Goal: Task Accomplishment & Management: Use online tool/utility

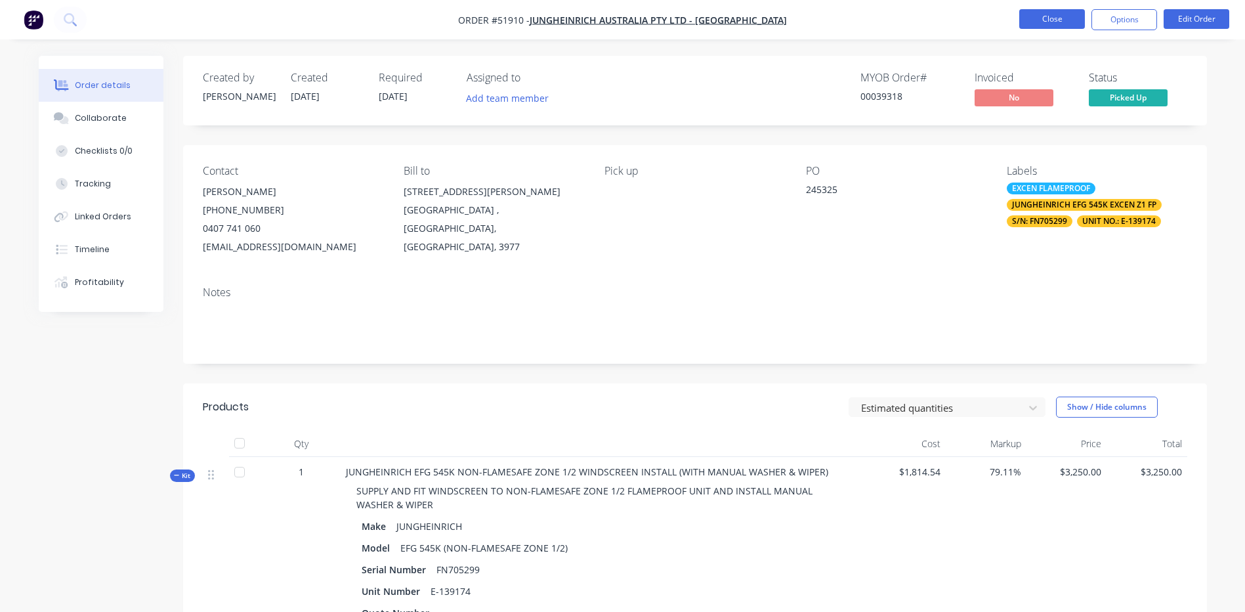
click at [1071, 12] on button "Close" at bounding box center [1052, 19] width 66 height 20
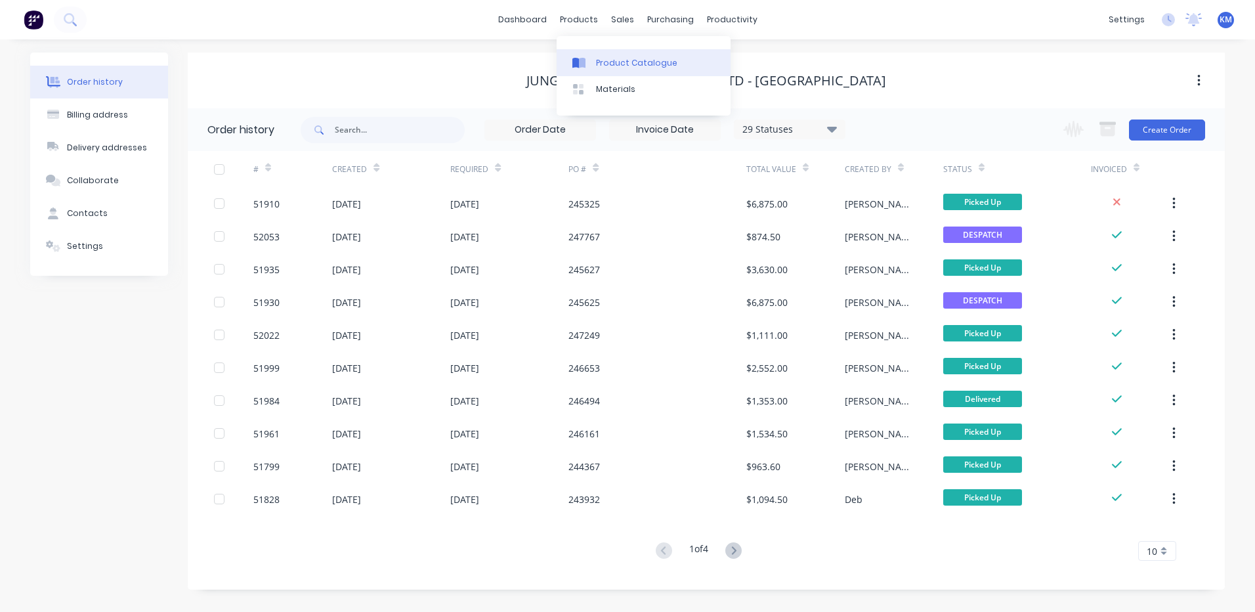
click at [591, 54] on link "Product Catalogue" at bounding box center [644, 62] width 174 height 26
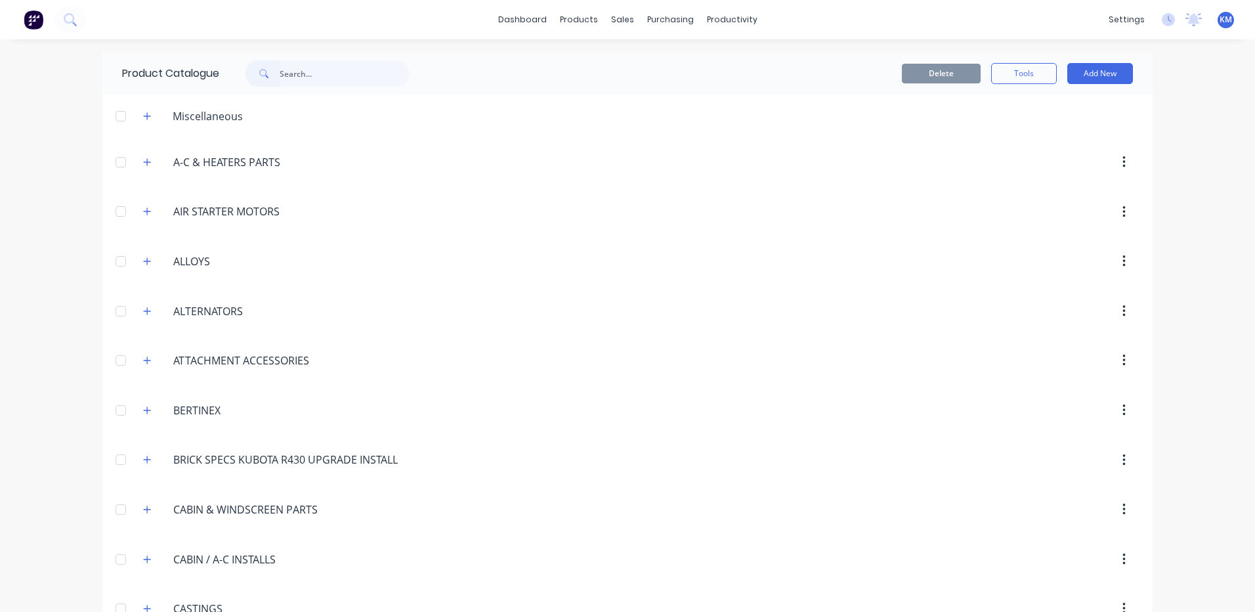
click at [345, 75] on input "text" at bounding box center [345, 73] width 130 height 26
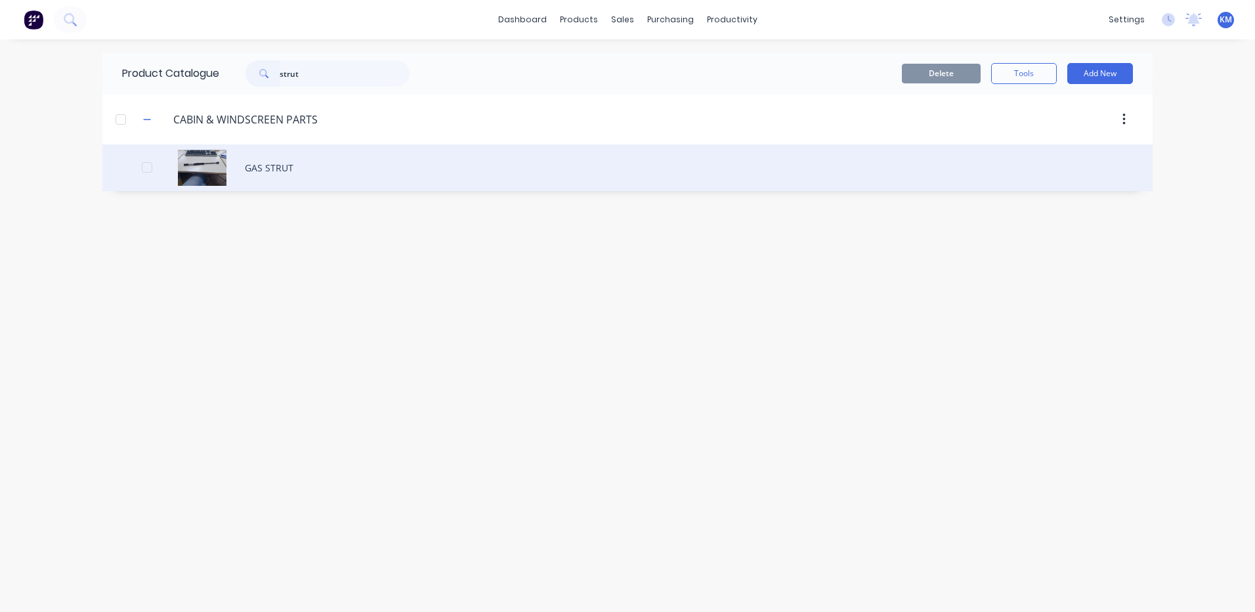
type input "strut"
click at [363, 176] on div "GAS STRUT" at bounding box center [627, 167] width 1050 height 47
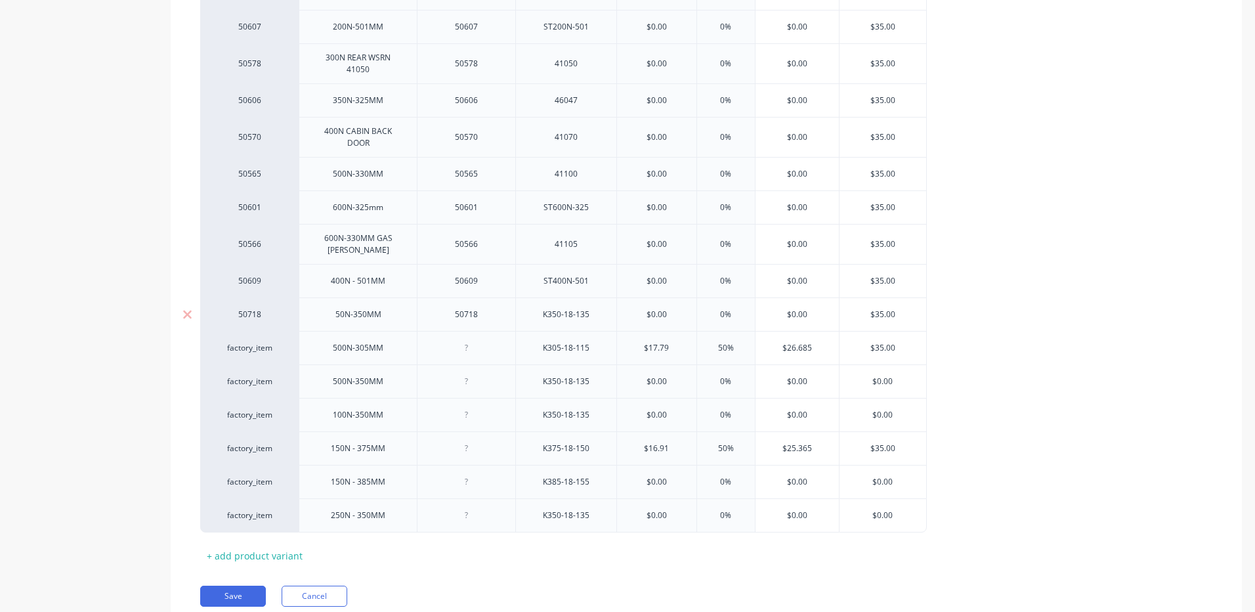
scroll to position [626, 0]
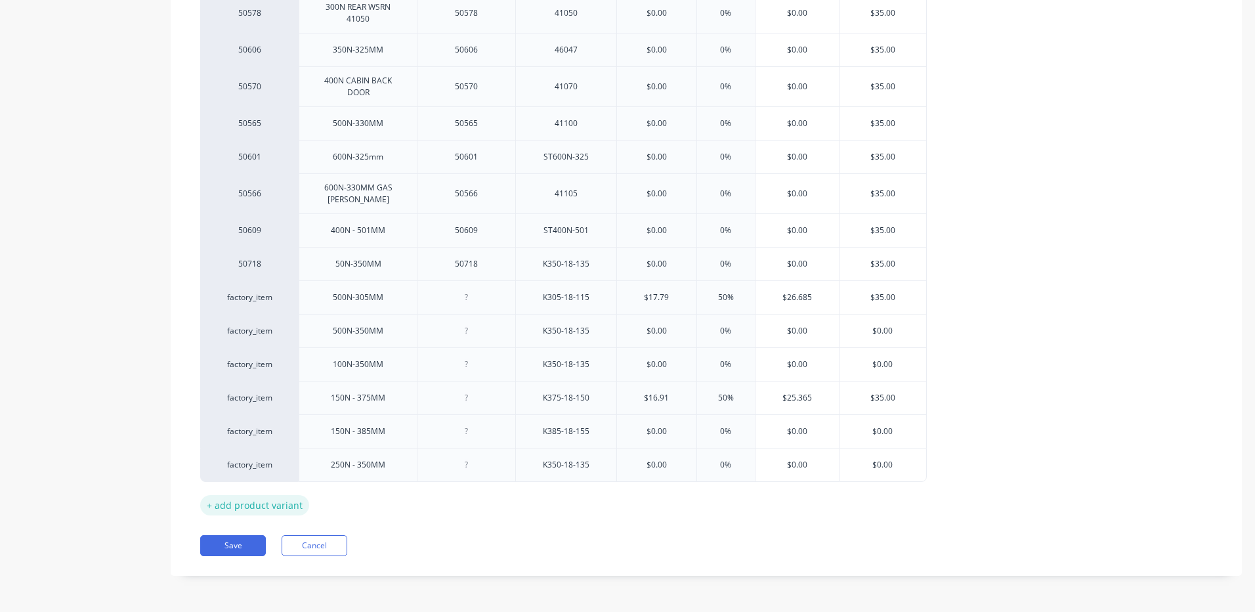
click at [274, 507] on div "+ add product variant" at bounding box center [254, 505] width 109 height 20
type textarea "x"
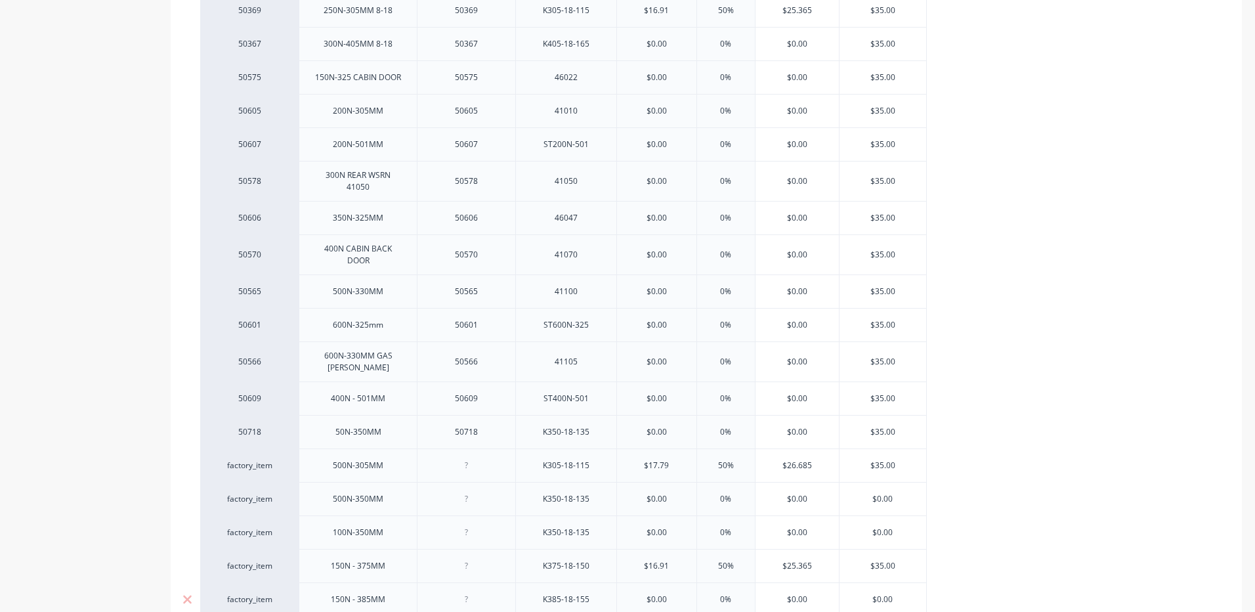
scroll to position [656, 0]
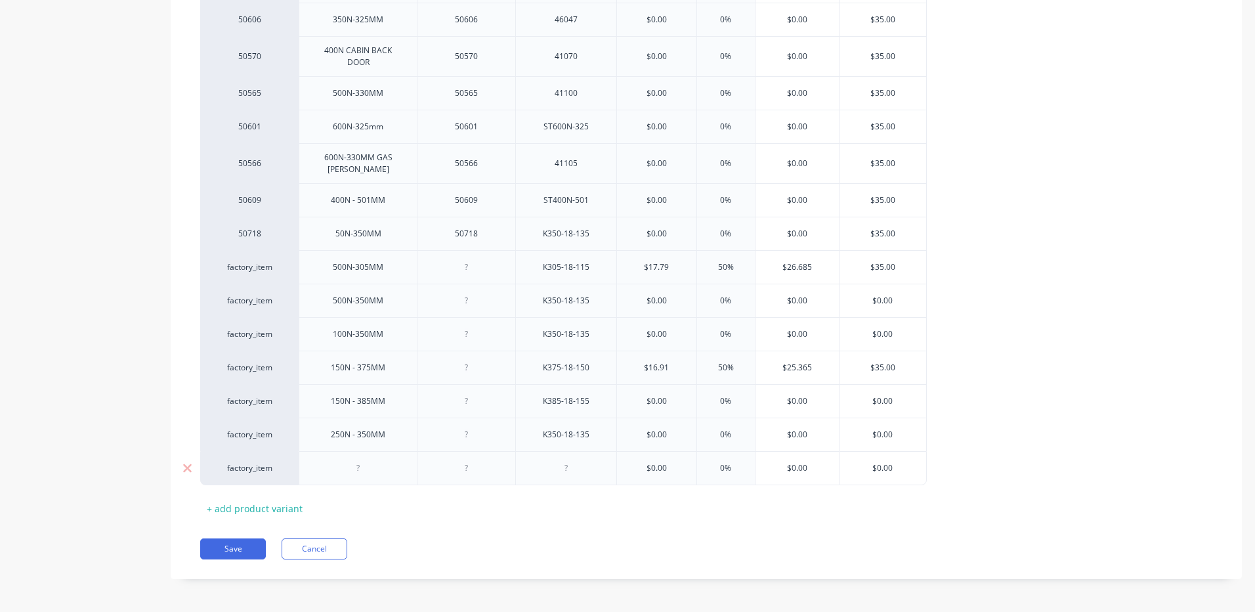
click at [362, 470] on div at bounding box center [359, 467] width 66 height 17
type textarea "x"
click at [390, 469] on div "400N - 595MM" at bounding box center [357, 467] width 75 height 17
click at [437, 511] on div "MYOB Item # Size Part No Supplier Part No Cost Markup Price Selling Price 50364…" at bounding box center [706, 95] width 1012 height 860
type textarea "x"
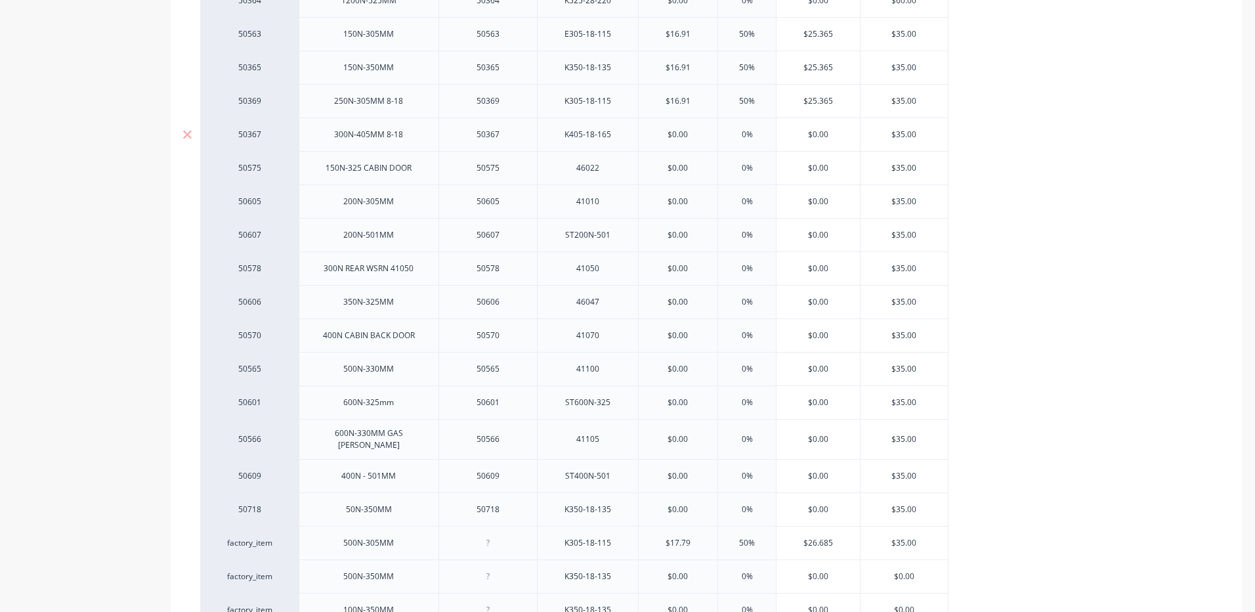
scroll to position [246, 0]
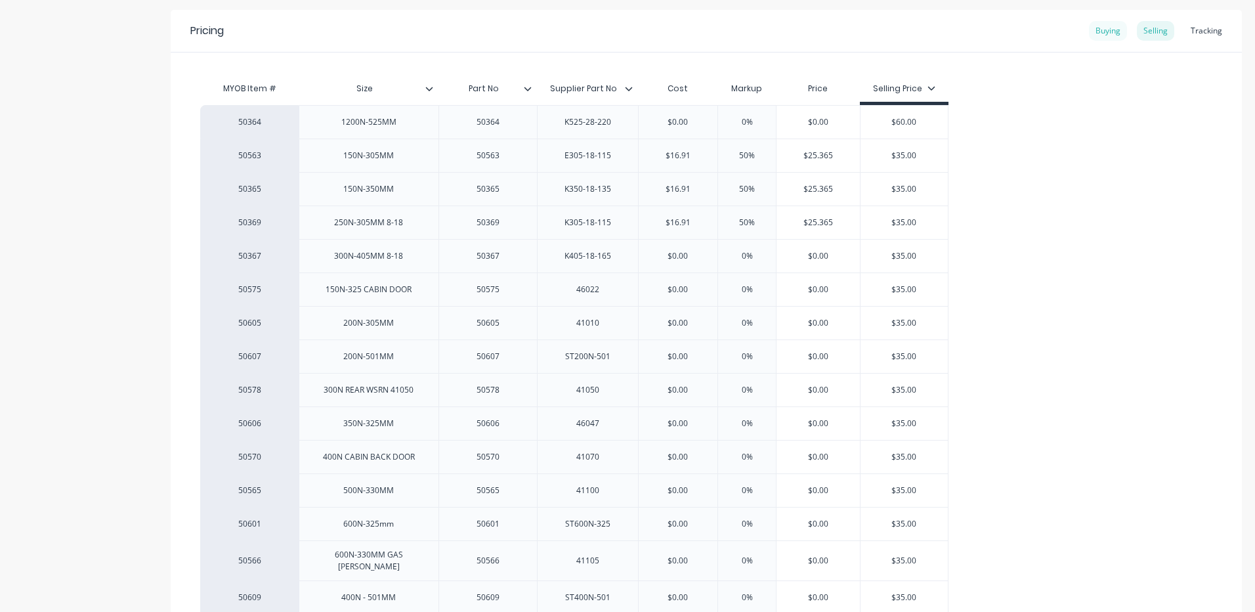
click at [1095, 30] on div "Buying" at bounding box center [1108, 31] width 38 height 20
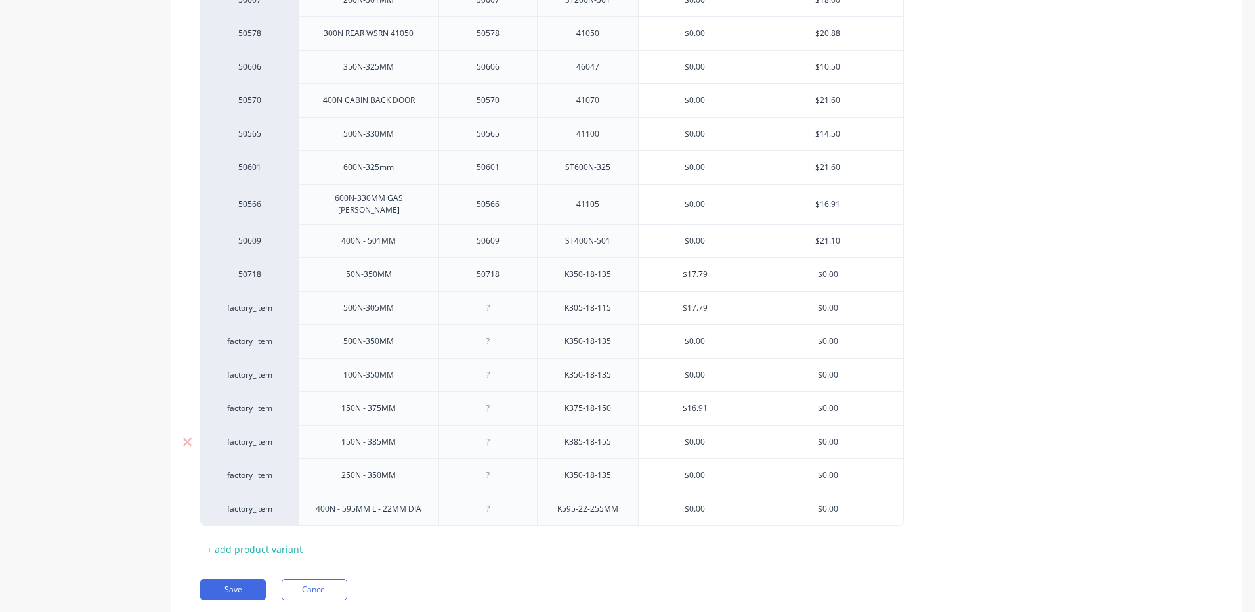
scroll to position [637, 0]
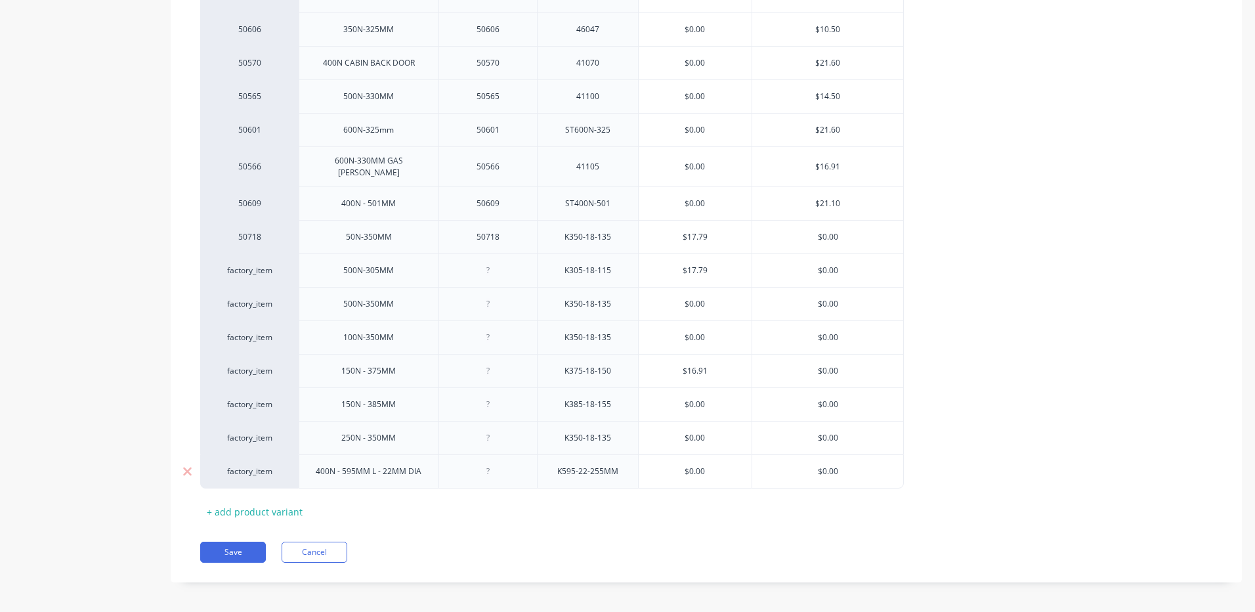
type input "$0.00"
click at [696, 465] on input "$0.00" at bounding box center [696, 471] width 114 height 12
type textarea "x"
type input "$2"
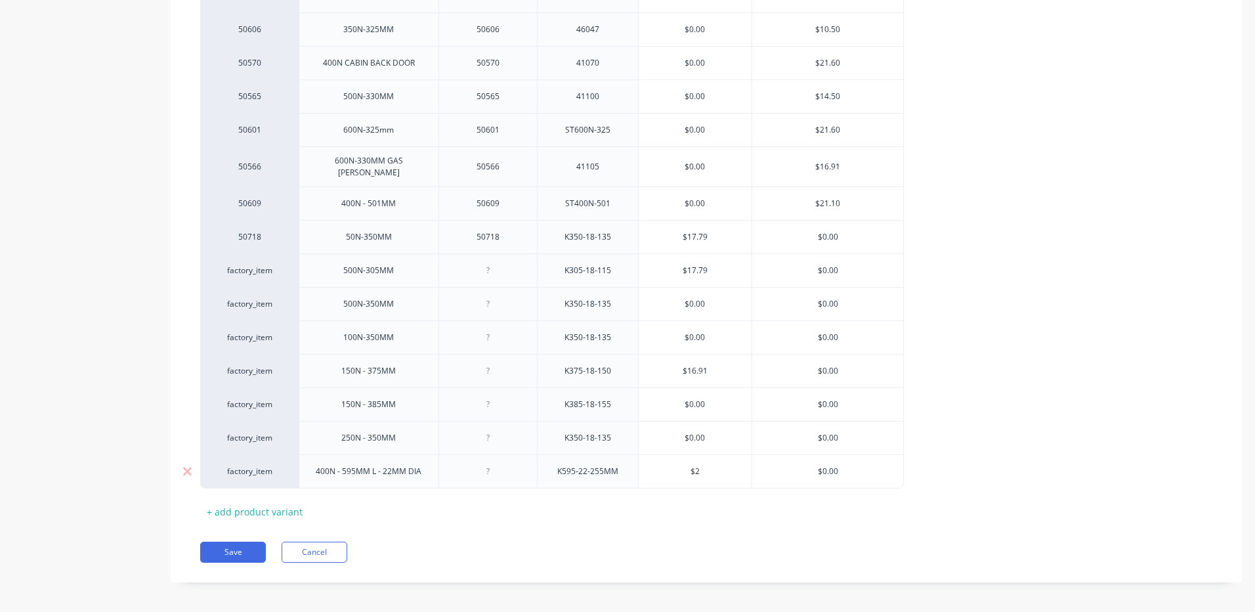
type textarea "x"
type input "$27"
type textarea "x"
type input "$27."
type textarea "x"
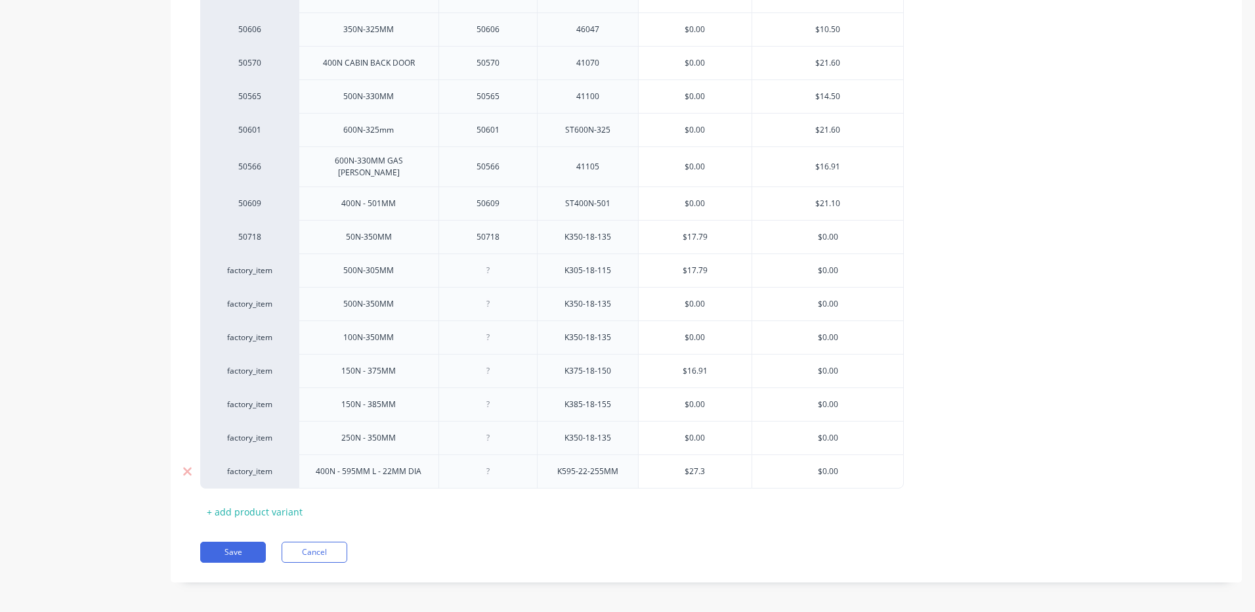
type input "$27.35"
type textarea "x"
type input "$27.35"
click at [574, 511] on div "MYOB Item # Size Part No Supplier Part No McNAUGHTANS PTY LTD UNIVERSAL ENGINEE…" at bounding box center [706, 103] width 1012 height 837
click at [274, 503] on div "+ add product variant" at bounding box center [254, 511] width 109 height 20
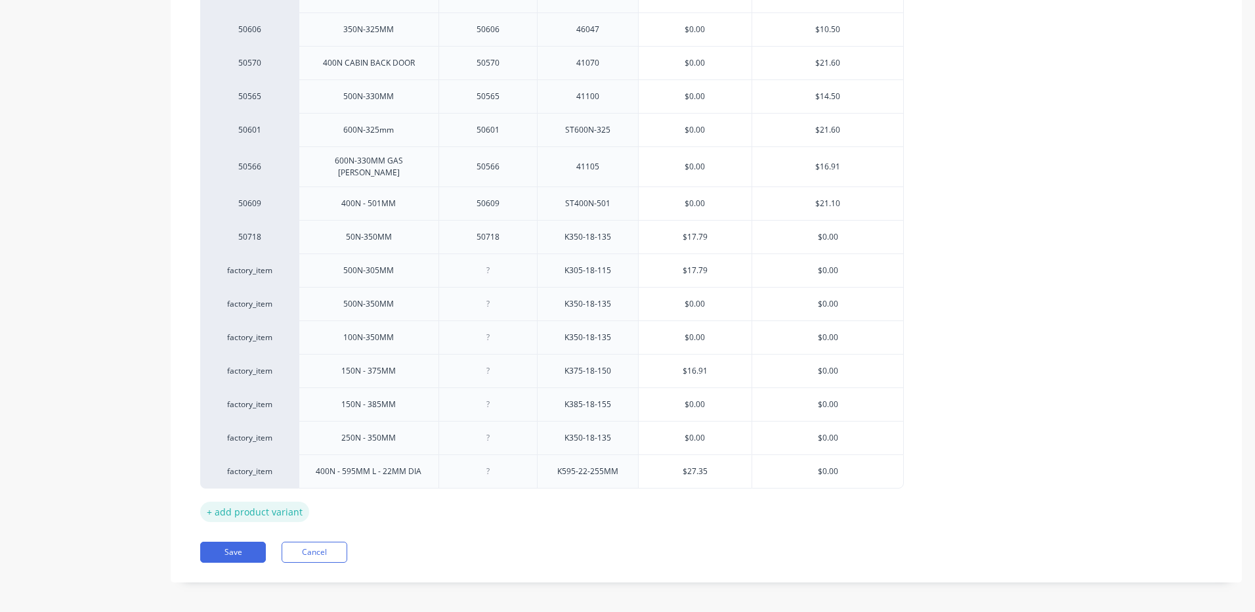
type textarea "x"
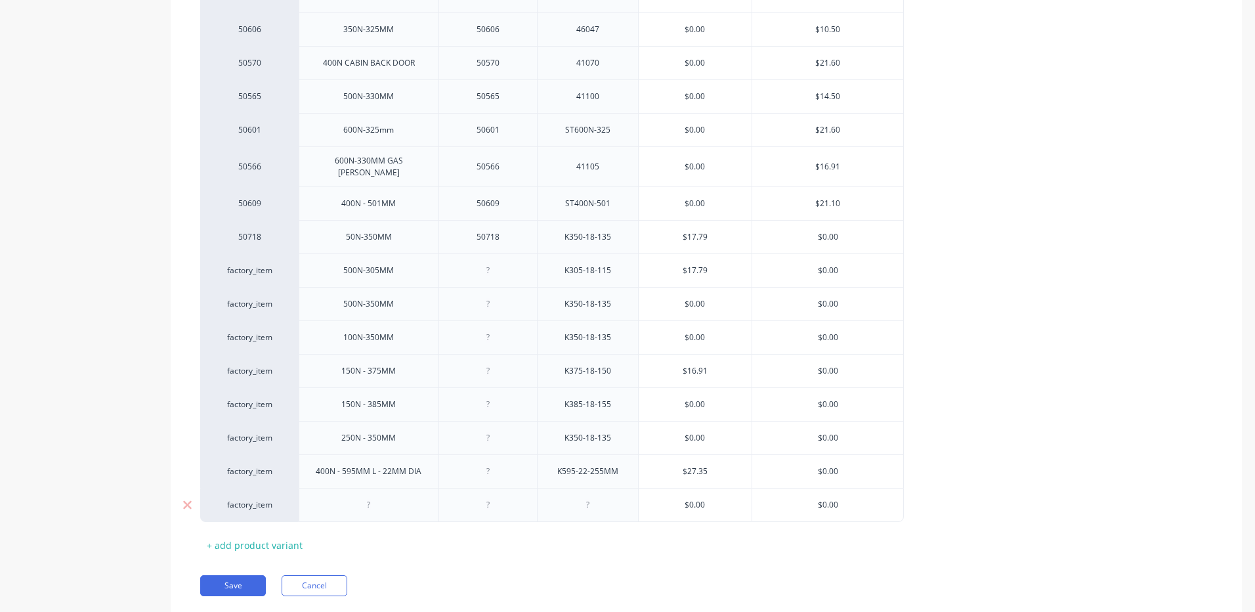
click at [395, 503] on div at bounding box center [369, 504] width 66 height 17
click at [620, 471] on div "K595-22-255MM" at bounding box center [588, 471] width 82 height 17
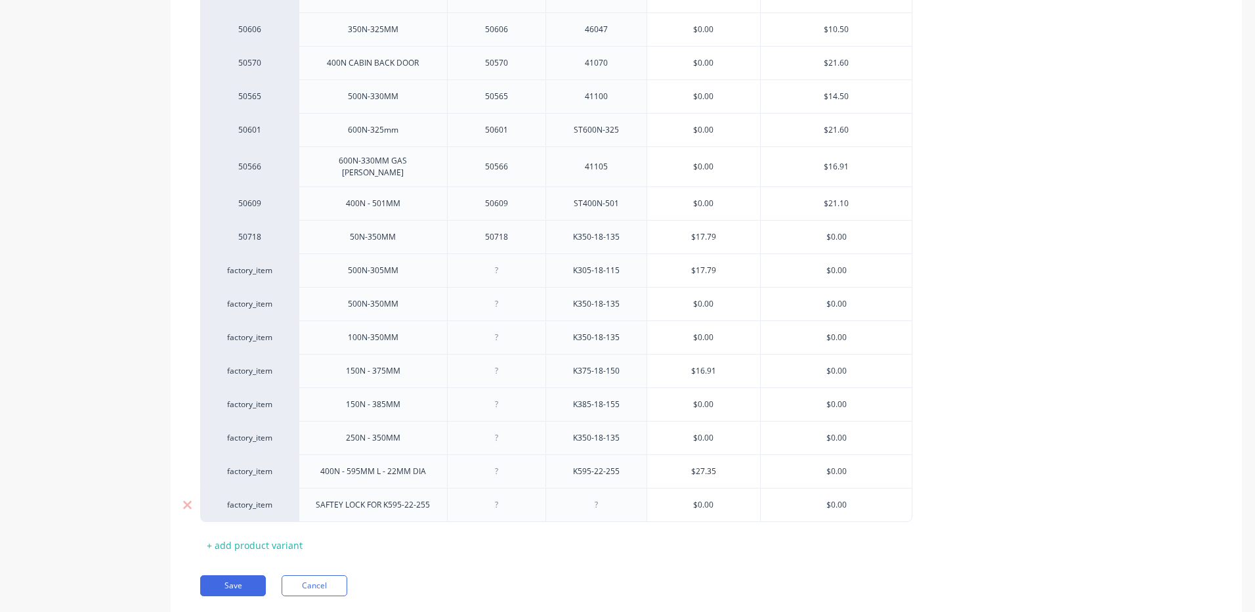
click at [607, 496] on div at bounding box center [596, 504] width 66 height 17
type textarea "x"
type input "$0.00"
type textarea "x"
type input "$0.0"
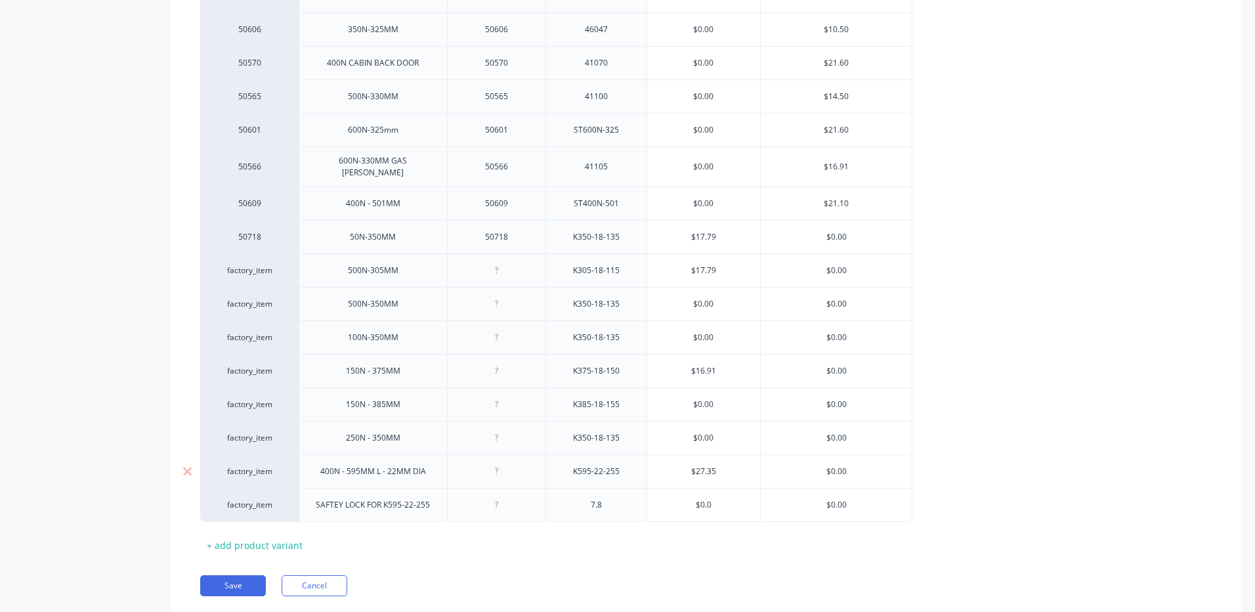
type textarea "x"
type input "$0."
type textarea "x"
type input "$0"
type textarea "x"
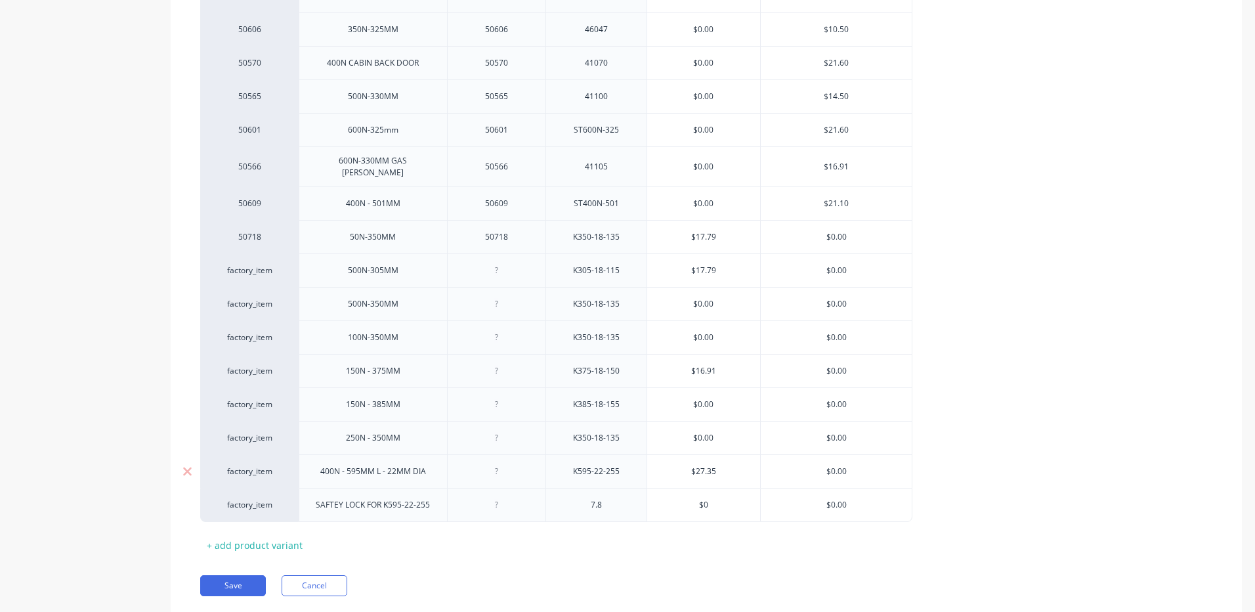
type input "$"
type textarea "x"
type input "$7"
type textarea "x"
type input "$7.8"
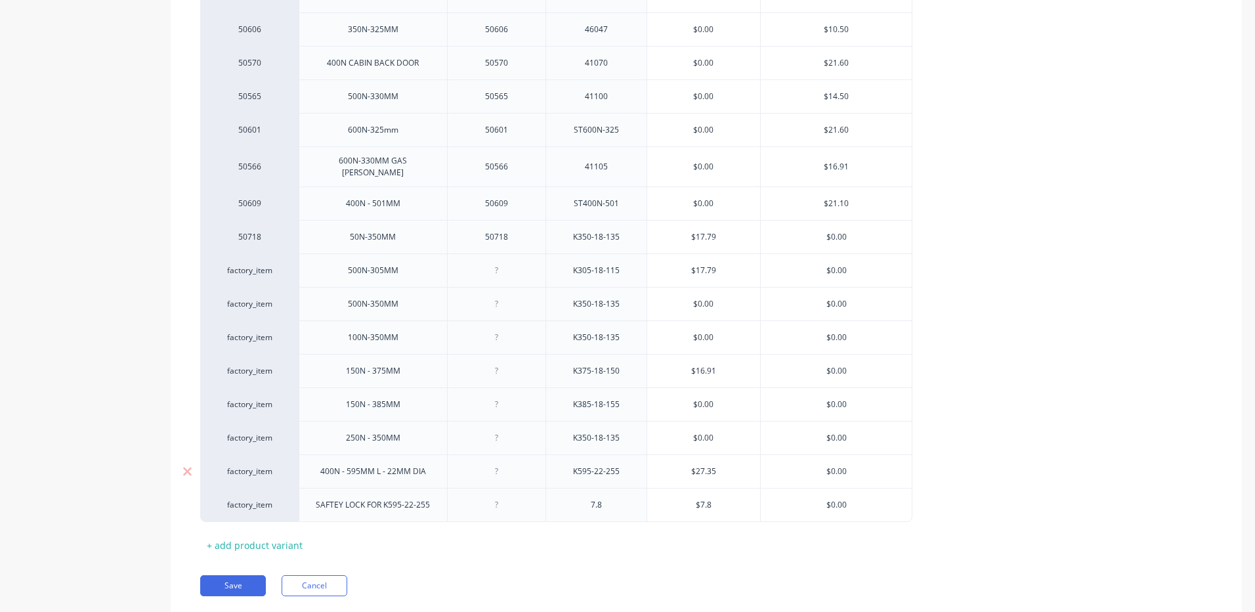
type textarea "x"
type input "$7.8"
click at [964, 314] on div "50364 1200N-525MM 50364 K525-28-220 $36.72 $0.00 50563 150N-305MM 50563 E305-18…" at bounding box center [706, 116] width 1012 height 811
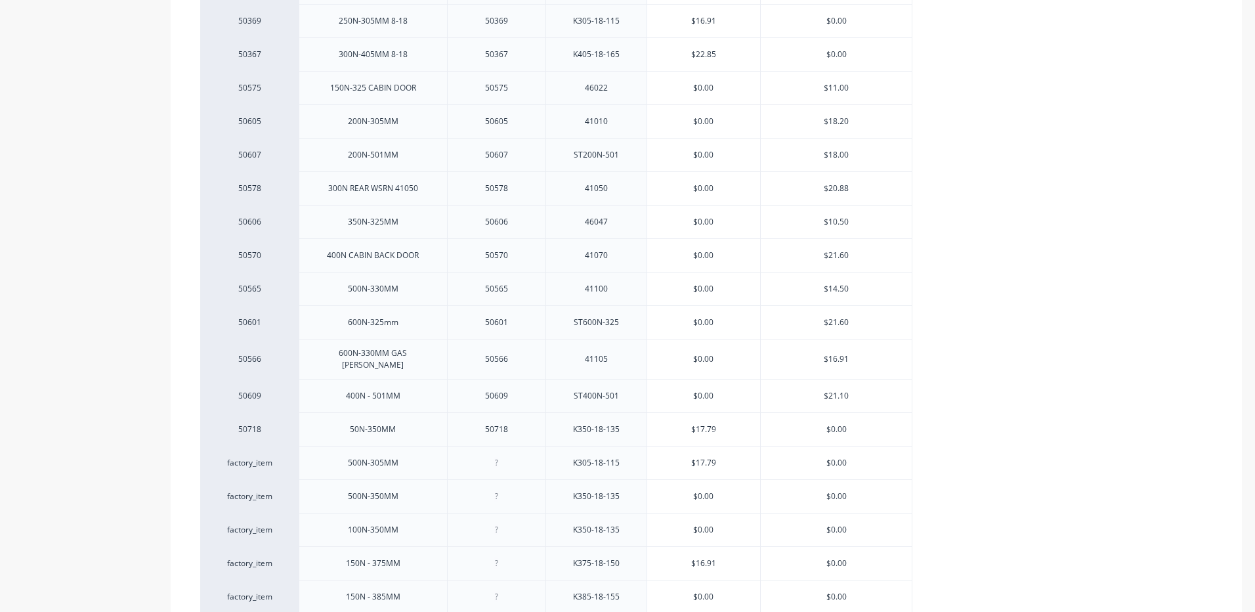
scroll to position [243, 0]
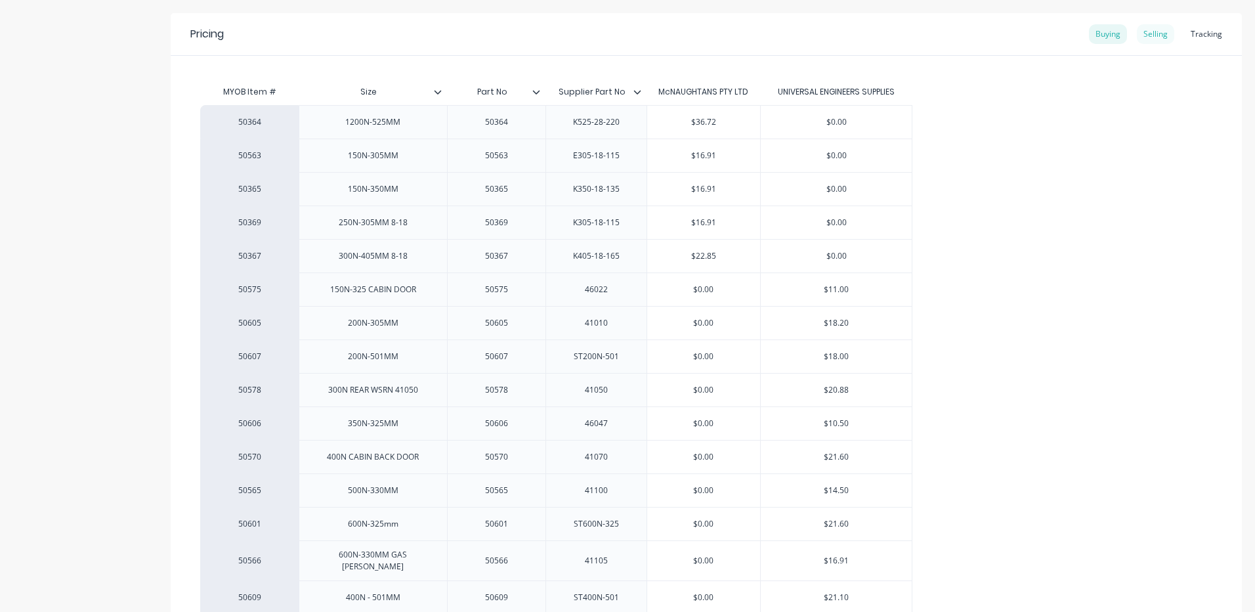
click at [1137, 37] on div "Selling" at bounding box center [1155, 34] width 37 height 20
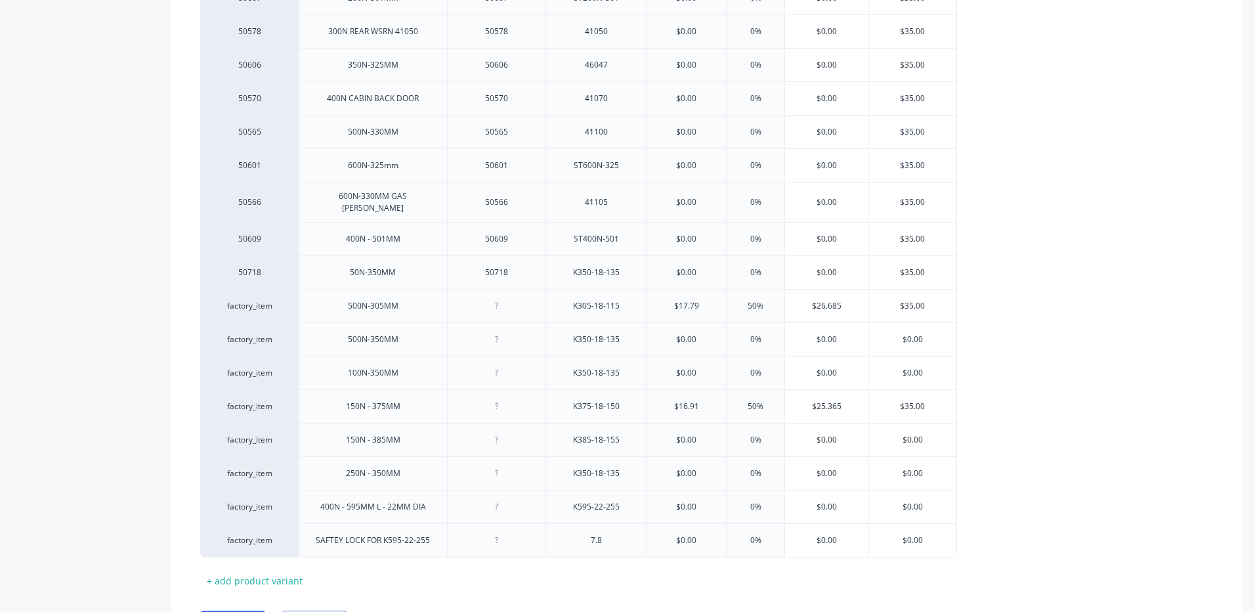
scroll to position [673, 0]
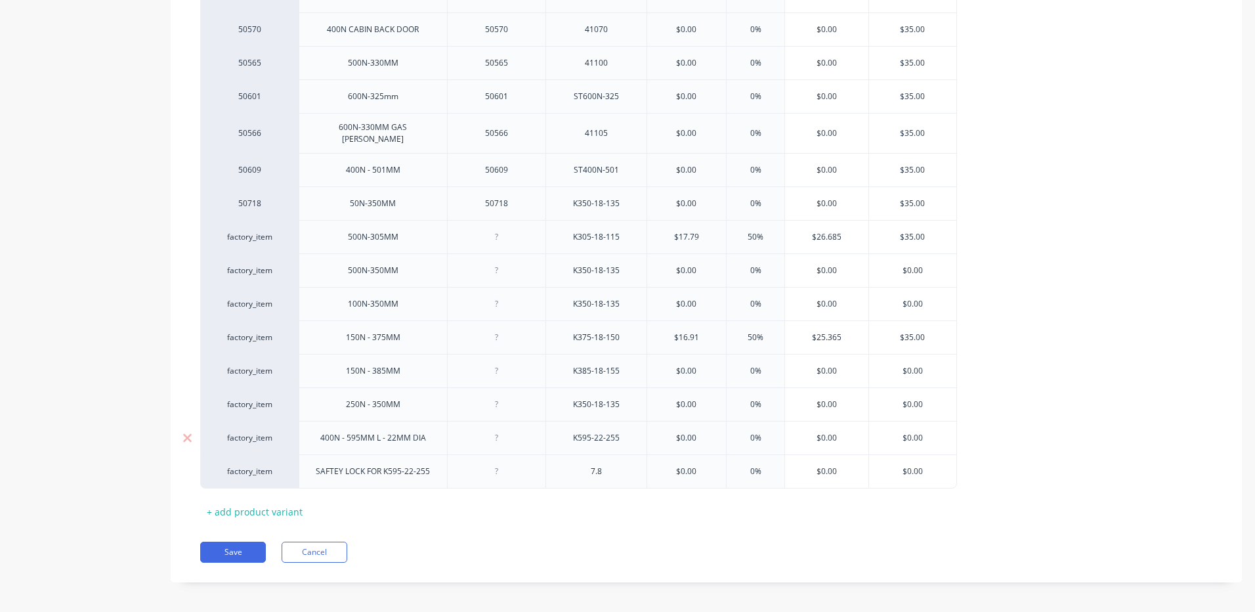
type input "$0.00"
click at [695, 433] on input "$0.00" at bounding box center [686, 438] width 79 height 12
type textarea "x"
type input "$27"
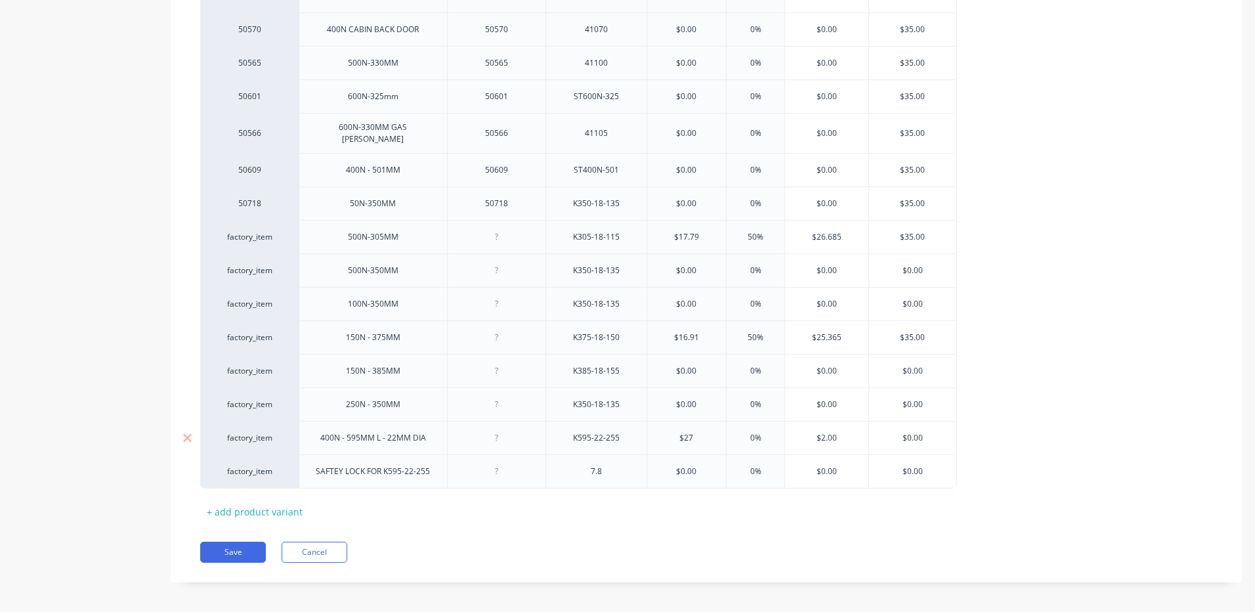
type textarea "x"
type input "$27."
type textarea "x"
type input "$27.35"
type textarea "x"
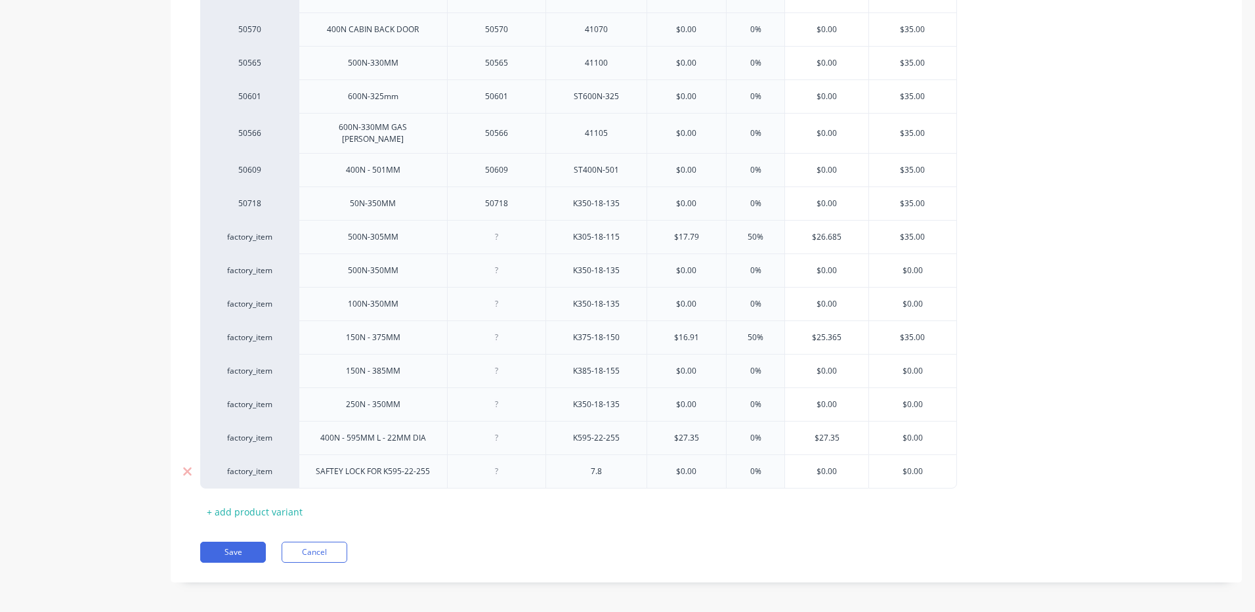
type input "$27.35"
click at [686, 465] on input "$0.00" at bounding box center [686, 471] width 79 height 12
type input "$7"
type textarea "x"
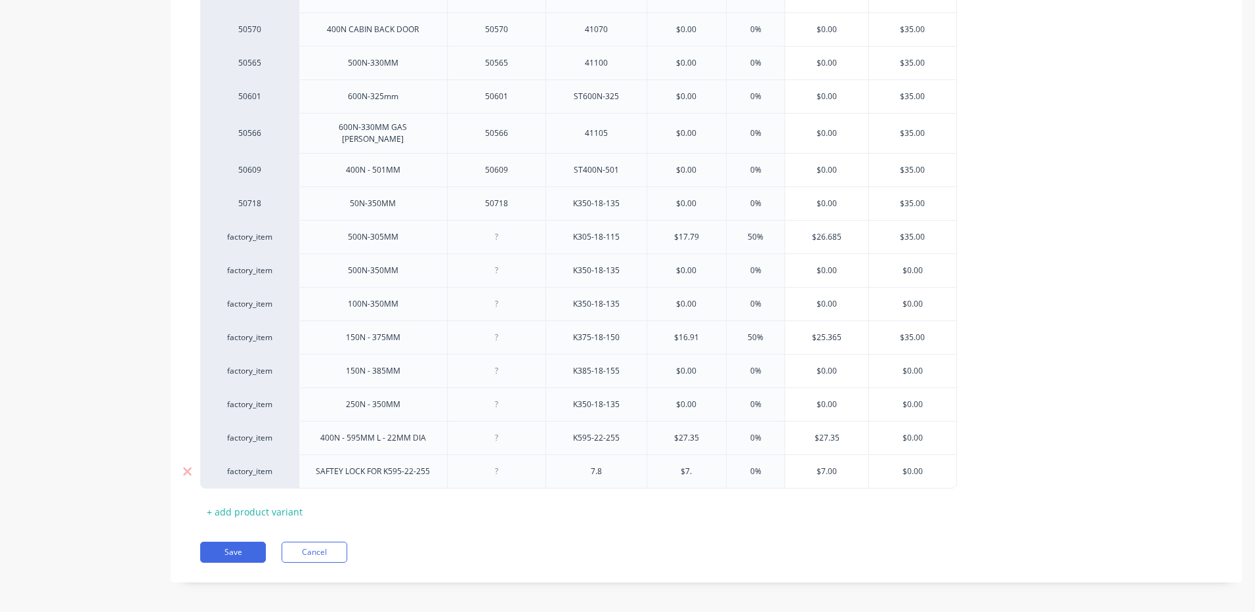
type input "$7.8"
type textarea "x"
type input "$7.8"
type input "0%"
click at [753, 432] on input "0%" at bounding box center [756, 438] width 66 height 12
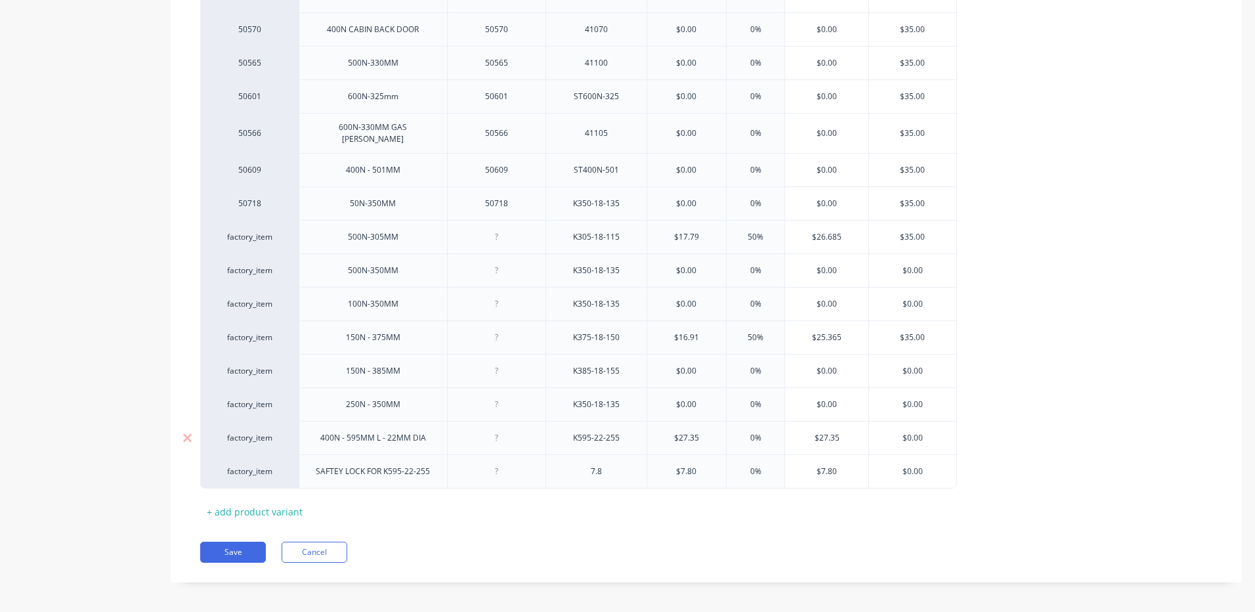
click at [753, 432] on input "0%" at bounding box center [756, 438] width 66 height 12
type input "%"
type textarea "x"
type input "50%"
type textarea "x"
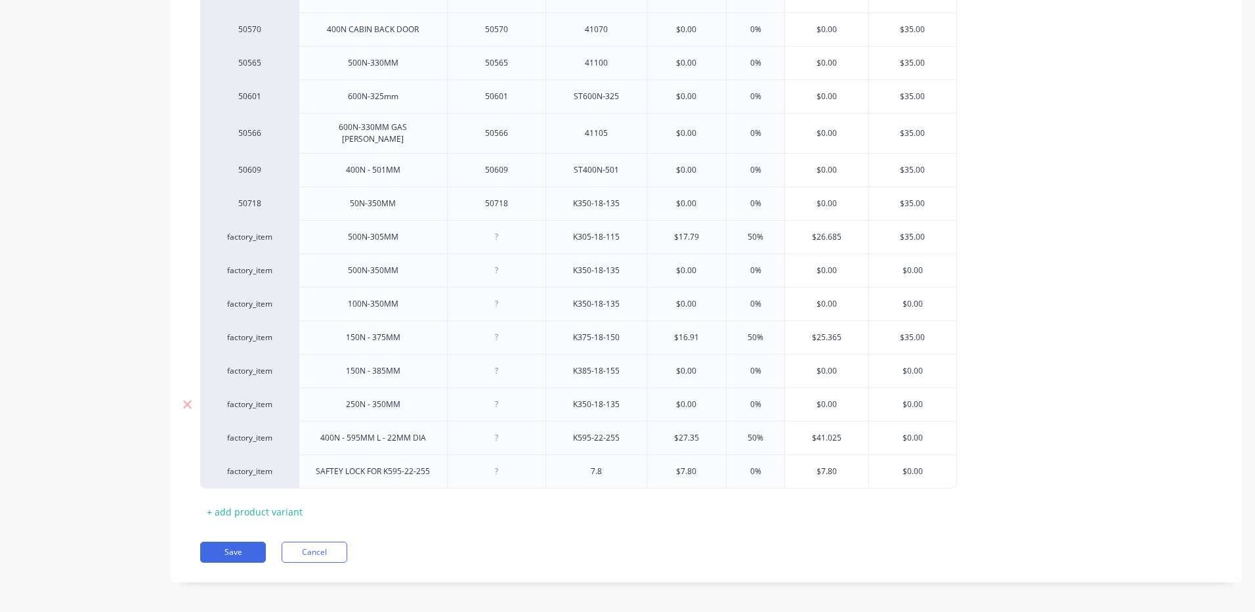
type input "50%"
type input "$41.025"
type input "$0.00"
type textarea "x"
type input "$0.0"
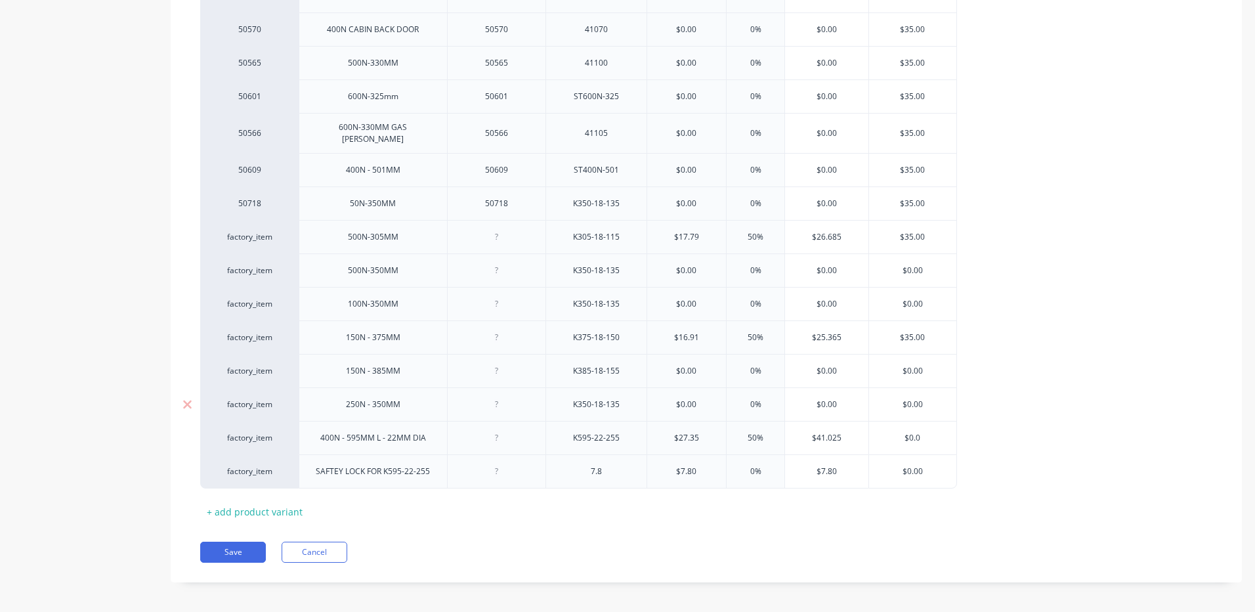
type textarea "x"
type input "$0."
type textarea "x"
type input "$0"
type textarea "x"
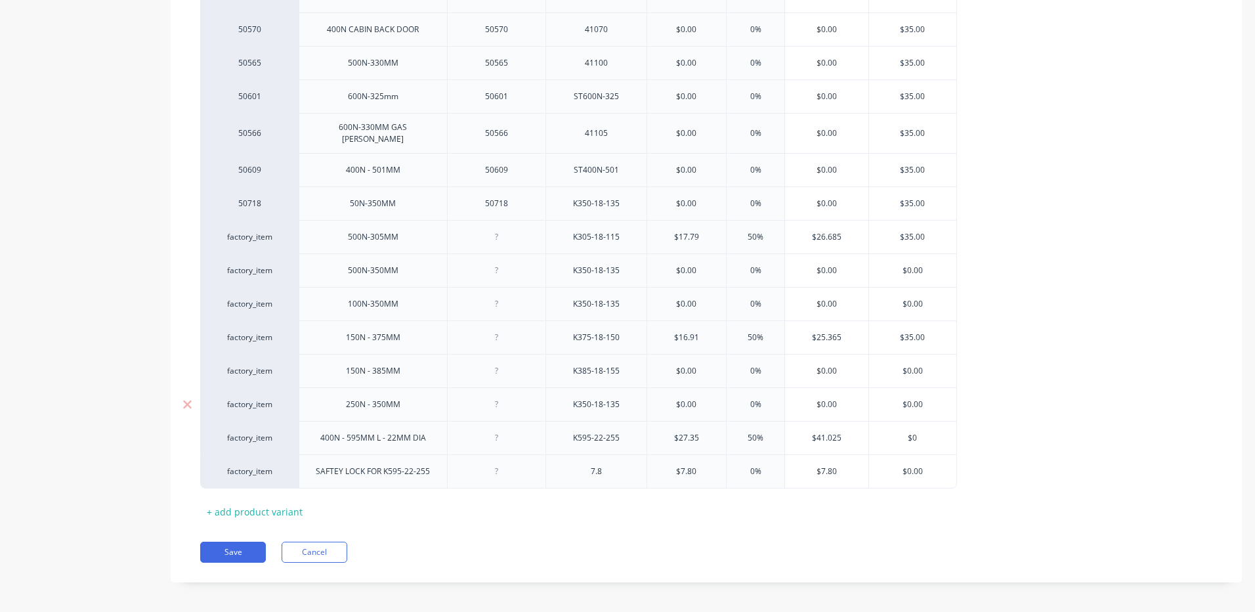
type input "$"
type textarea "x"
type input "$45"
type textarea "x"
type input "$45"
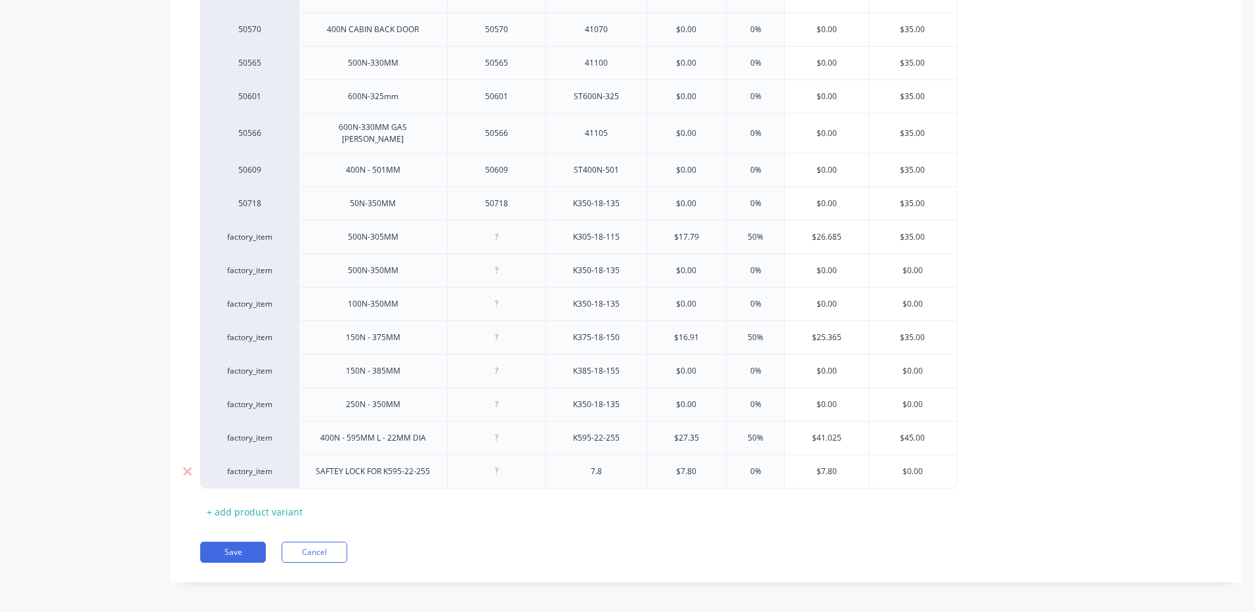
click at [751, 465] on input "0%" at bounding box center [756, 471] width 66 height 12
type input "50%"
type textarea "x"
type input "50%"
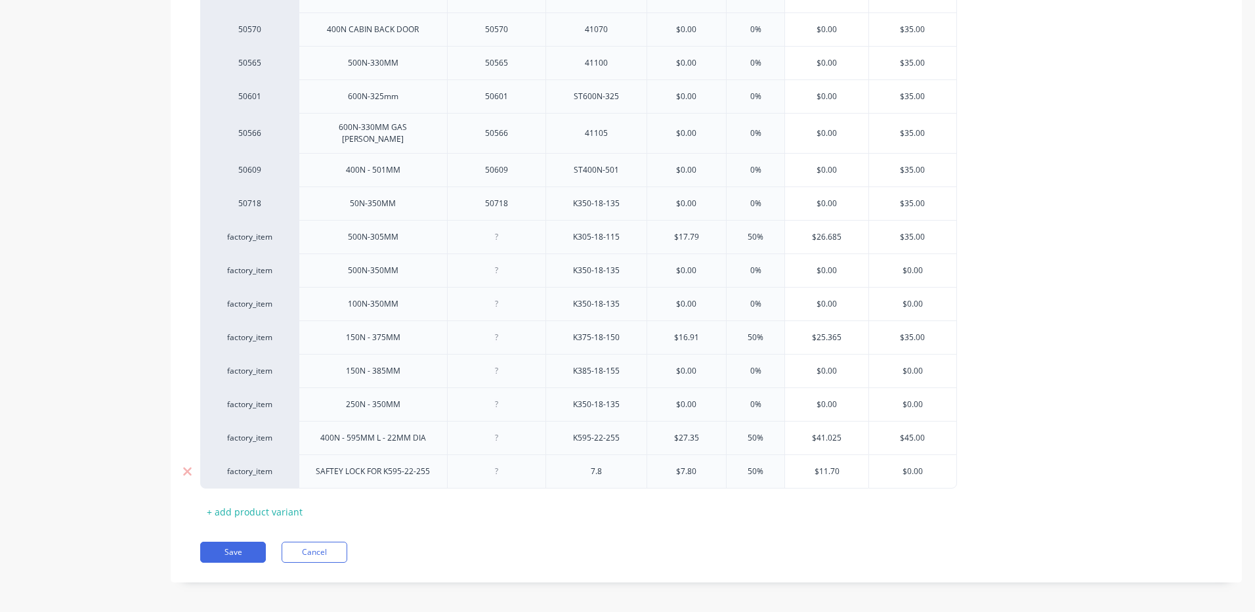
click at [918, 467] on input "$0.00" at bounding box center [912, 471] width 87 height 12
type input "$1"
type textarea "x"
type input "$15"
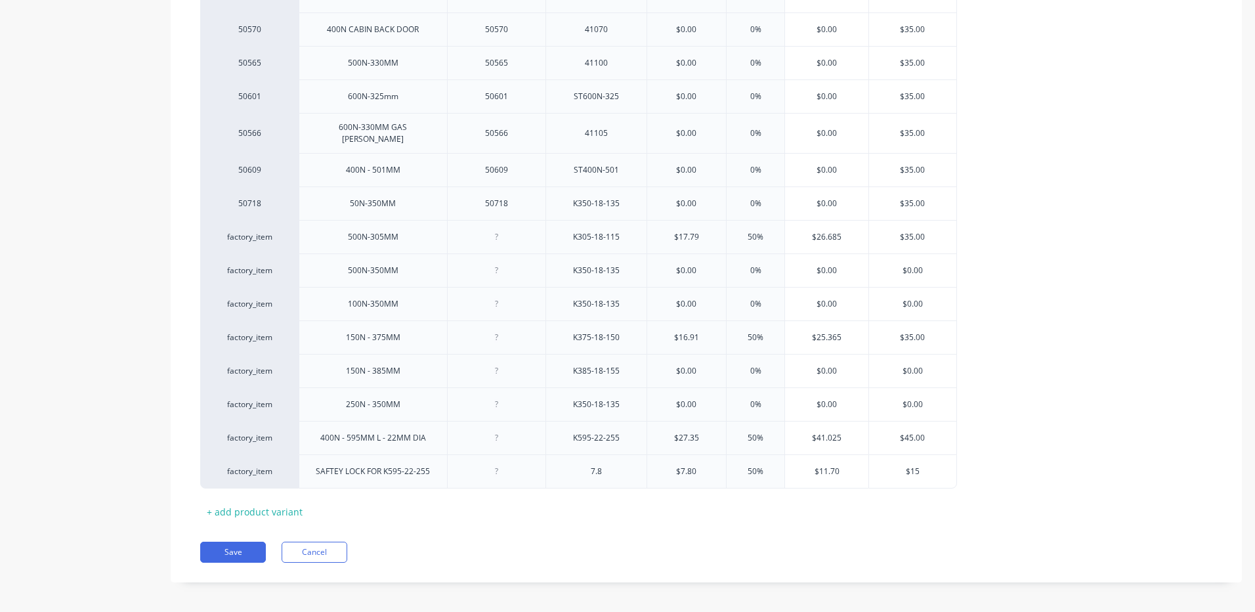
click at [834, 528] on div "Pricing Buying Selling Tracking MYOB Item # Size Part No Supplier Part No Cost …" at bounding box center [706, 83] width 1071 height 1000
click at [242, 541] on button "Save" at bounding box center [233, 551] width 66 height 21
type textarea "x"
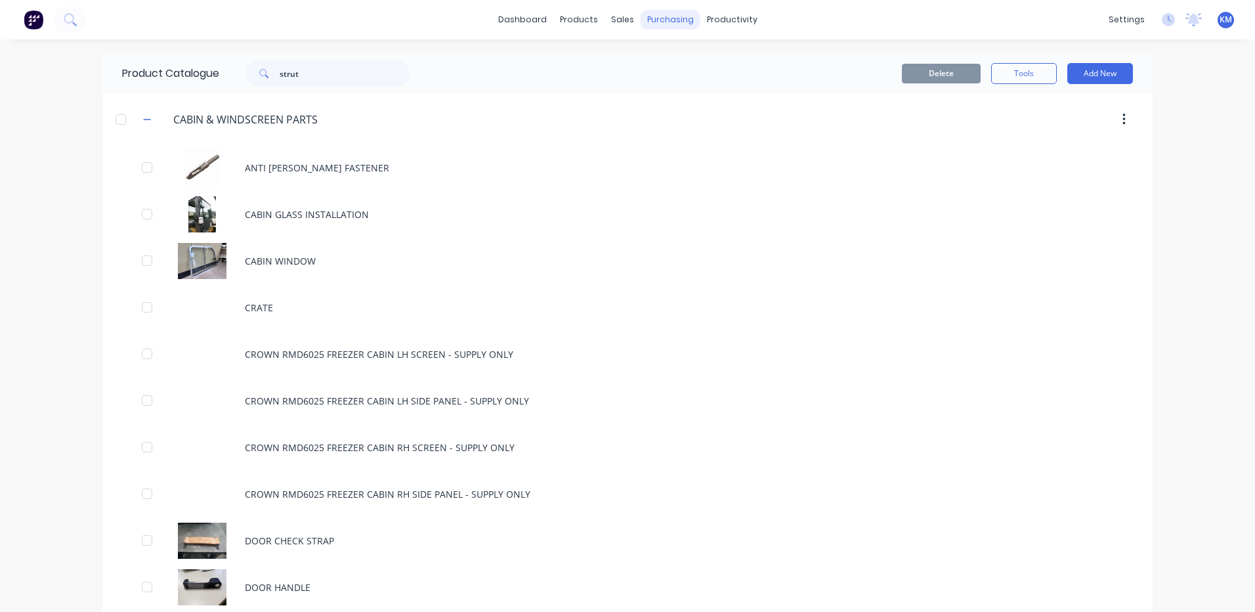
click at [673, 22] on div "purchasing" at bounding box center [671, 20] width 60 height 20
click at [673, 91] on div "Suppliers" at bounding box center [692, 89] width 39 height 12
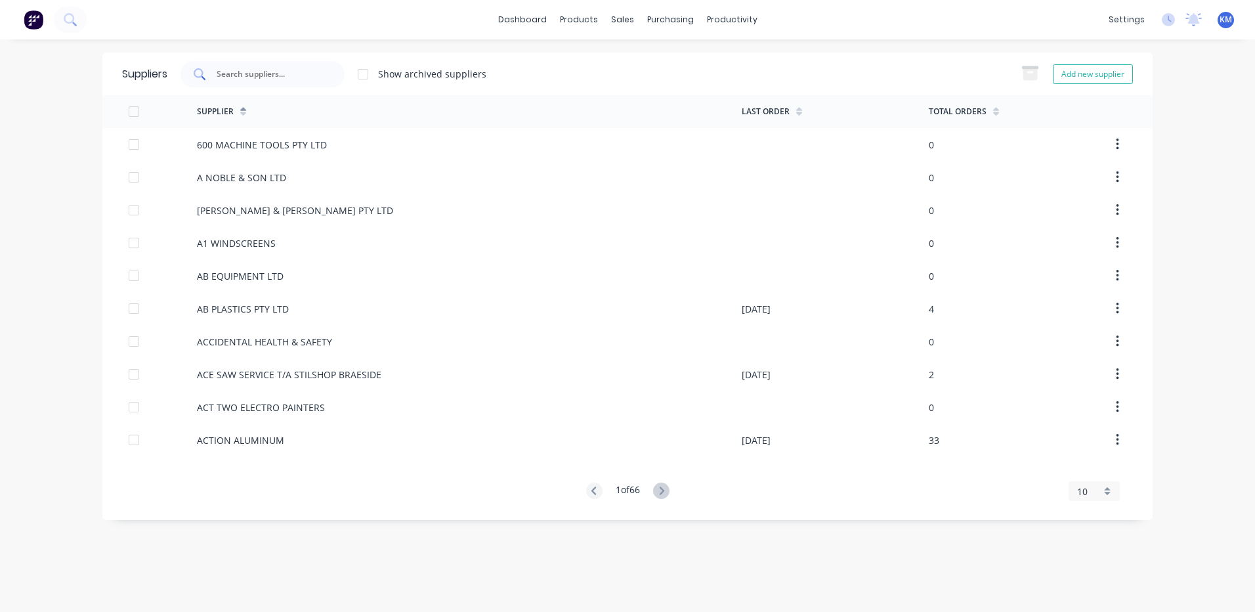
click at [301, 75] on input "text" at bounding box center [269, 74] width 109 height 13
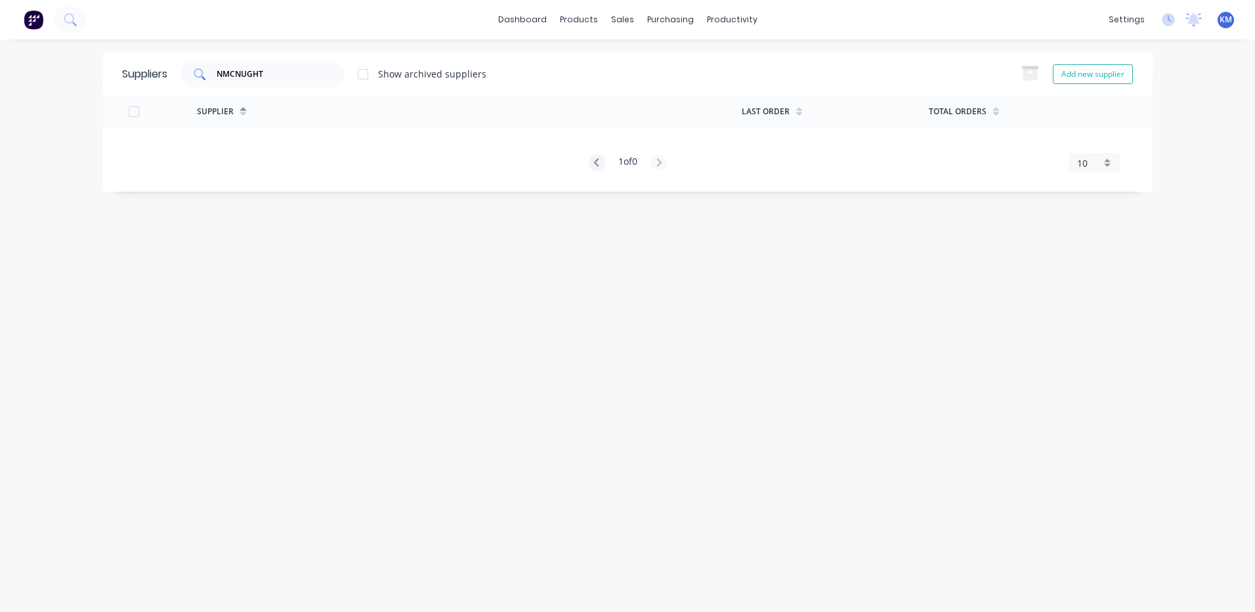
click at [242, 70] on input "NMCNUGHT" at bounding box center [269, 74] width 109 height 13
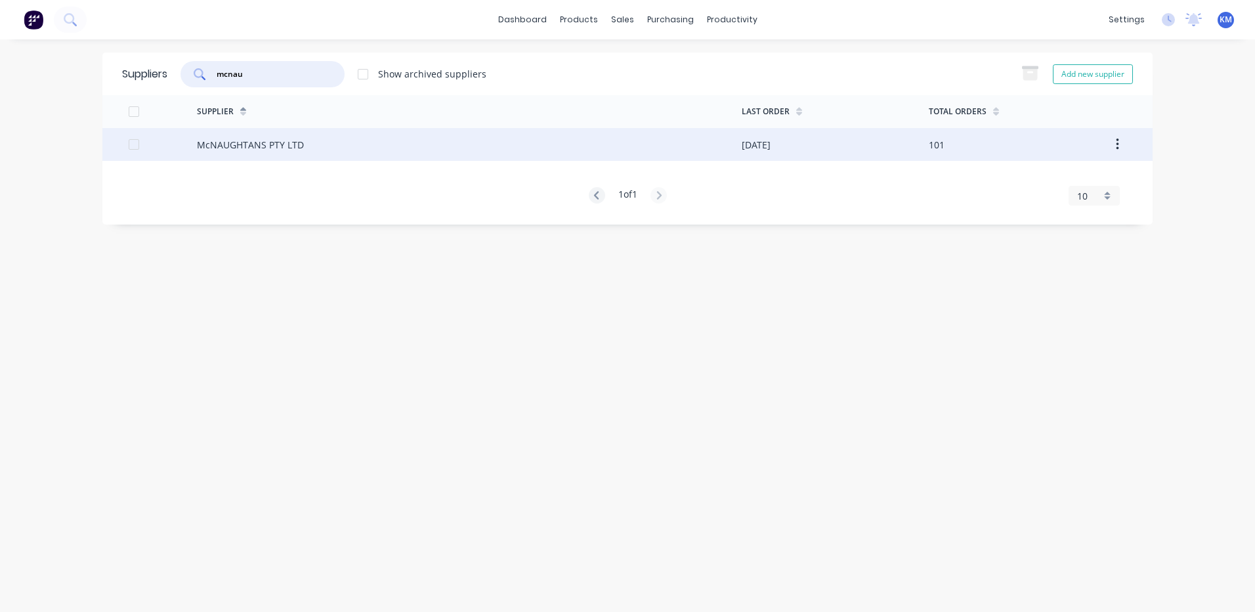
type input "mcnau"
click at [180, 137] on div at bounding box center [163, 144] width 68 height 33
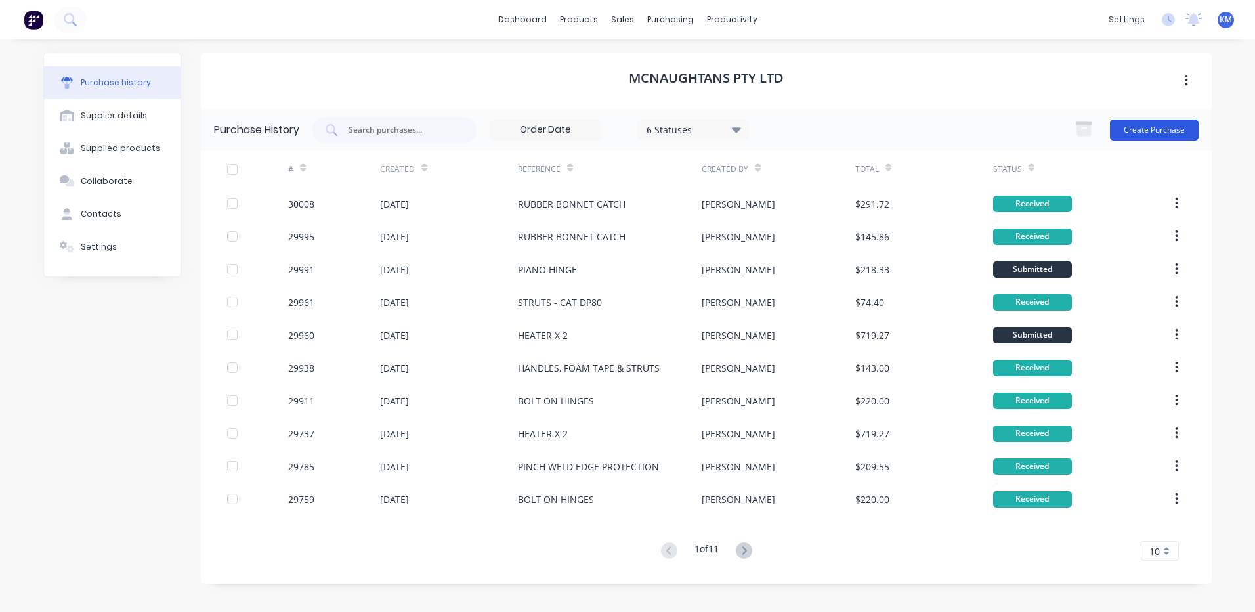
click at [1152, 129] on button "Create Purchase" at bounding box center [1154, 129] width 89 height 21
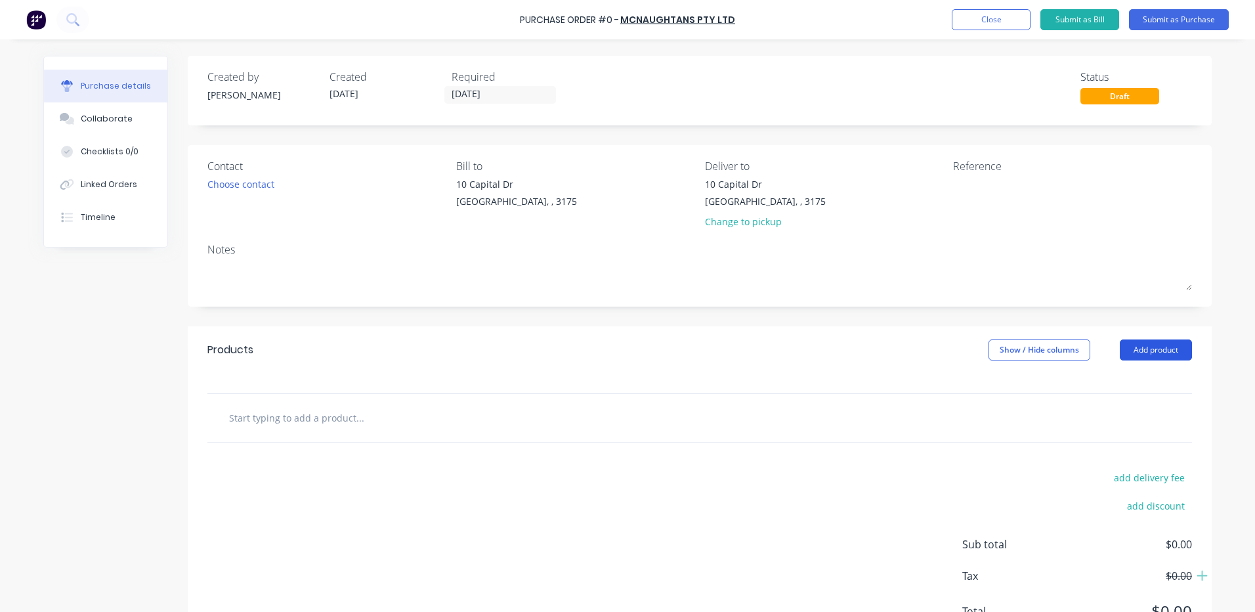
click at [1154, 339] on button "Add product" at bounding box center [1156, 349] width 72 height 21
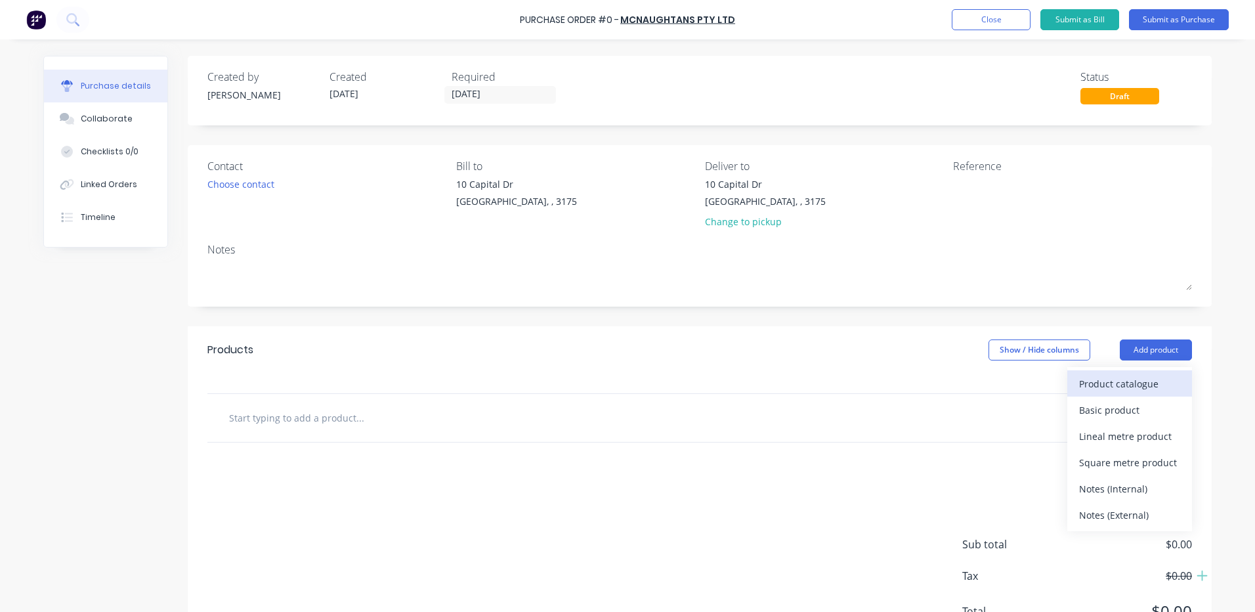
click at [1139, 376] on div "Product catalogue" at bounding box center [1129, 383] width 101 height 19
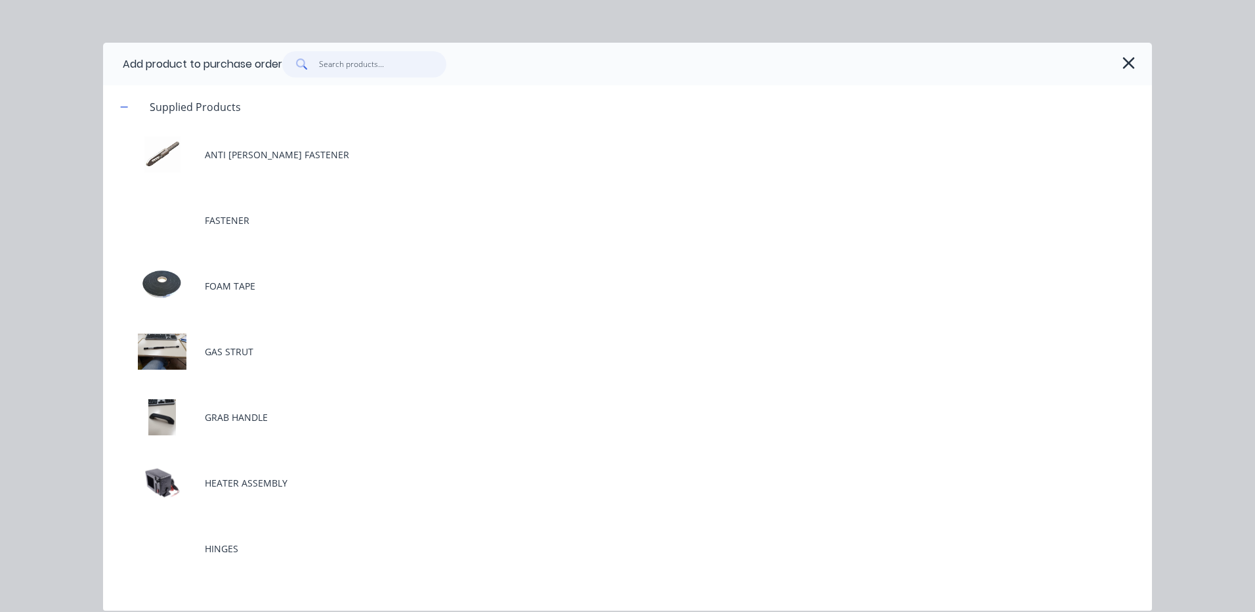
click at [380, 66] on input "text" at bounding box center [383, 64] width 128 height 26
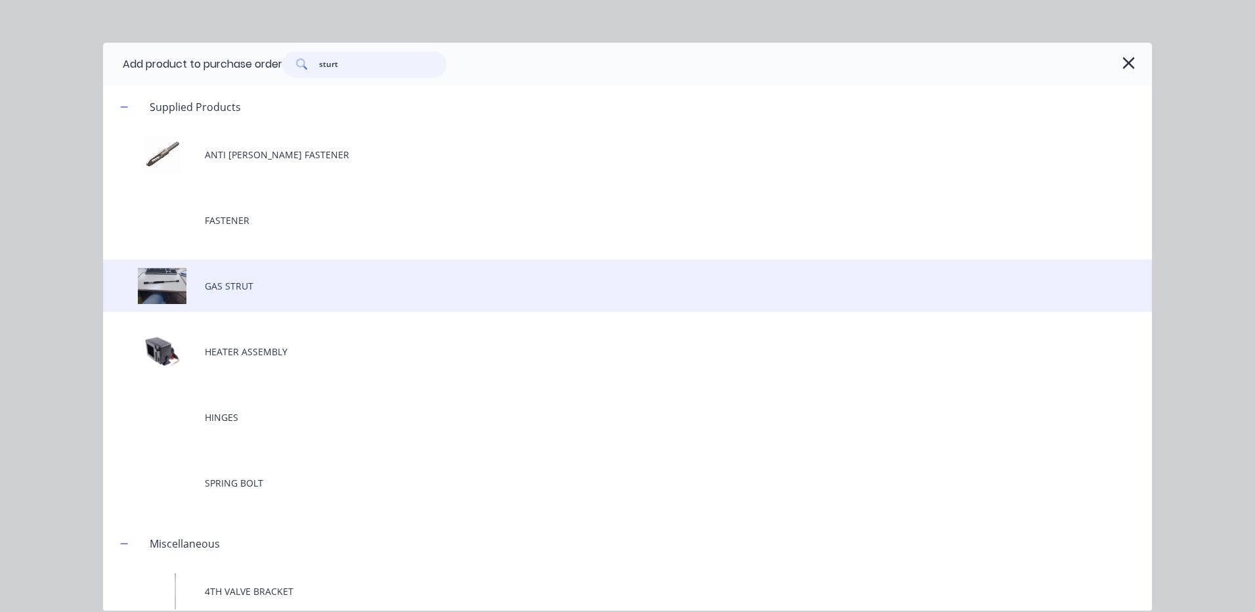
type input "sturt"
click at [331, 301] on div "GAS STRUT" at bounding box center [627, 285] width 1049 height 53
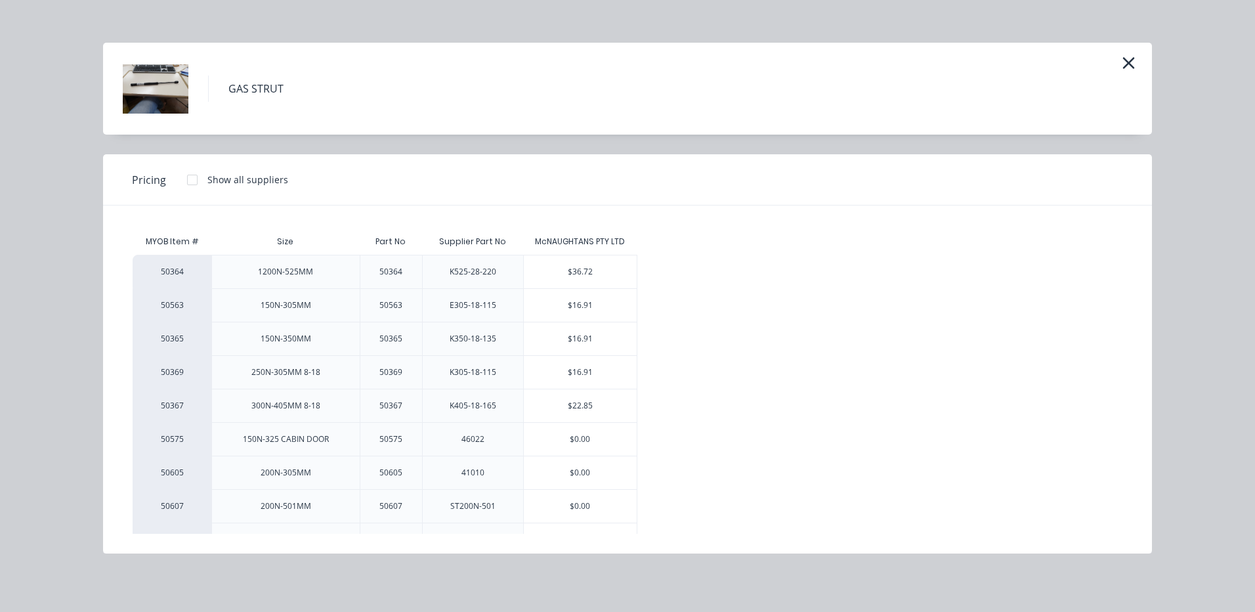
scroll to position [525, 0]
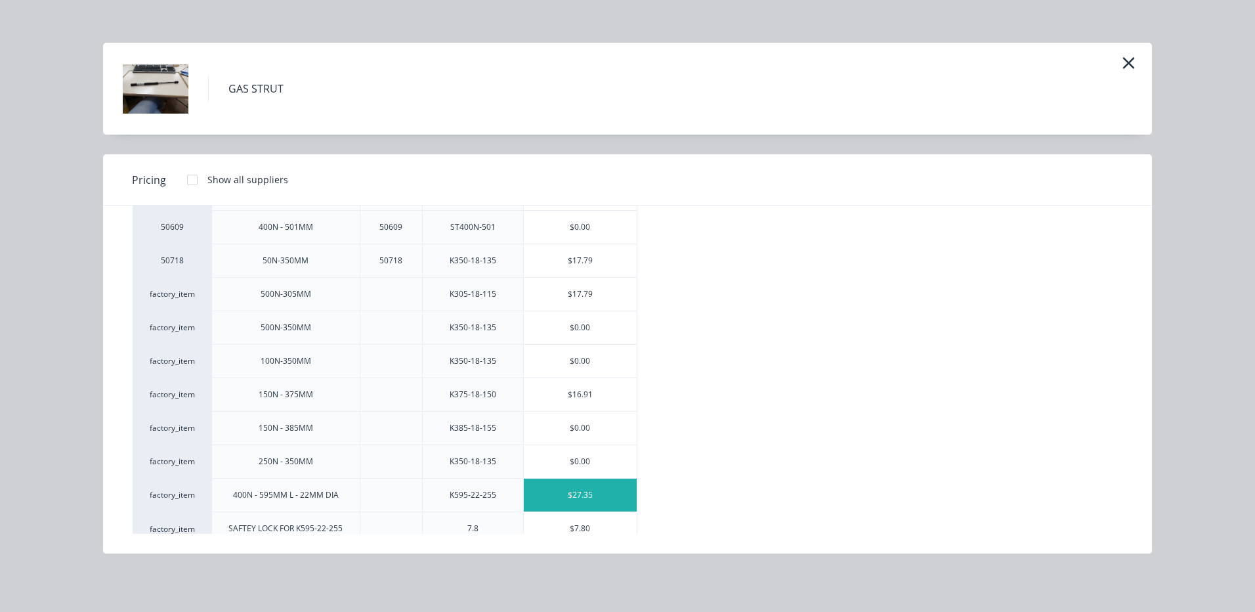
click at [580, 492] on div "$27.35" at bounding box center [580, 494] width 113 height 33
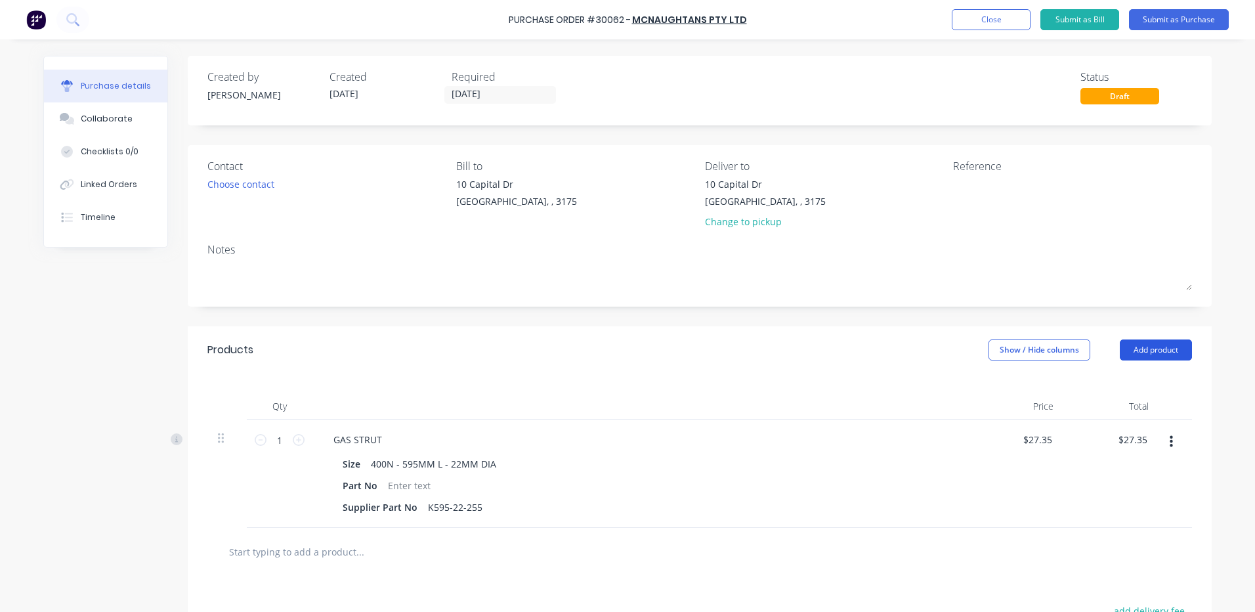
click at [1142, 354] on button "Add product" at bounding box center [1156, 349] width 72 height 21
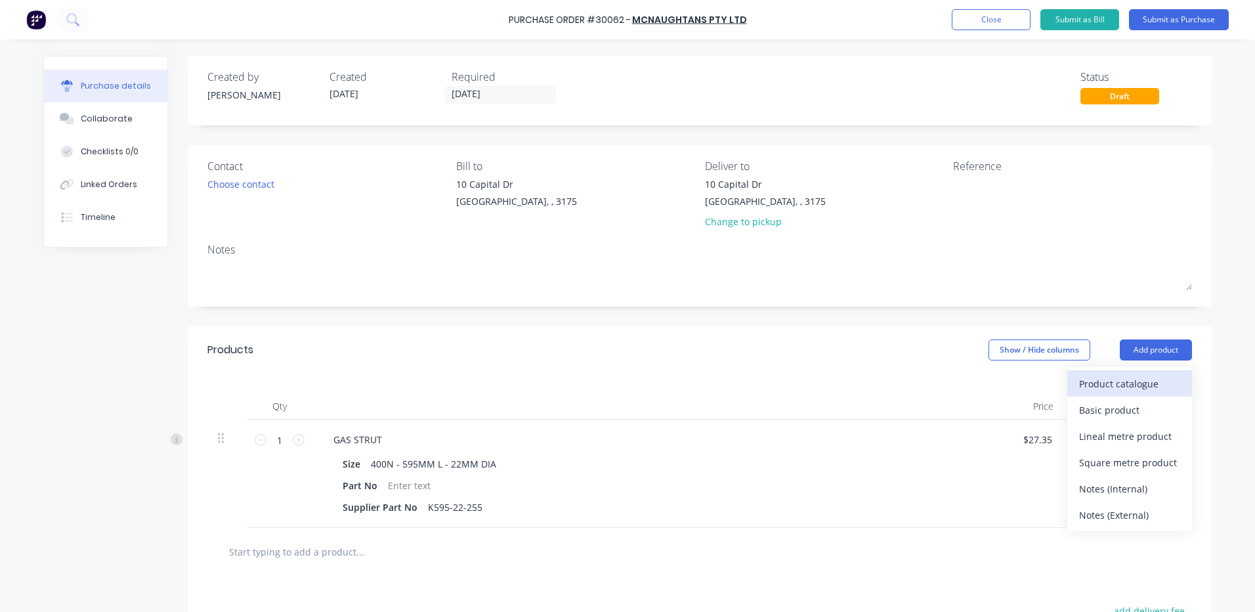
click at [1118, 372] on button "Product catalogue" at bounding box center [1129, 383] width 125 height 26
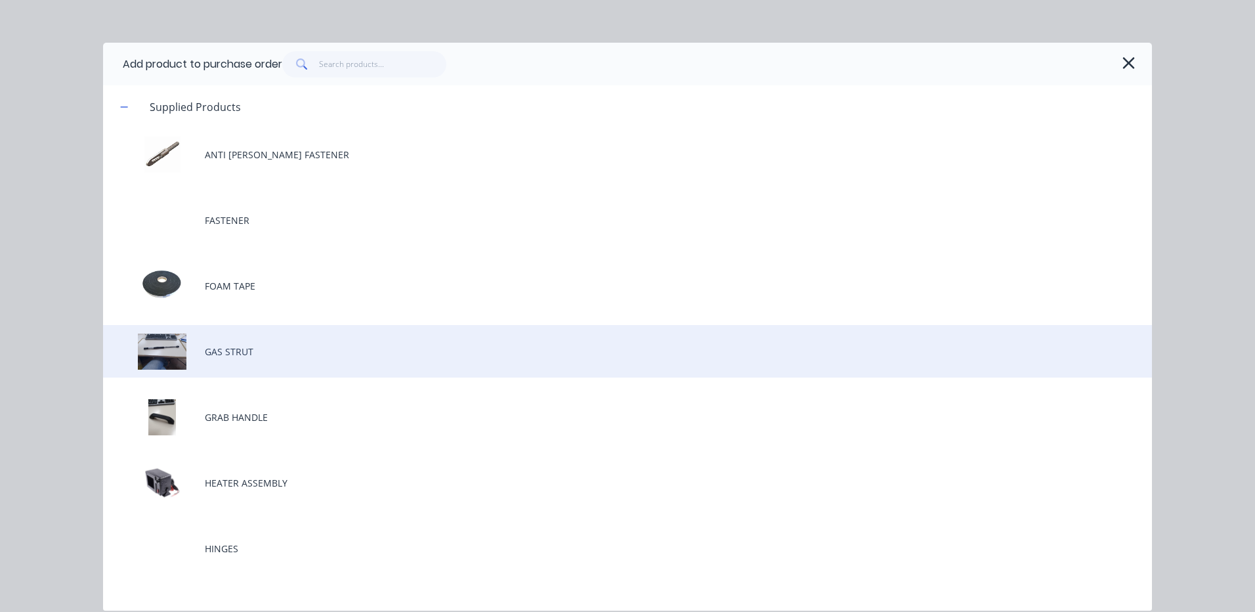
click at [272, 345] on div "GAS STRUT" at bounding box center [627, 351] width 1049 height 53
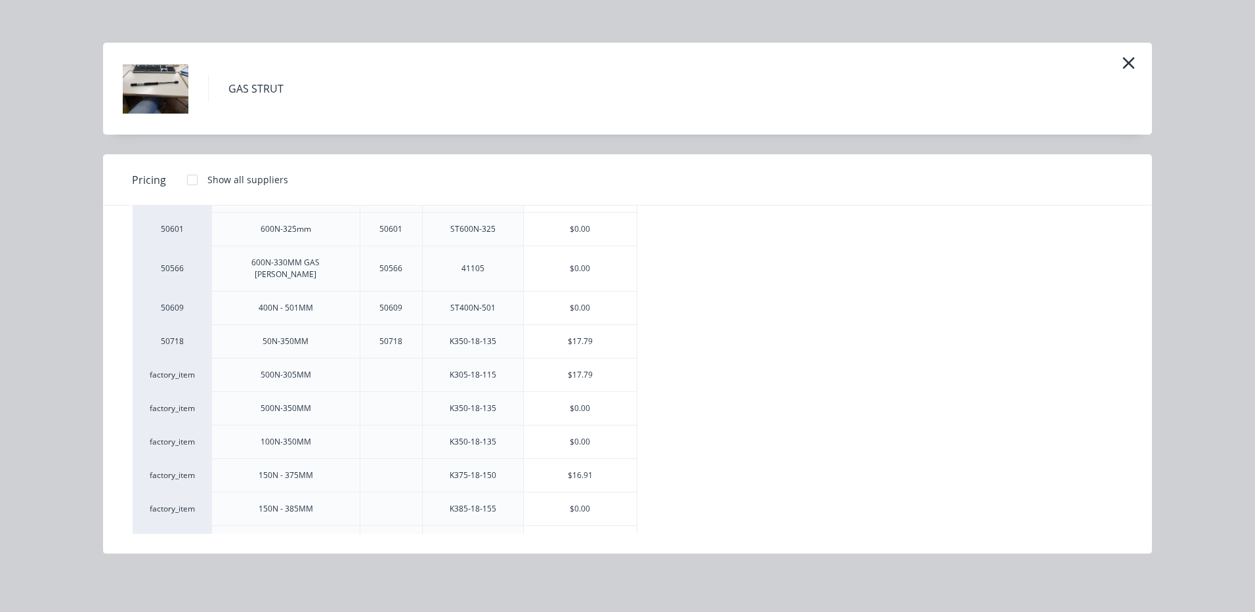
scroll to position [525, 0]
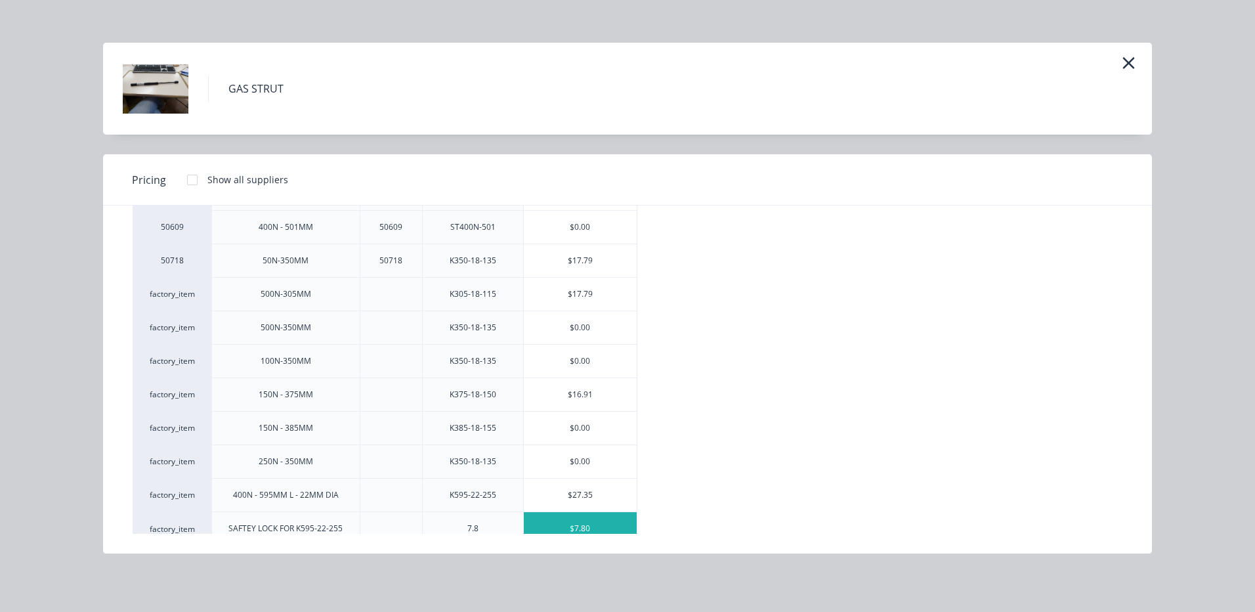
click at [564, 512] on div "$7.80" at bounding box center [580, 528] width 113 height 33
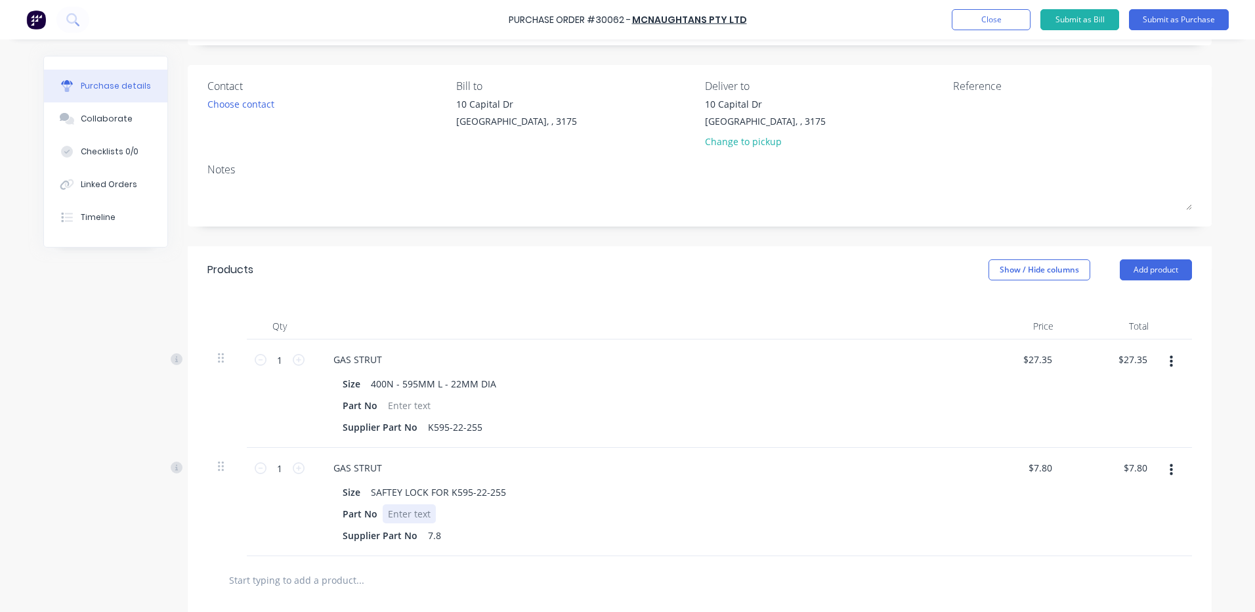
scroll to position [197, 0]
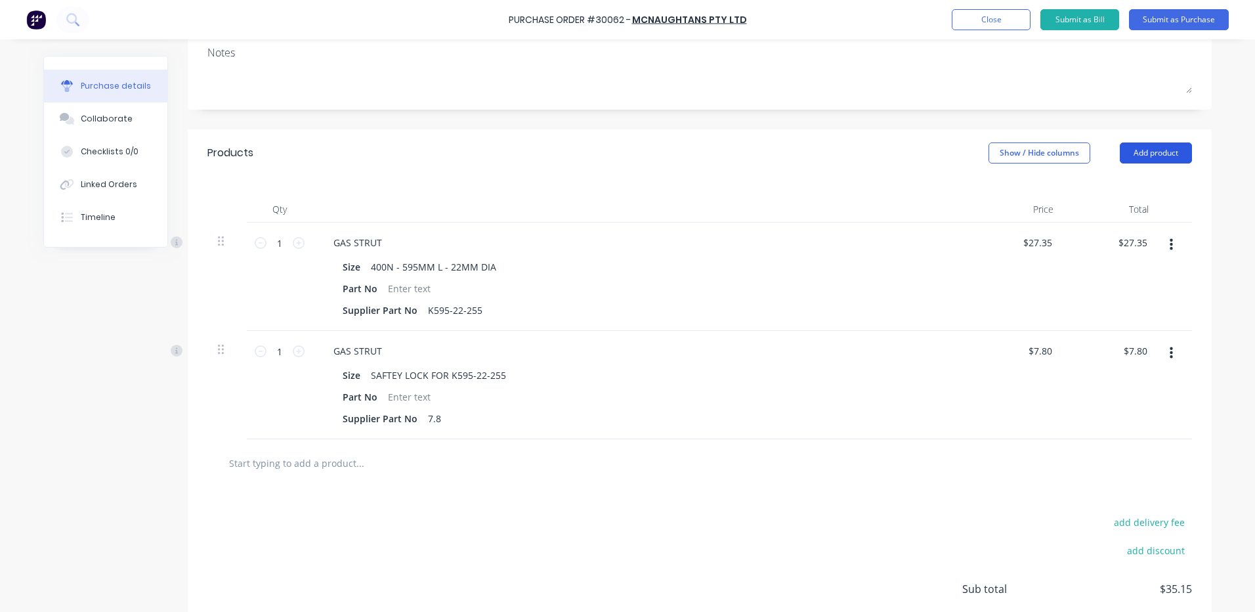
click at [1169, 158] on button "Add product" at bounding box center [1156, 152] width 72 height 21
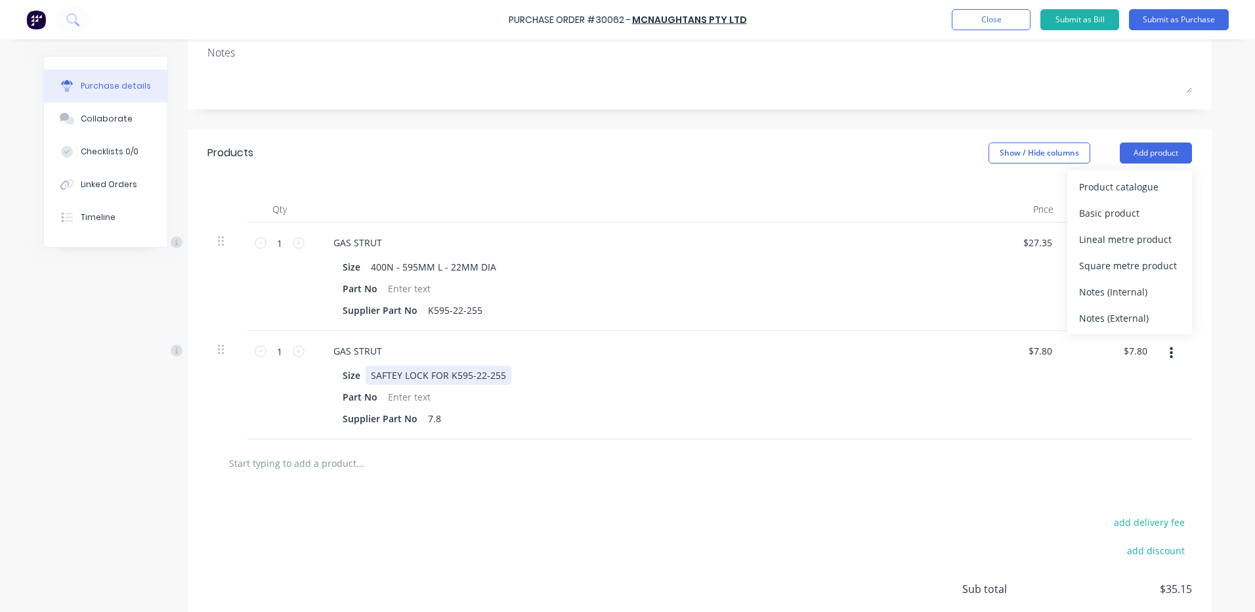
click at [679, 374] on div "Size SAFTEY LOCK FOR K595-22-255" at bounding box center [637, 375] width 601 height 19
click at [458, 415] on div "Supplier Part No 7.8" at bounding box center [637, 418] width 601 height 19
click at [445, 434] on div "GAS STRUT Size SAFTEY LOCK FOR K595-22-255 Part No Supplier Part No 7.8" at bounding box center [640, 385] width 656 height 108
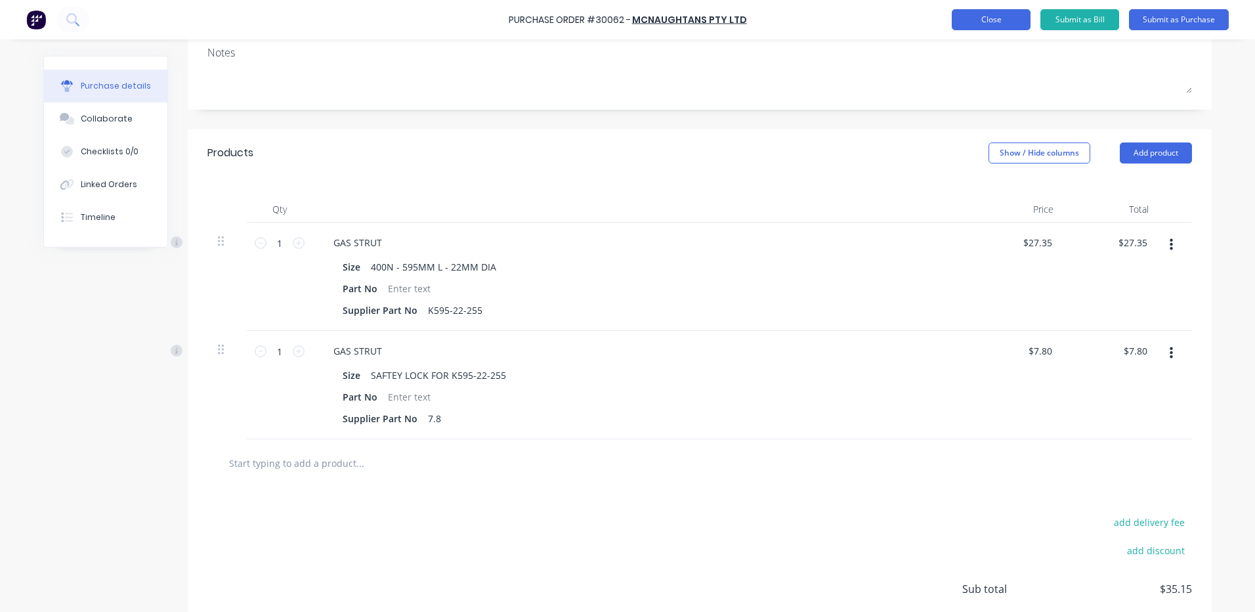
click at [977, 25] on button "Close" at bounding box center [991, 19] width 79 height 21
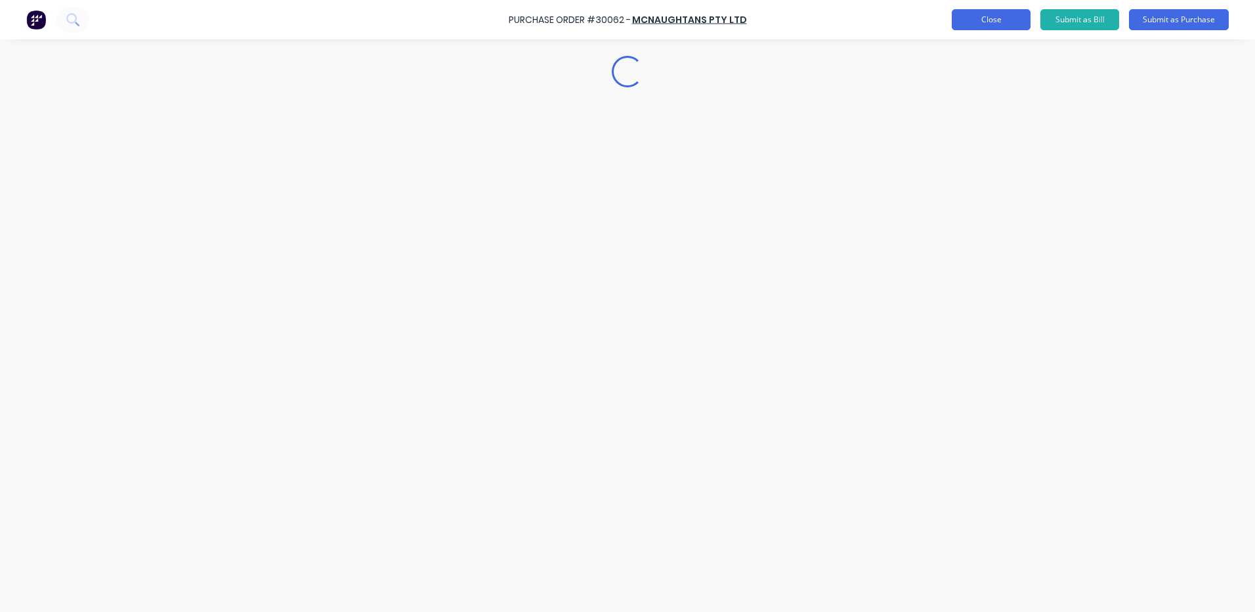
scroll to position [0, 0]
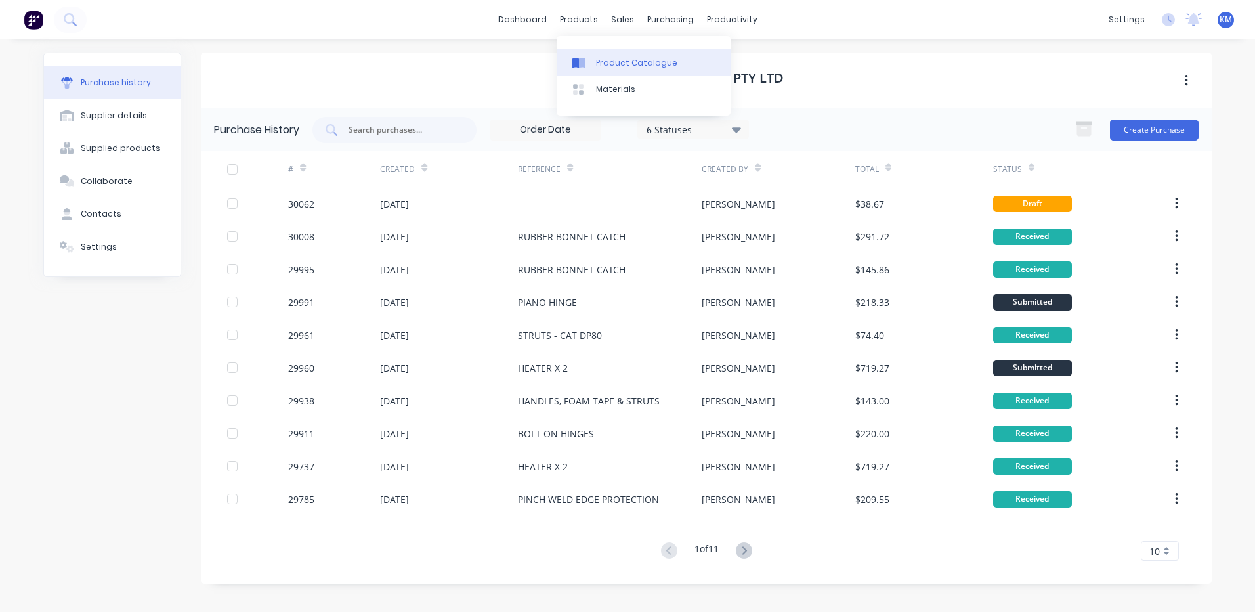
click at [597, 60] on div "Product Catalogue" at bounding box center [636, 63] width 81 height 12
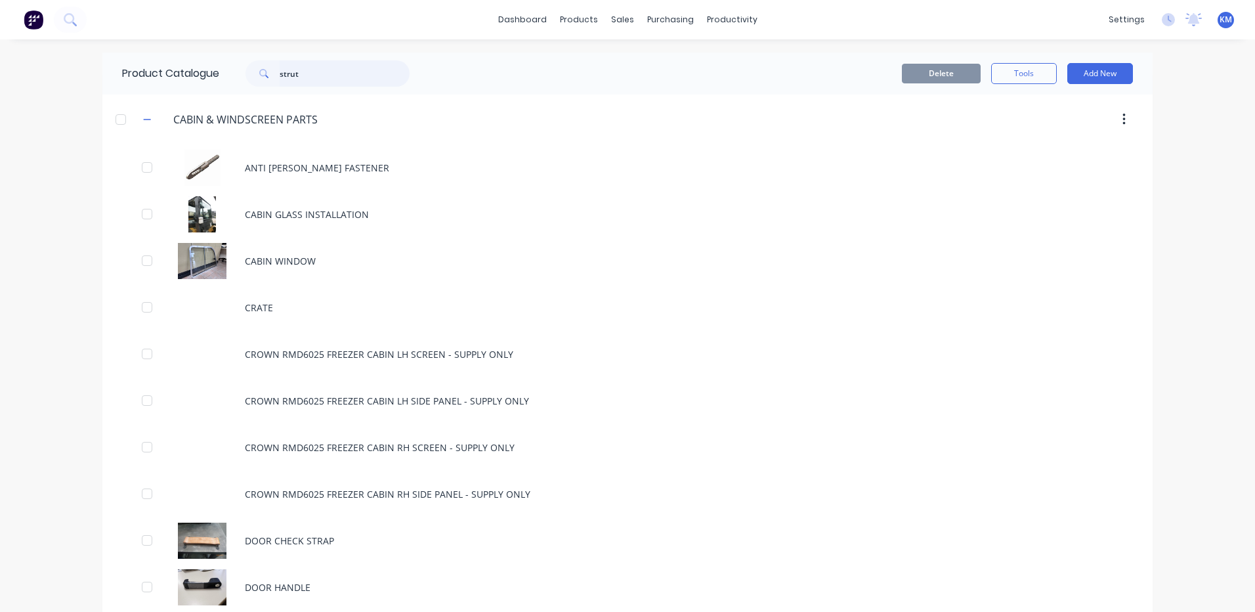
click at [361, 85] on input "strut" at bounding box center [345, 73] width 130 height 26
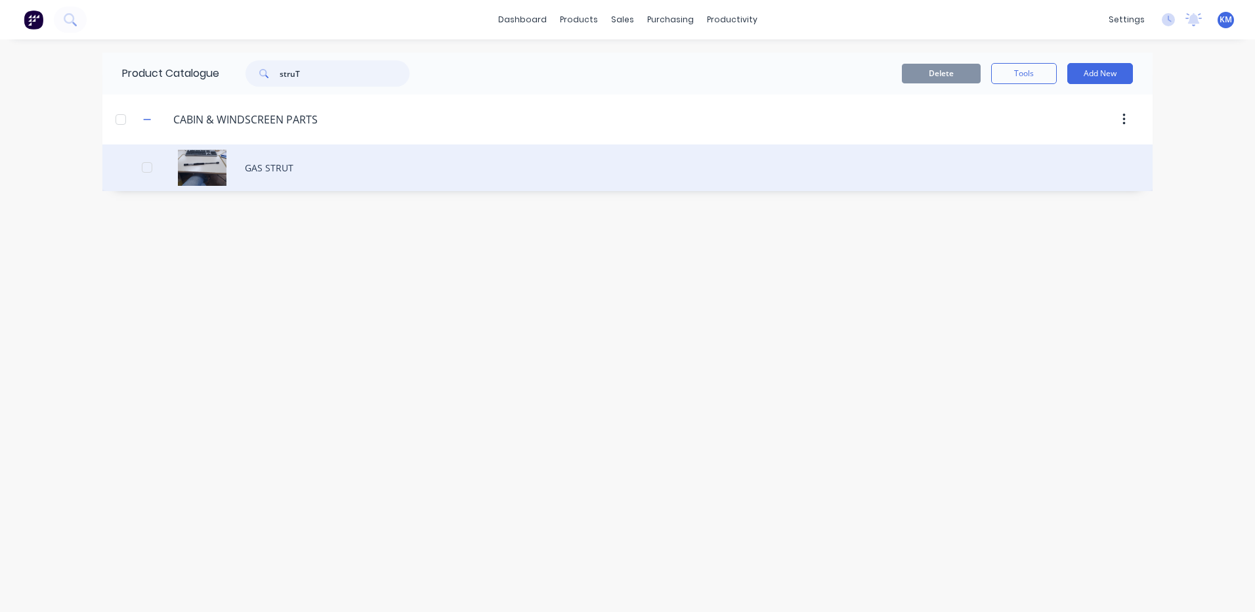
type input "struT"
click at [371, 157] on div "GAS STRUT" at bounding box center [627, 167] width 1050 height 47
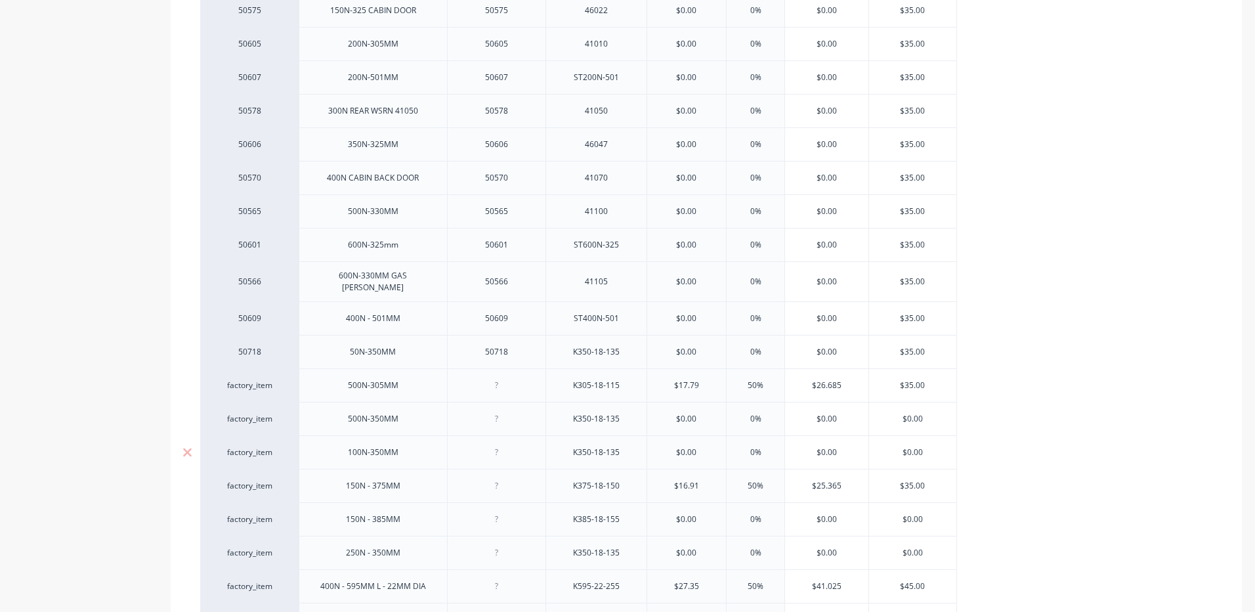
scroll to position [673, 0]
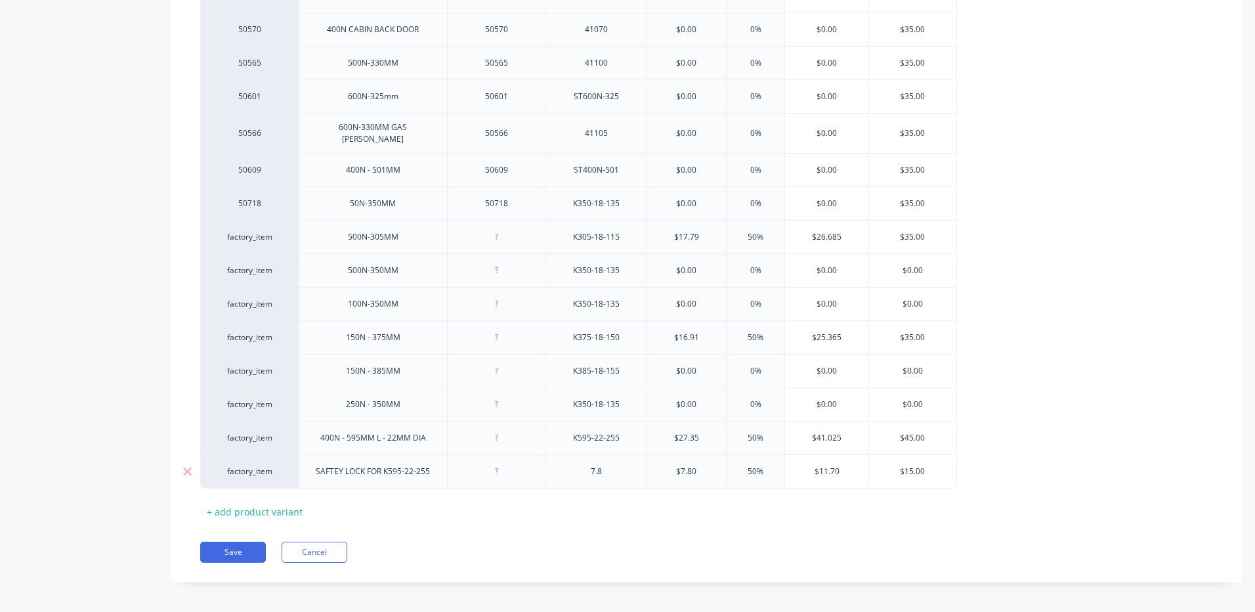
type textarea "x"
click at [601, 465] on div "7.8" at bounding box center [596, 471] width 66 height 17
click at [607, 463] on div "7.8" at bounding box center [596, 471] width 66 height 17
drag, startPoint x: 614, startPoint y: 467, endPoint x: 570, endPoint y: 466, distance: 44.0
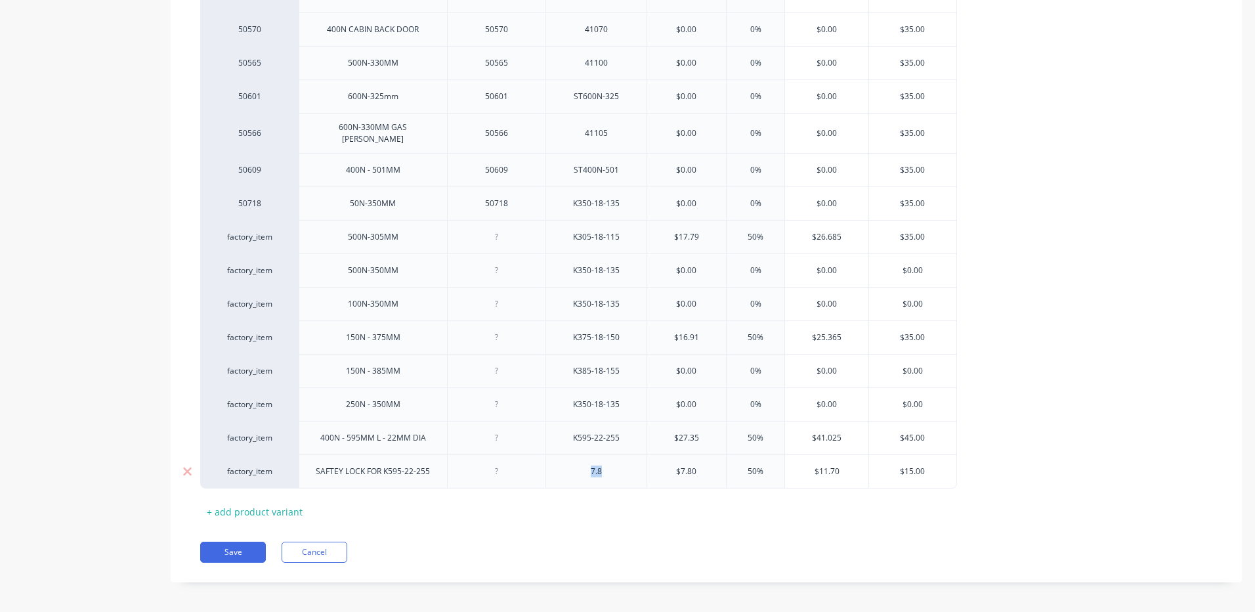
click at [570, 466] on div "7.8" at bounding box center [596, 471] width 66 height 17
drag, startPoint x: 585, startPoint y: 547, endPoint x: 298, endPoint y: 553, distance: 286.9
click at [581, 545] on div "Save Cancel" at bounding box center [721, 551] width 1042 height 21
click at [241, 541] on button "Save" at bounding box center [233, 551] width 66 height 21
type textarea "x"
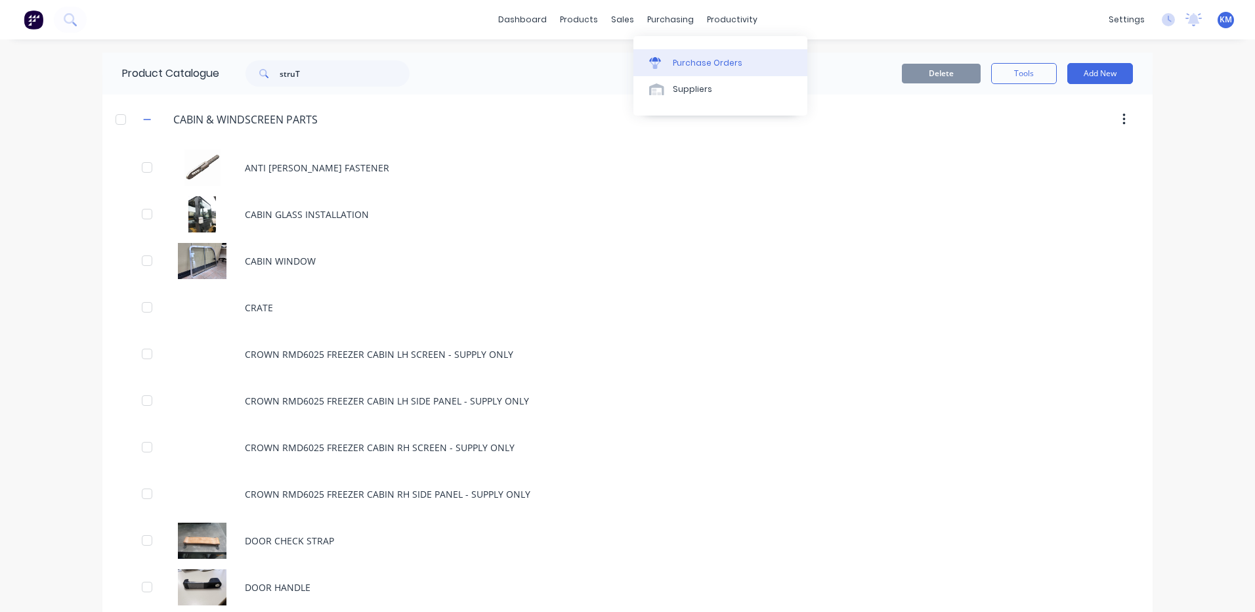
click at [678, 53] on link "Purchase Orders" at bounding box center [720, 62] width 174 height 26
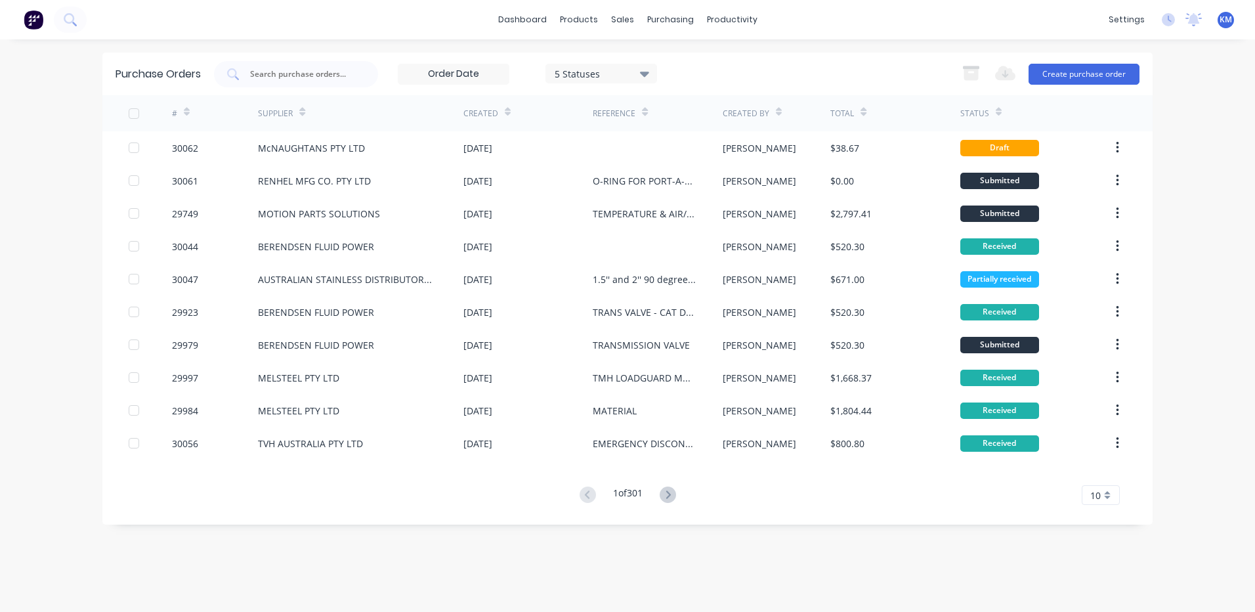
click at [422, 148] on div "McNAUGHTANS PTY LTD" at bounding box center [360, 147] width 205 height 33
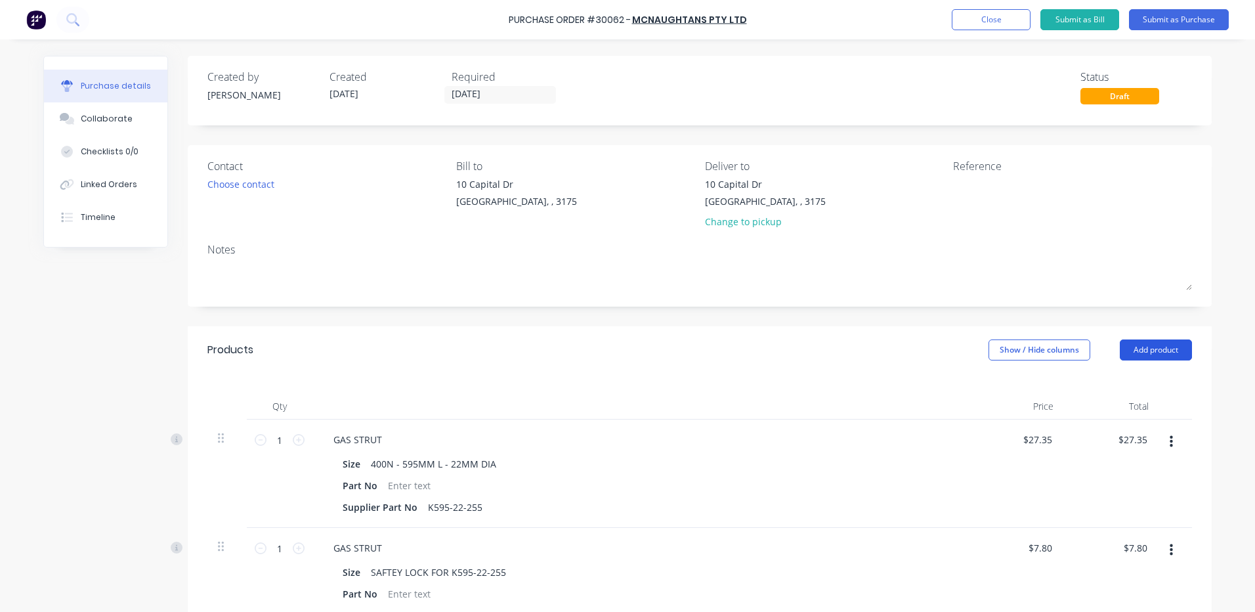
click at [1145, 342] on button "Add product" at bounding box center [1156, 349] width 72 height 21
click at [1103, 390] on div "Product catalogue" at bounding box center [1129, 383] width 101 height 19
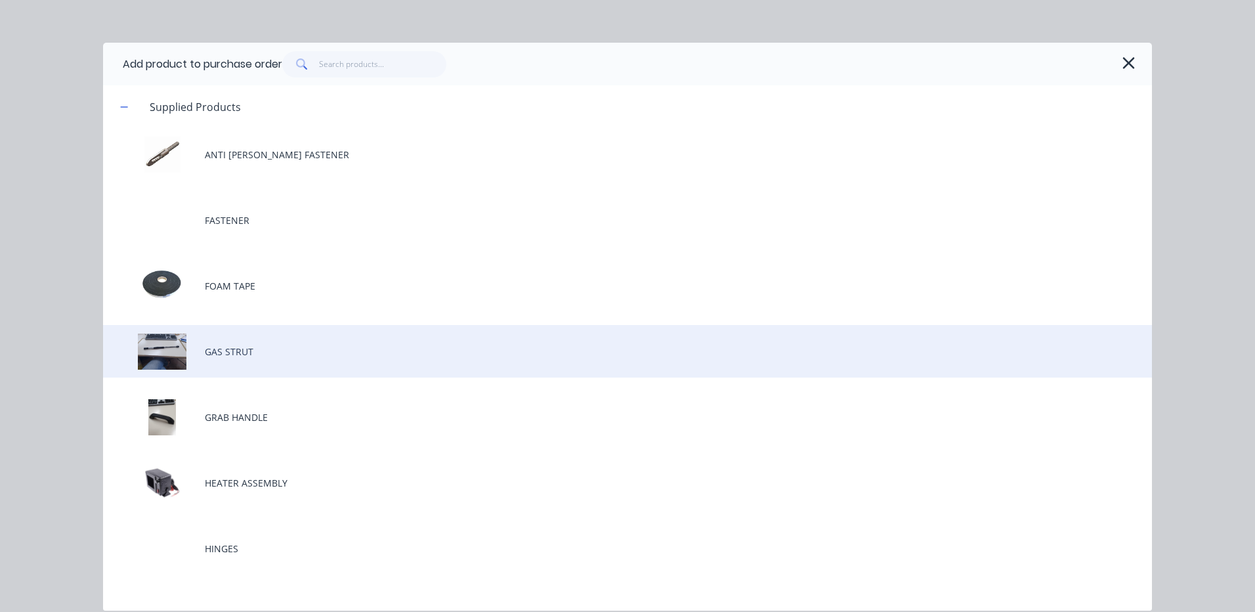
click at [291, 341] on div "GAS STRUT" at bounding box center [627, 351] width 1049 height 53
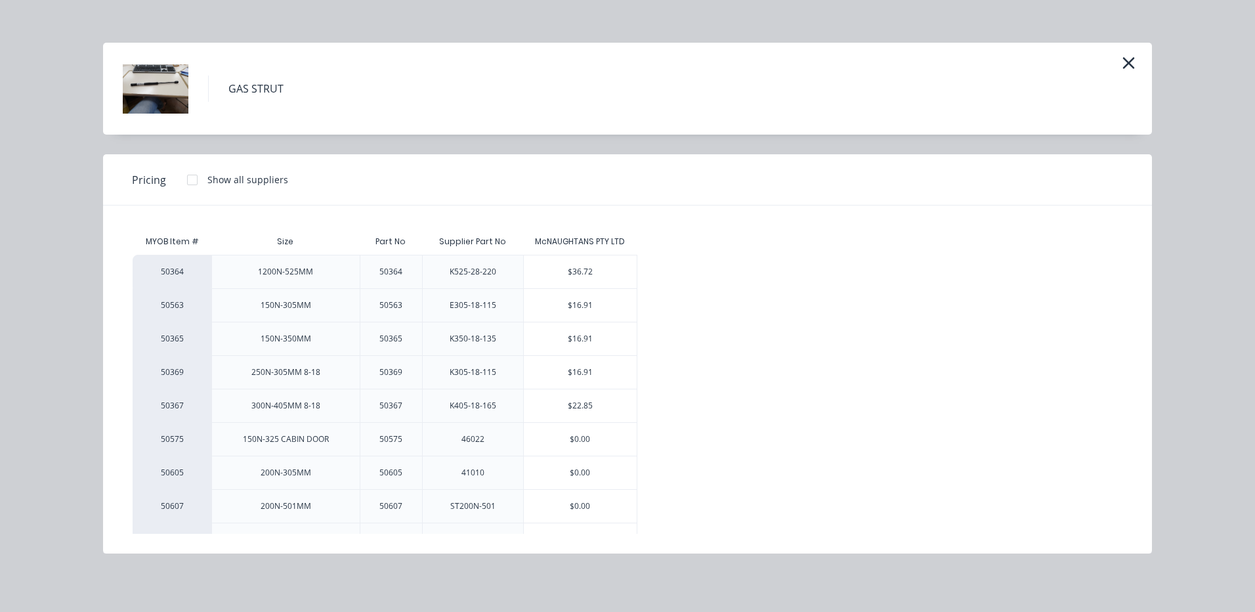
scroll to position [525, 0]
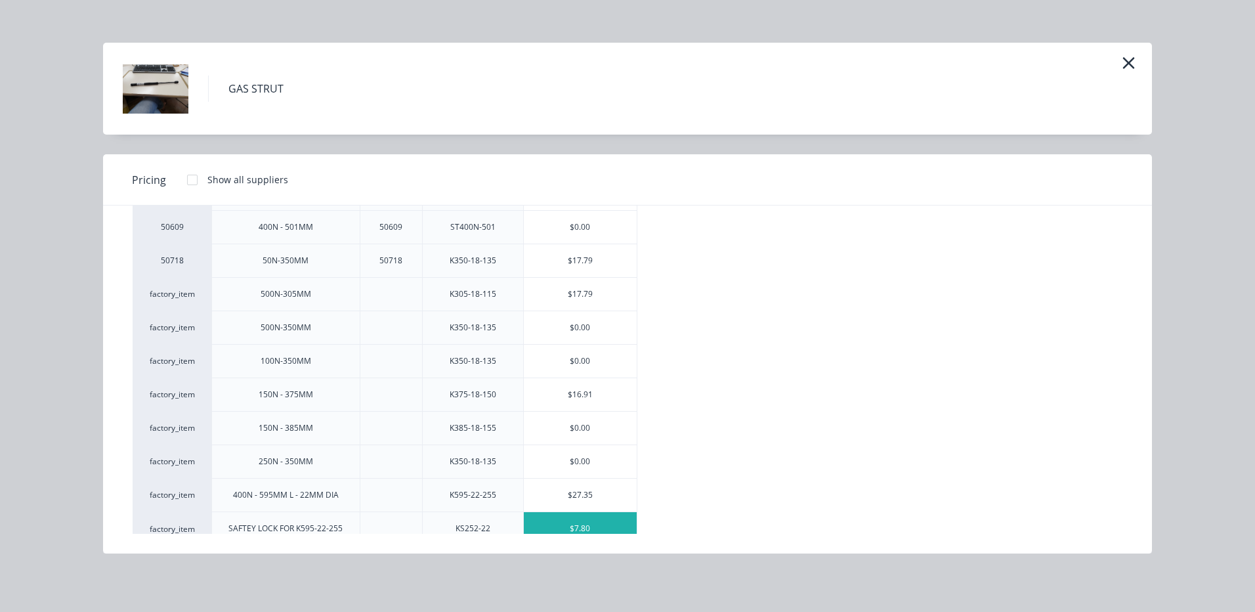
click at [587, 517] on div "$7.80" at bounding box center [580, 528] width 113 height 33
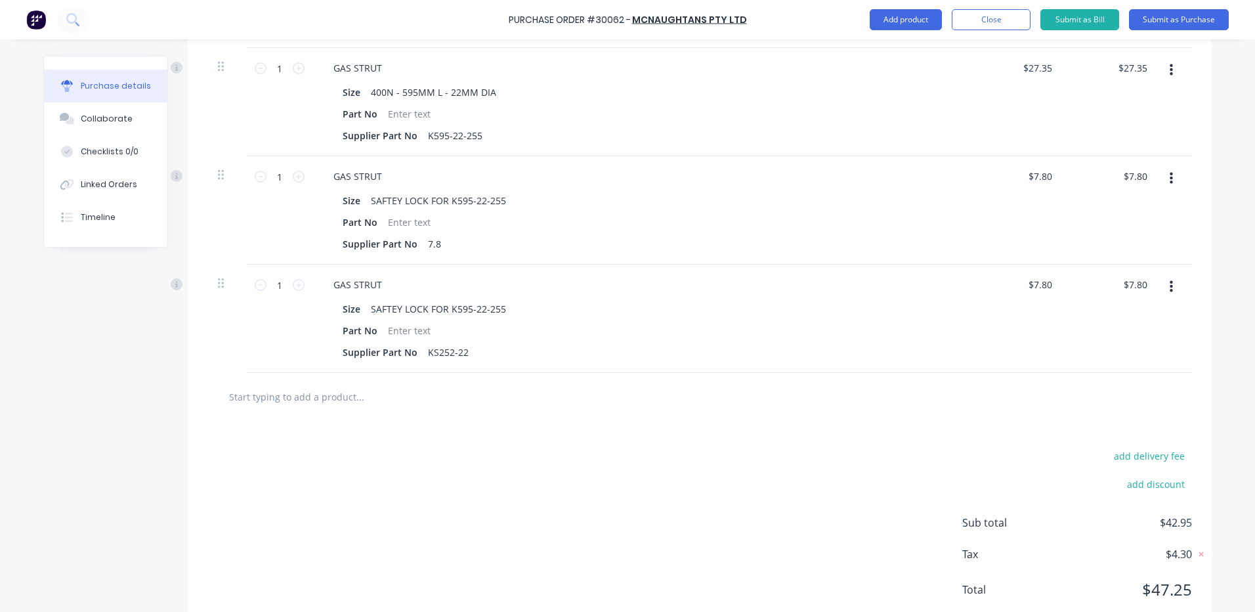
scroll to position [410, 0]
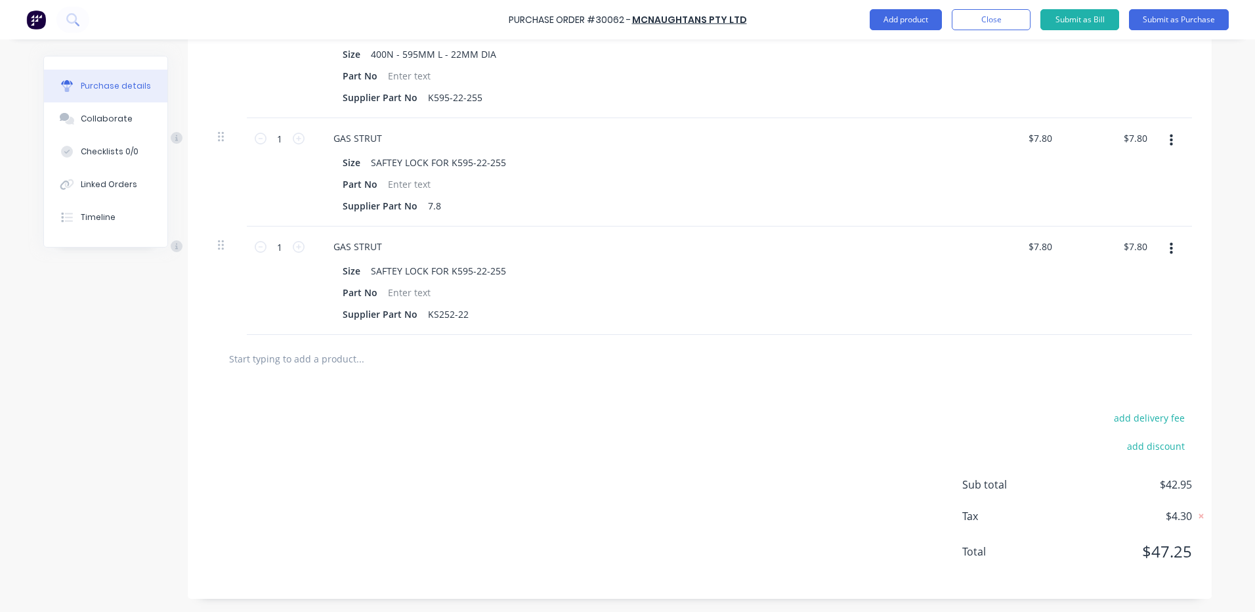
click at [1164, 150] on button "button" at bounding box center [1171, 141] width 31 height 24
click at [1111, 250] on button "Delete" at bounding box center [1131, 254] width 112 height 26
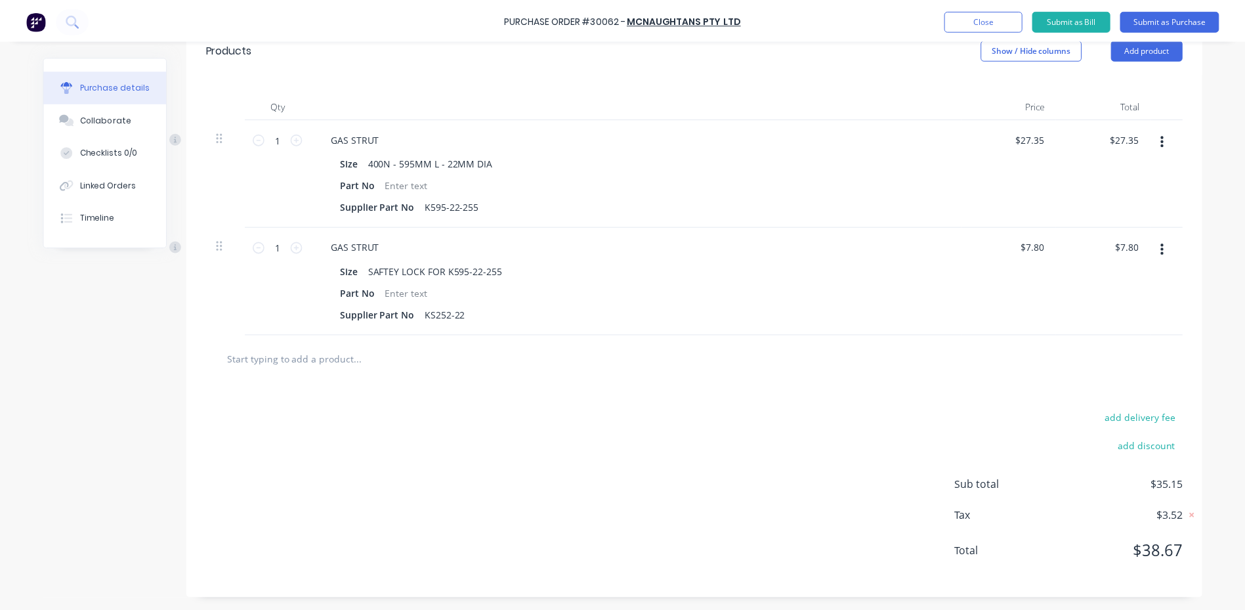
scroll to position [0, 0]
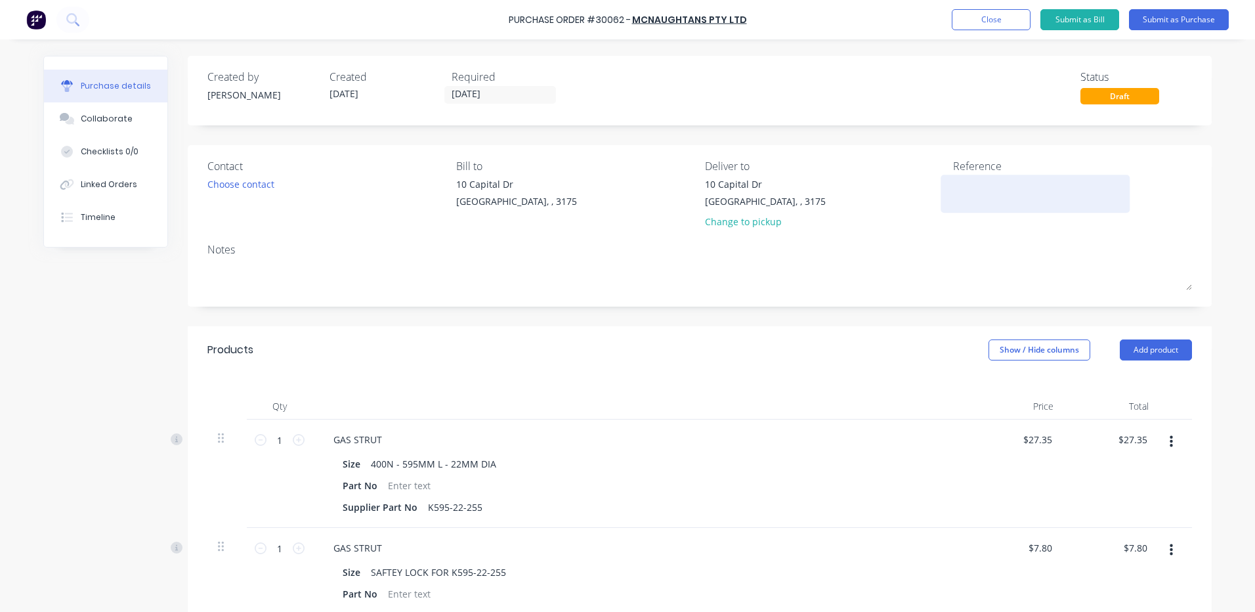
drag, startPoint x: 957, startPoint y: 194, endPoint x: 979, endPoint y: 182, distance: 25.2
click at [957, 194] on textarea at bounding box center [1035, 192] width 164 height 30
type textarea "STRUT & S"
type textarea "x"
type textarea "STRUT & SA"
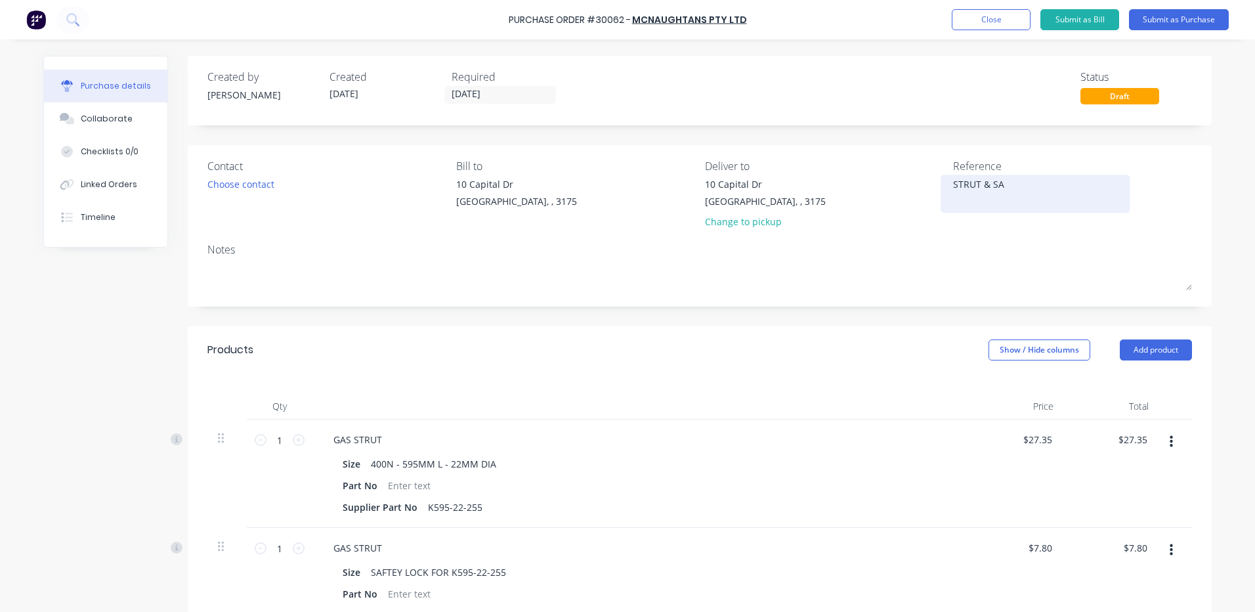
type textarea "x"
type textarea "STRUT & SAF"
type textarea "x"
type textarea "STRUT & SAFT"
type textarea "x"
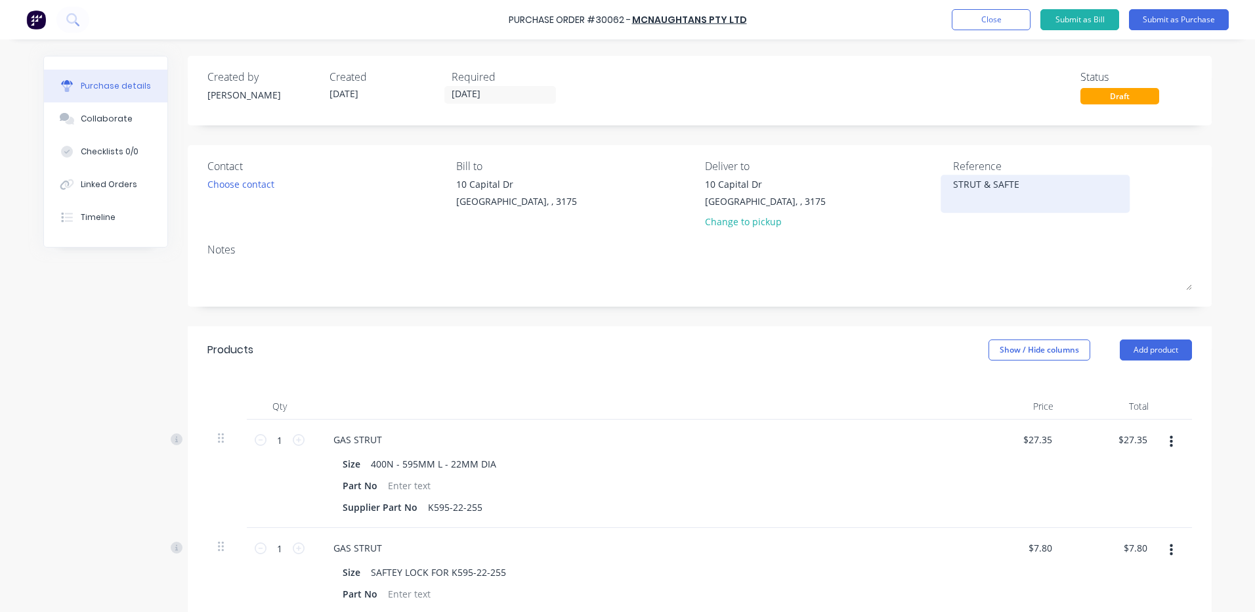
type textarea "STRUT & SAFTEY"
type textarea "x"
type textarea "STRUT & SAFTEY"
type textarea "x"
type textarea "STRUT & SAFTEY L"
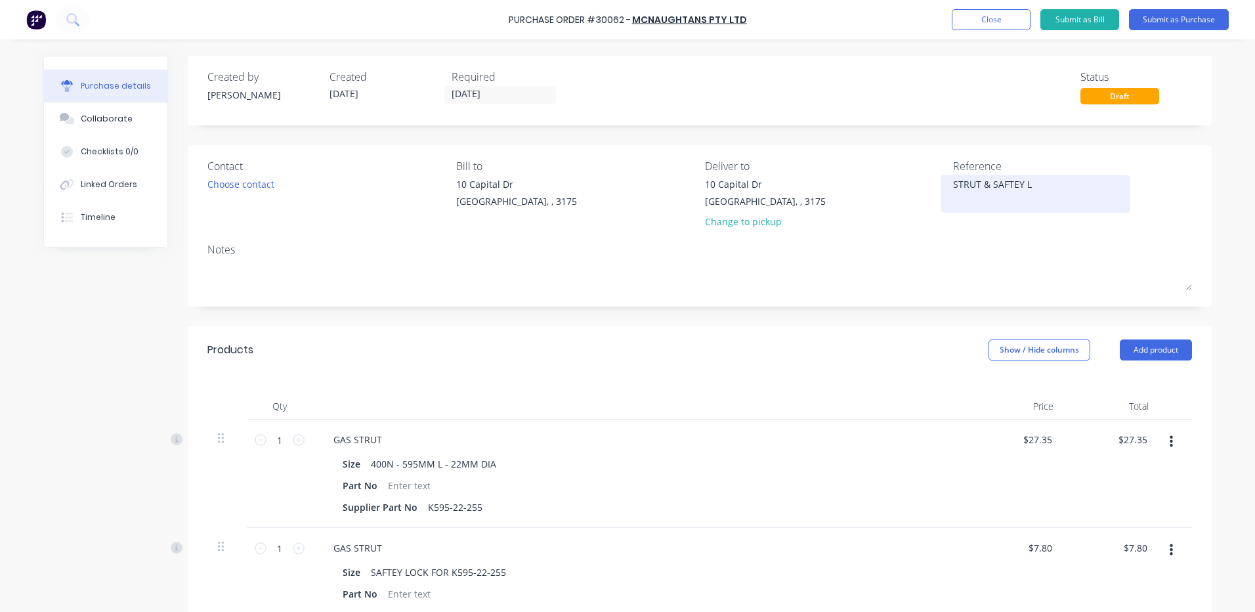
type textarea "x"
type textarea "STRUT & SAFTEY LO"
type textarea "x"
type textarea "STRUT & SAFTEY LOC"
type textarea "x"
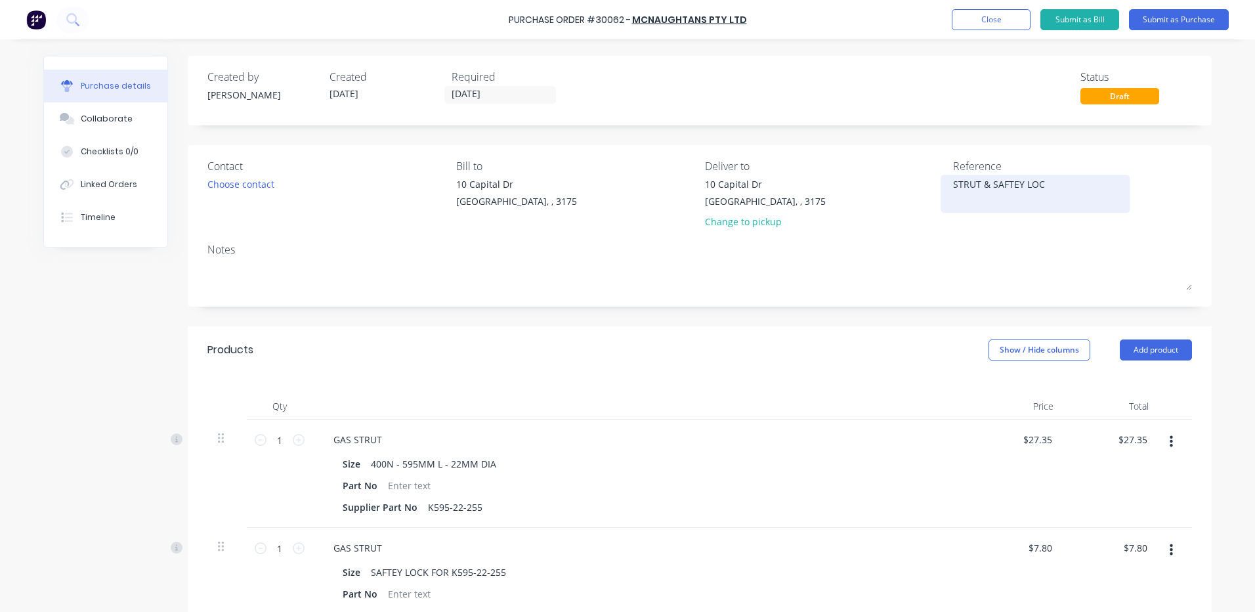
type textarea "STRUT & SAFTEY LOCK"
type textarea "x"
type textarea "STRUT & SAFTEY LOCK"
type textarea "x"
type textarea "STRUT & SAFTEY LOCK"
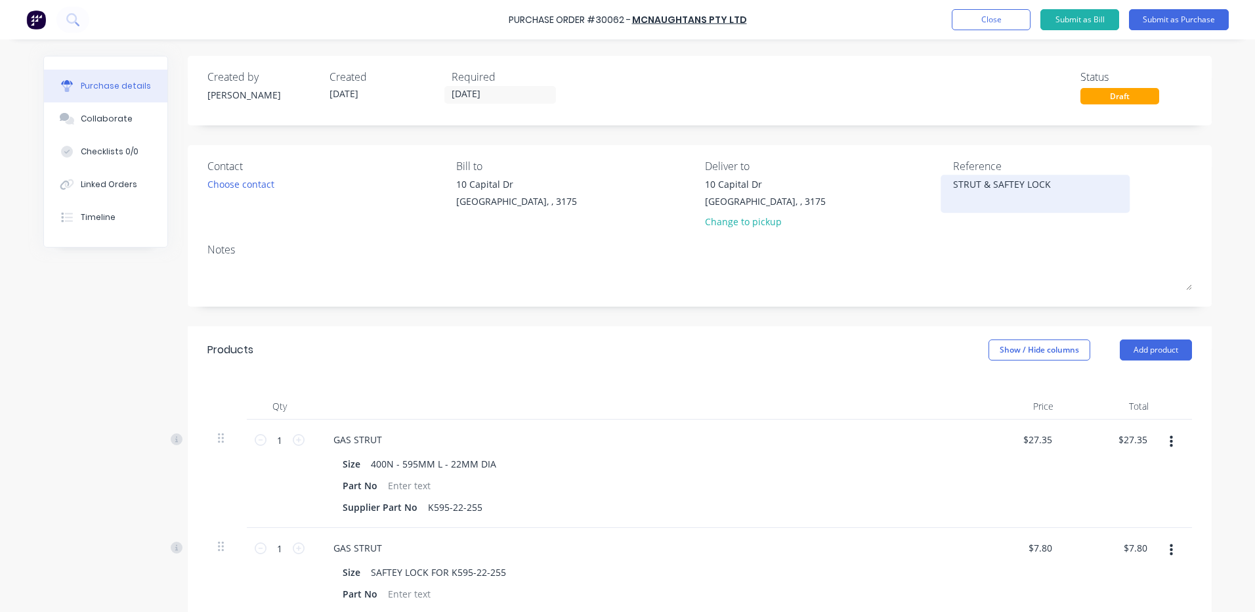
type textarea "x"
type textarea "STRUT & SAFTEY LOCK"
type textarea "x"
type textarea "STRUT & SAFTEY LOCK -"
type textarea "x"
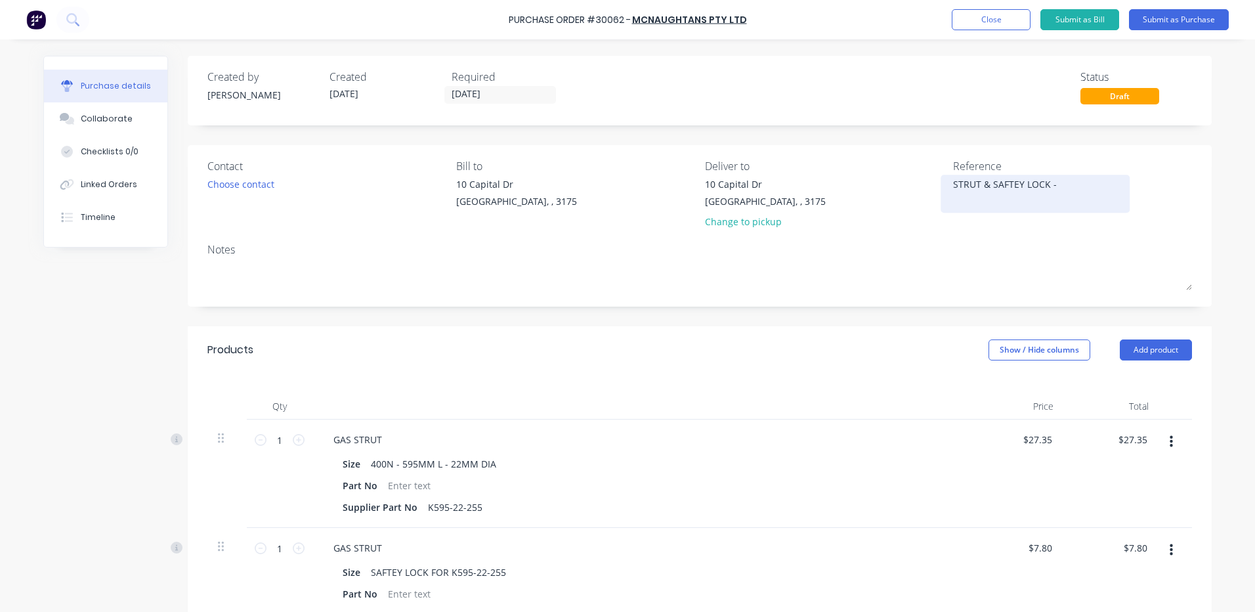
type textarea "STRUT & SAFTEY LOCK - C"
type textarea "x"
type textarea "STRUT & SAFTEY LOCK - CA"
type textarea "x"
type textarea "STRUT & SAFTEY LOCK - CAT"
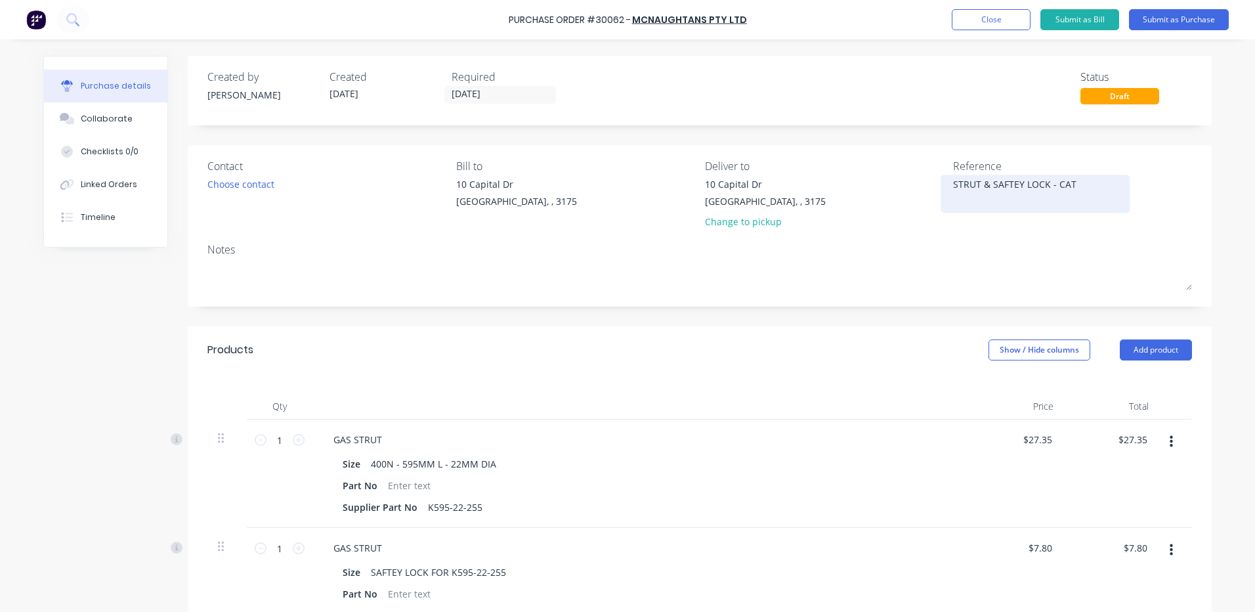
type textarea "x"
type textarea "STRUT & SAFTEY LOCK - CAT"
type textarea "x"
type textarea "STRUT & SAFTEY LOCK - CAT D"
type textarea "x"
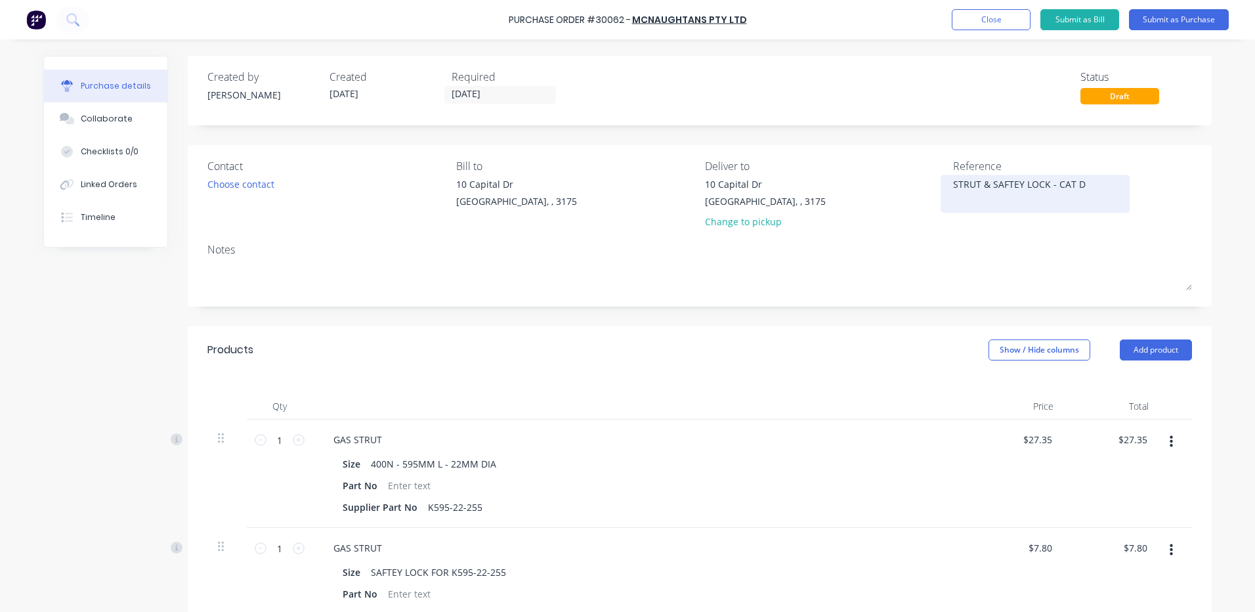
type textarea "STRUT & SAFTEY LOCK - CAT DP"
type textarea "x"
type textarea "STRUT & SAFTEY LOCK - CAT DP2"
type textarea "x"
type textarea "STRUT & SAFTEY LOCK - CAT DP25"
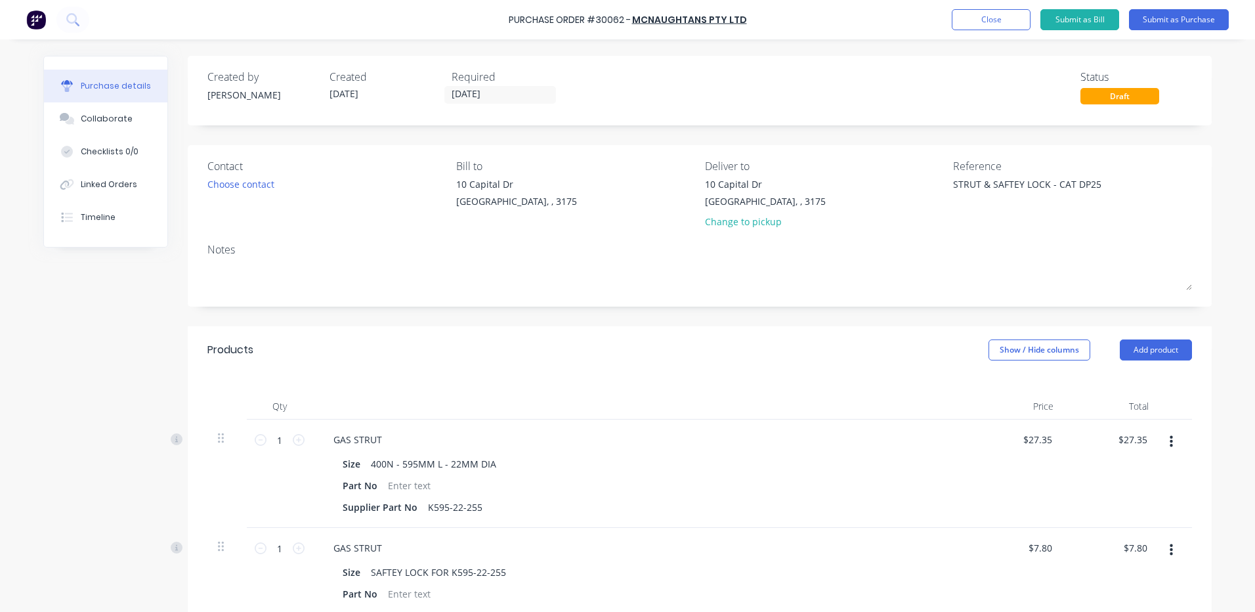
type textarea "x"
type textarea "STRUT & SAFTEY LOCK - CAT DP25"
click at [862, 414] on div at bounding box center [640, 406] width 656 height 26
click at [233, 180] on div "Choose contact" at bounding box center [240, 184] width 67 height 14
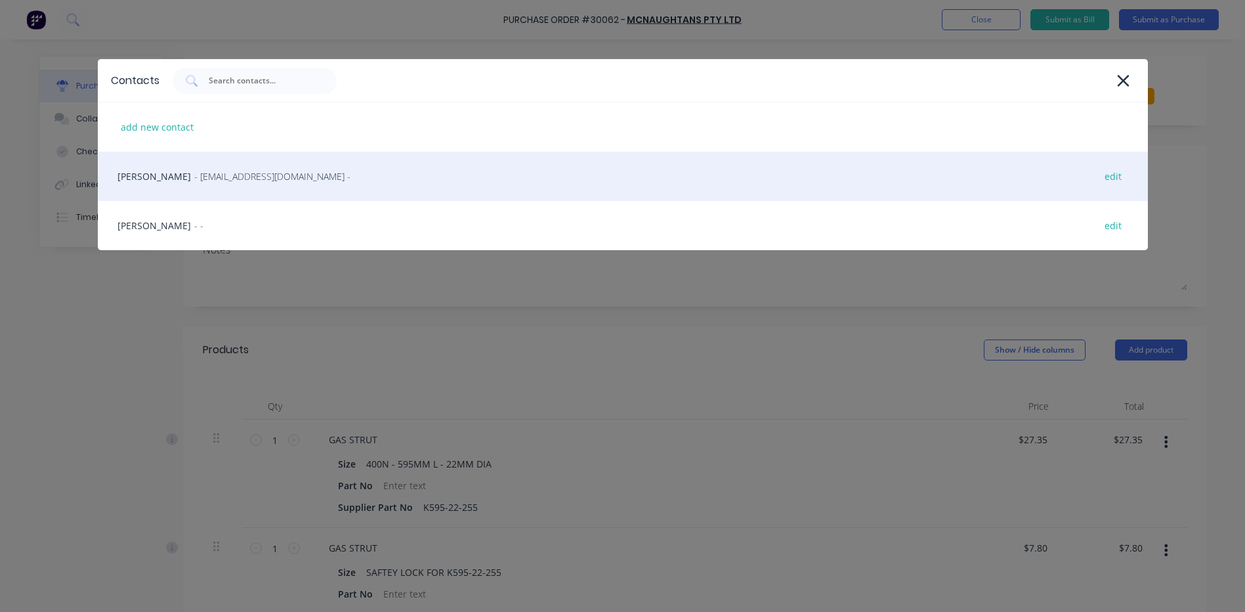
click at [240, 181] on span "- [EMAIL_ADDRESS][DOMAIN_NAME] -" at bounding box center [272, 176] width 156 height 14
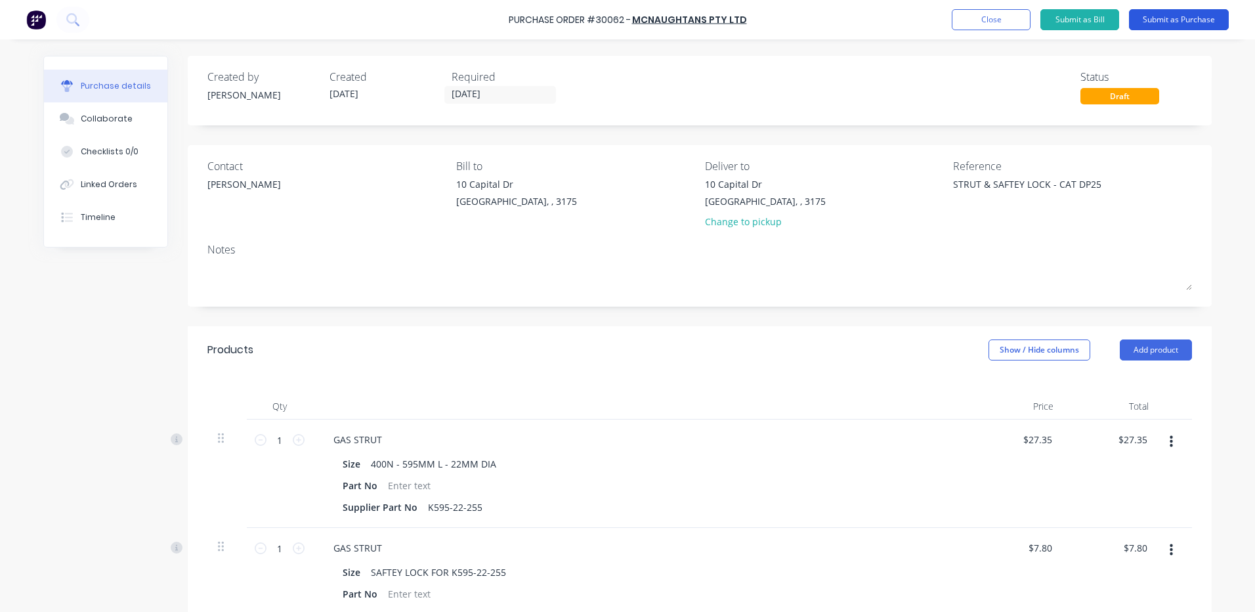
click at [1177, 25] on button "Submit as Purchase" at bounding box center [1179, 19] width 100 height 21
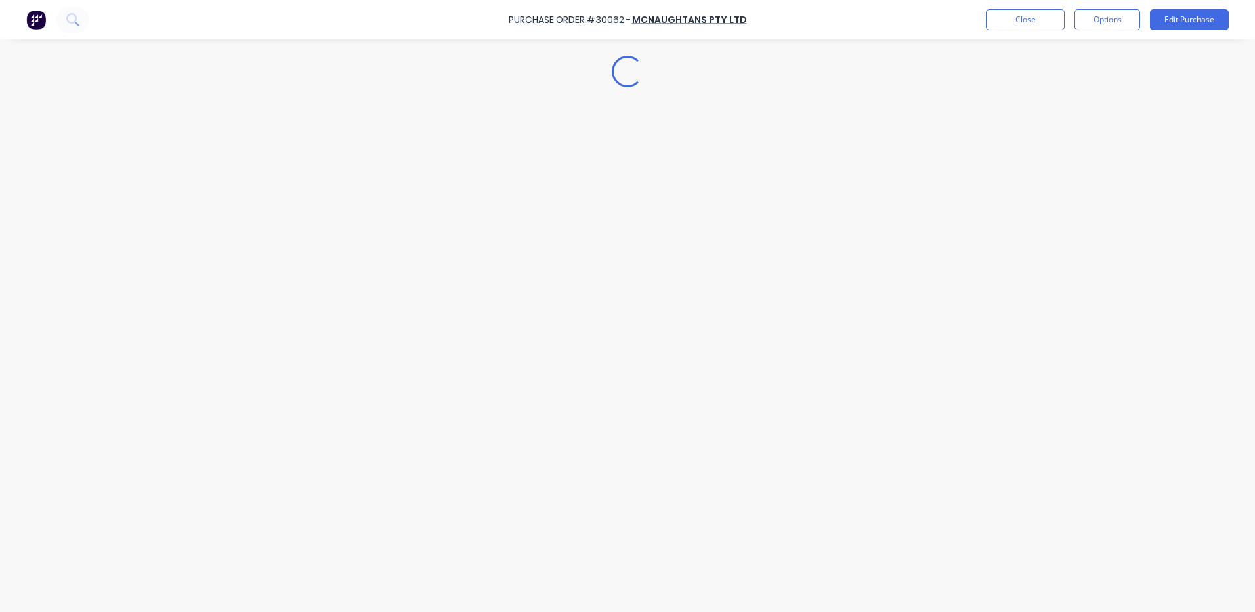
type textarea "x"
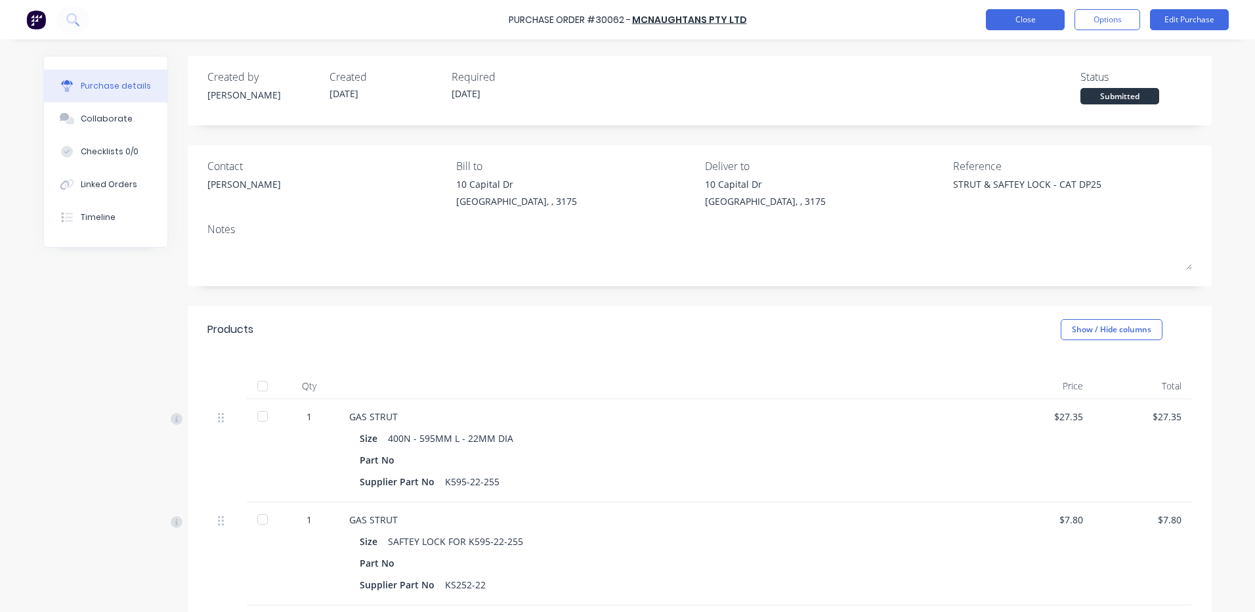
click at [1028, 18] on button "Close" at bounding box center [1025, 19] width 79 height 21
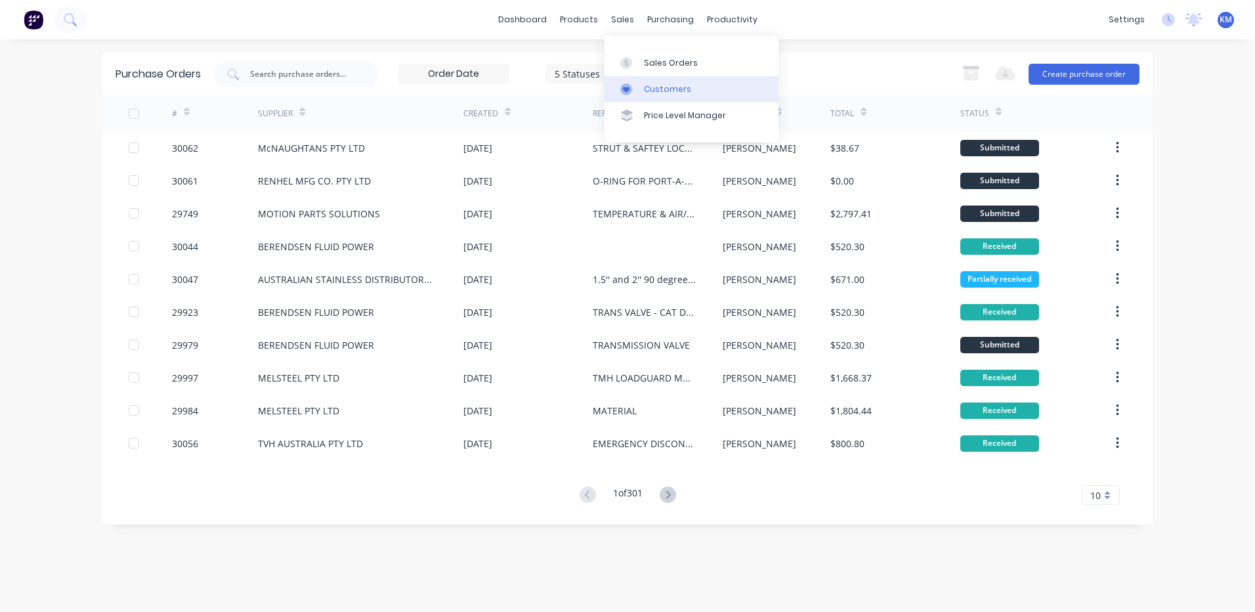
click at [641, 84] on link "Customers" at bounding box center [691, 89] width 174 height 26
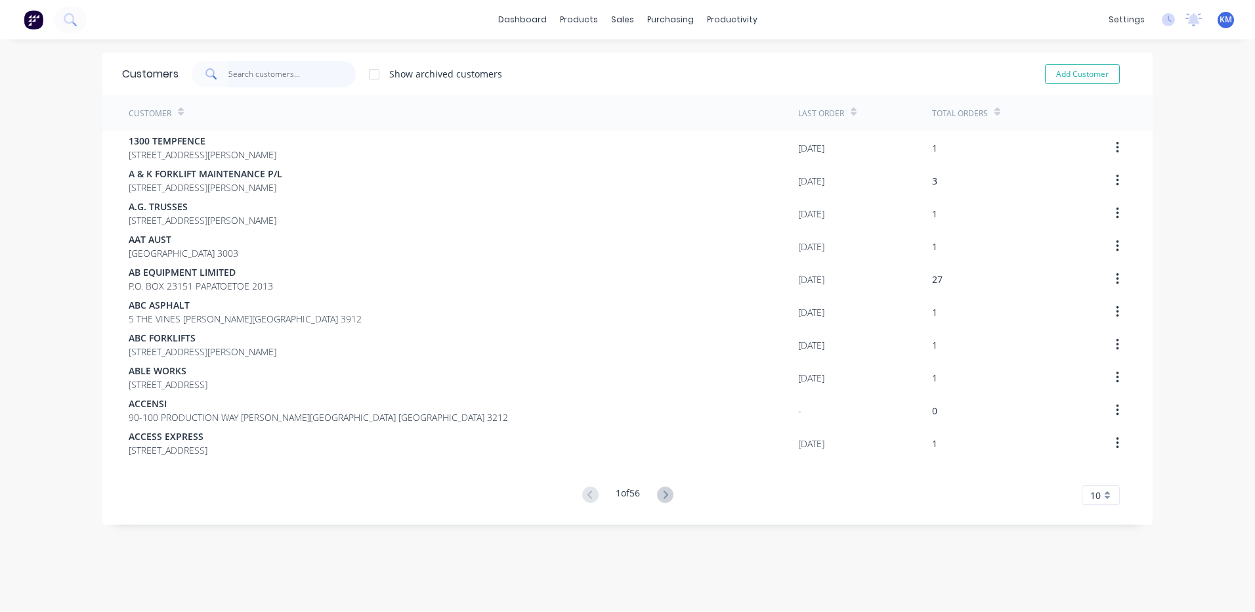
click at [311, 81] on input "text" at bounding box center [292, 74] width 128 height 26
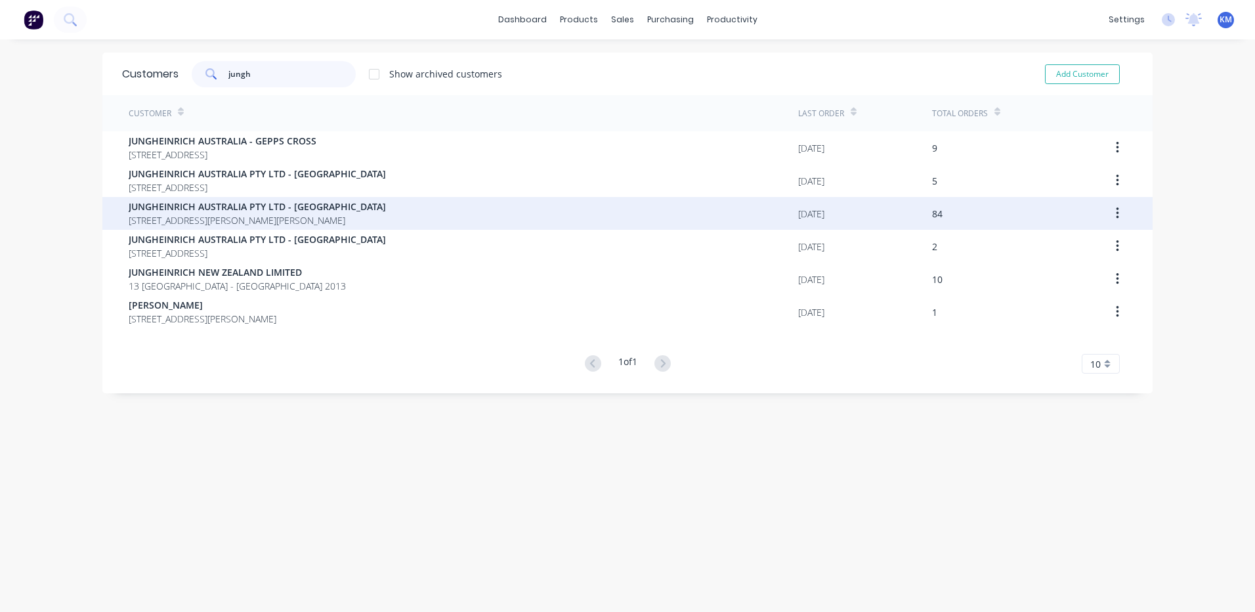
type input "jungh"
click at [494, 215] on div "JUNGHEINRICH AUSTRALIA PTY LTD - [STREET_ADDRESS][PERSON_NAME][PERSON_NAME]" at bounding box center [463, 213] width 669 height 33
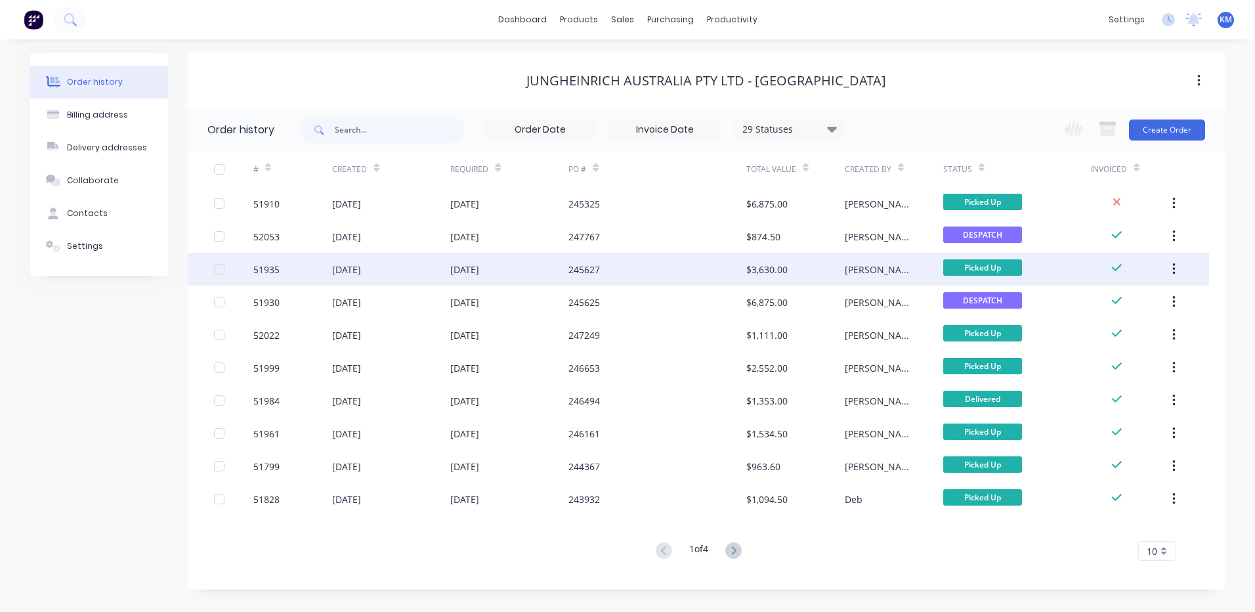
click at [553, 257] on div "[DATE]" at bounding box center [509, 269] width 118 height 33
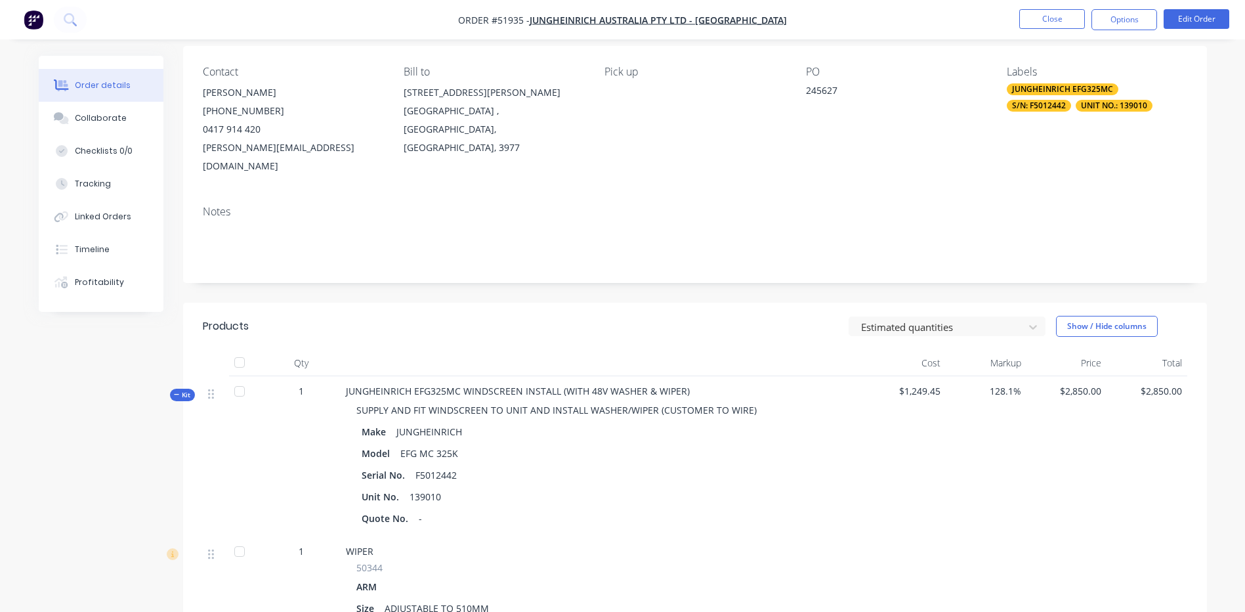
scroll to position [131, 0]
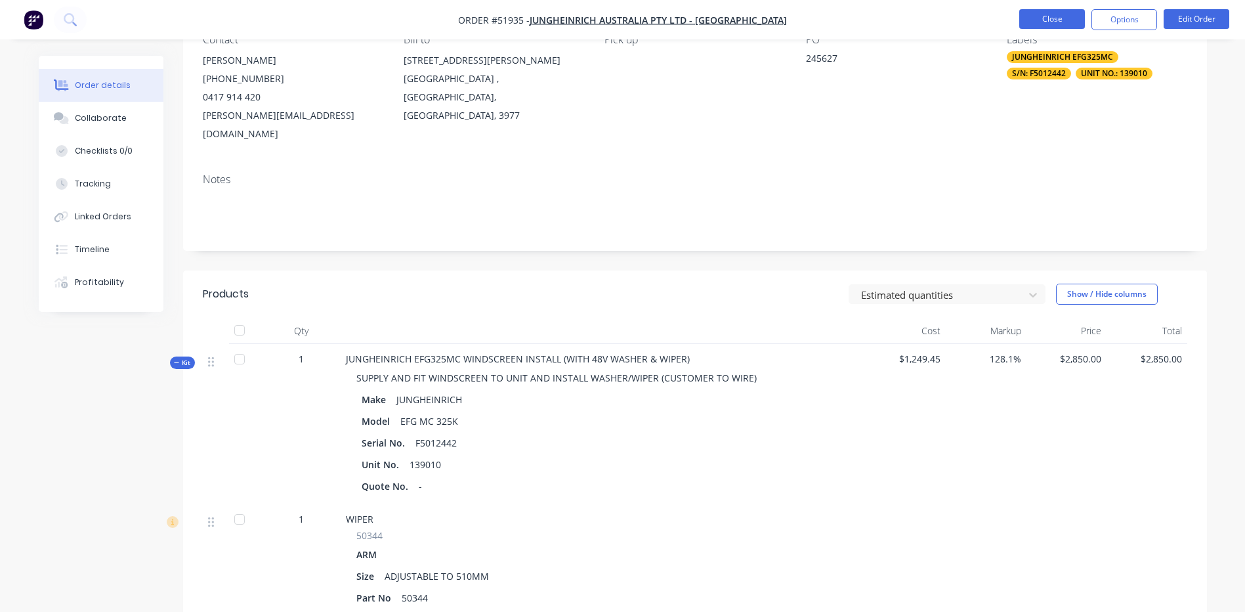
click at [1051, 14] on button "Close" at bounding box center [1052, 19] width 66 height 20
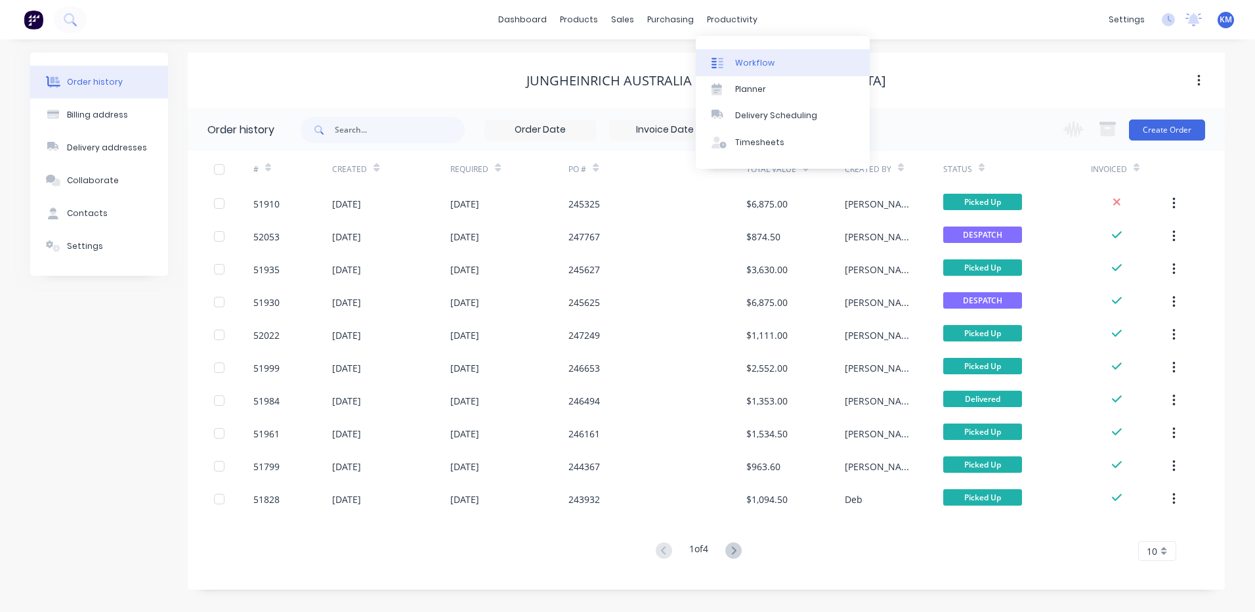
click at [761, 57] on div "Workflow" at bounding box center [754, 63] width 39 height 12
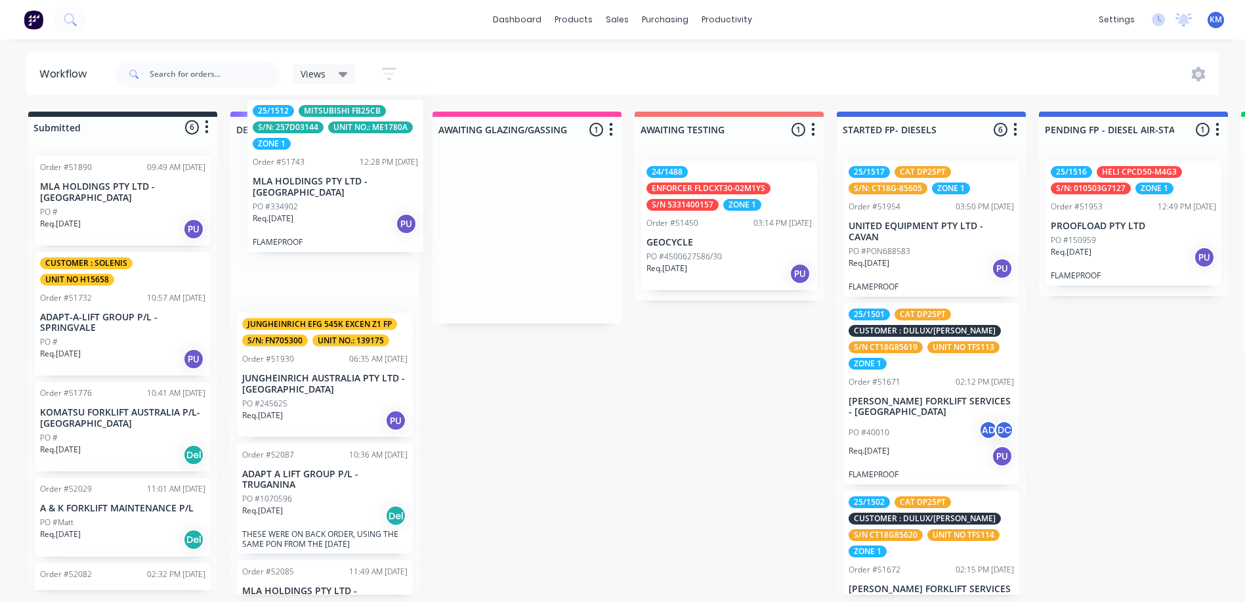
drag, startPoint x: 500, startPoint y: 266, endPoint x: 298, endPoint y: 194, distance: 214.9
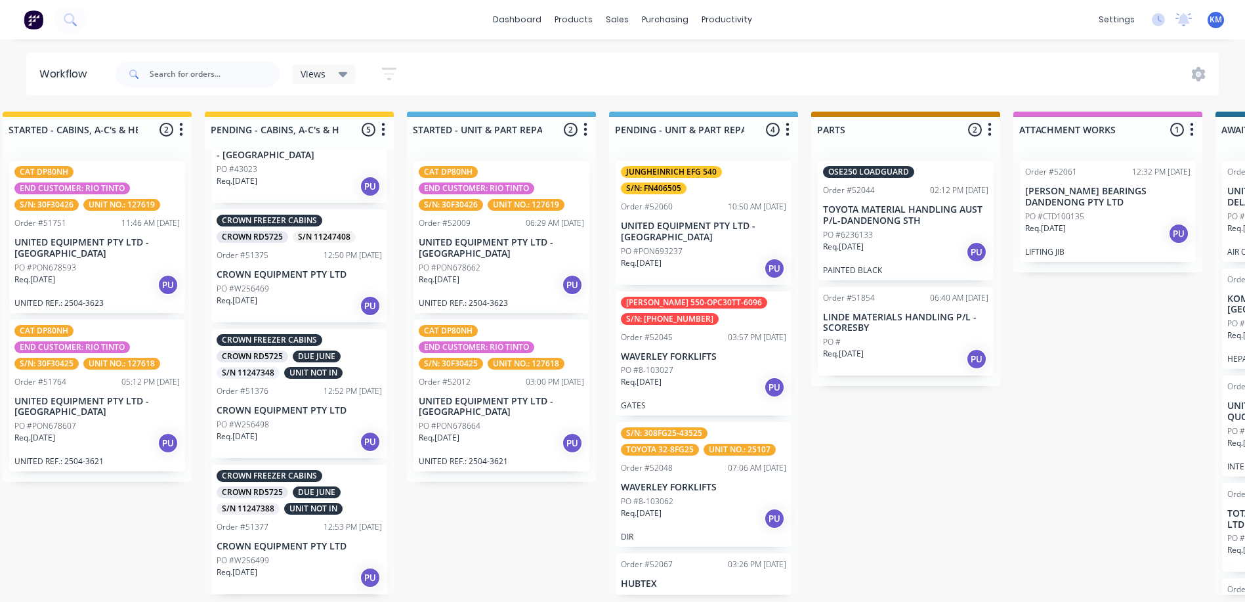
scroll to position [0, 2036]
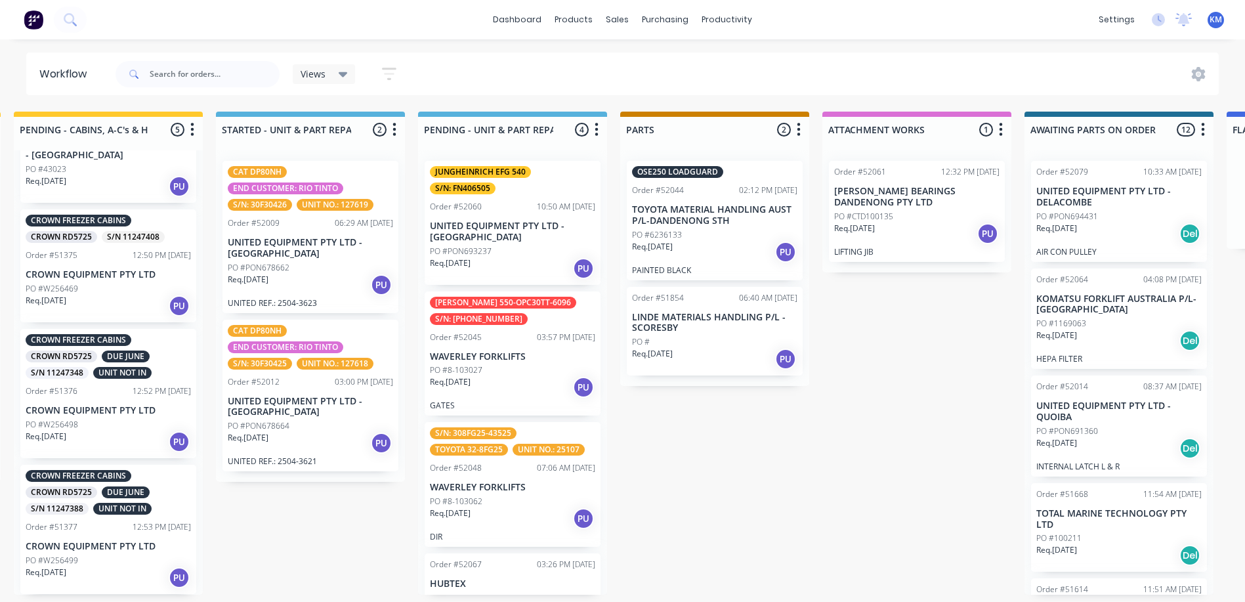
click at [711, 347] on div "PO #" at bounding box center [714, 342] width 165 height 12
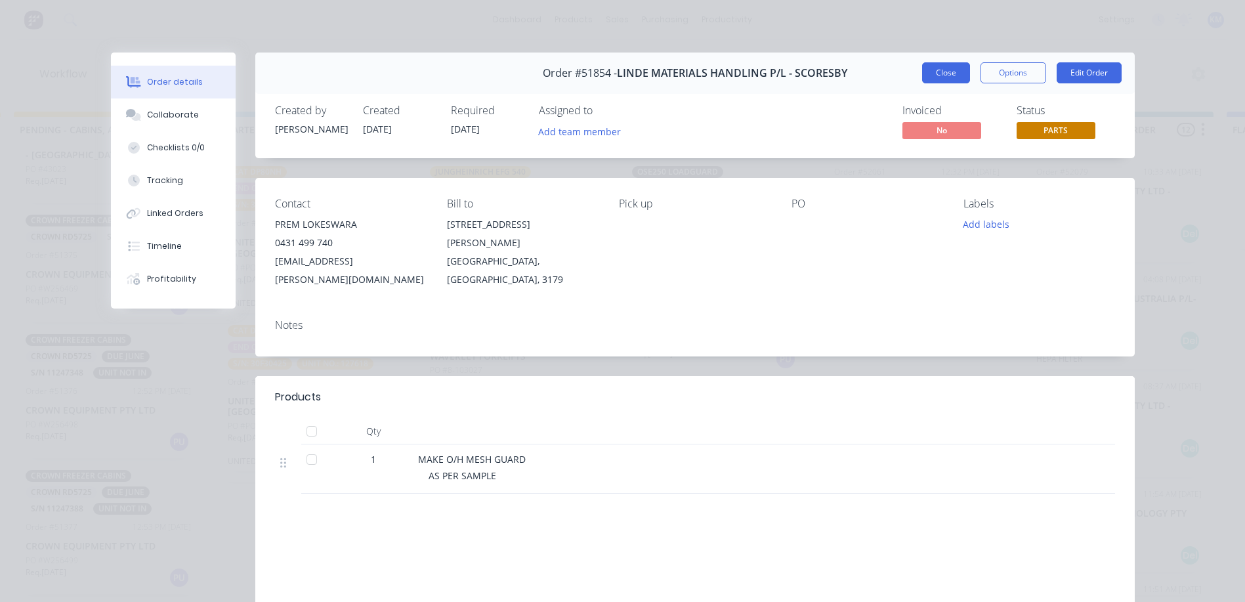
click at [946, 72] on button "Close" at bounding box center [946, 72] width 48 height 21
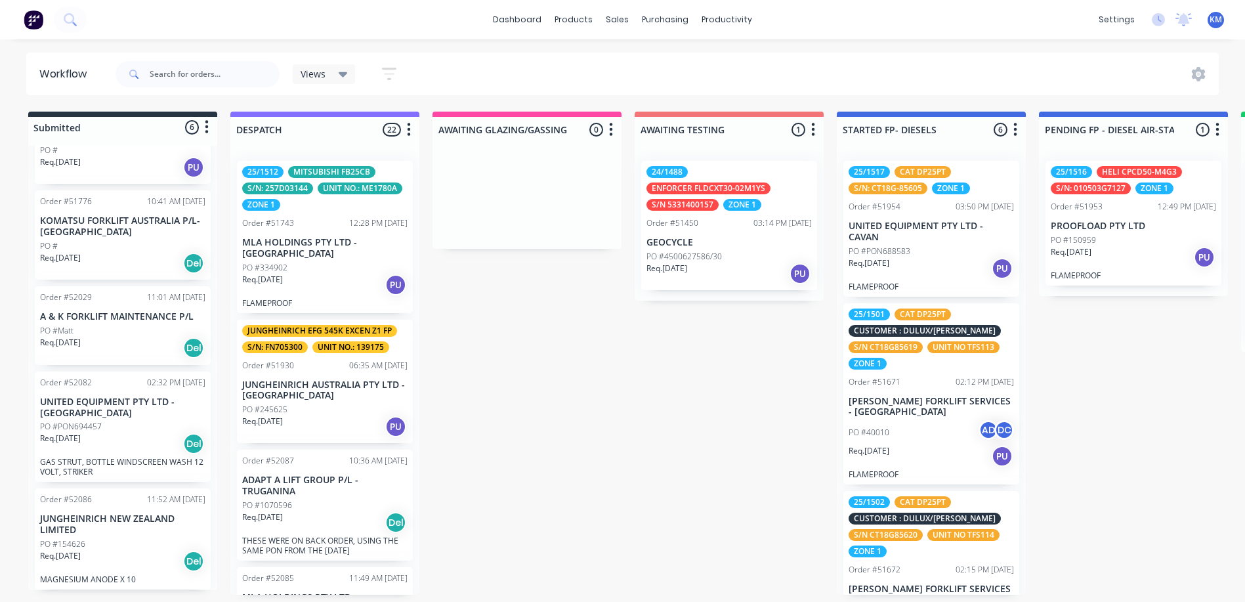
scroll to position [0, 0]
